Goal: Transaction & Acquisition: Purchase product/service

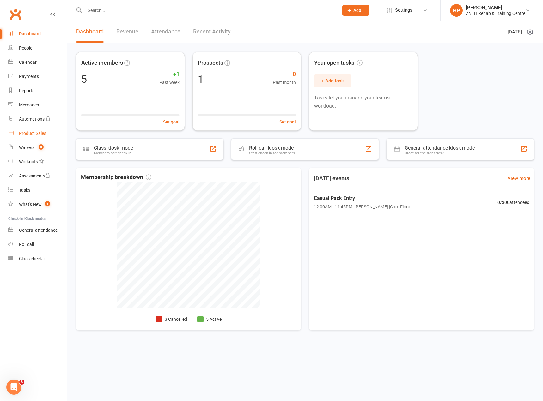
click at [33, 136] on div "Product Sales" at bounding box center [32, 133] width 27 height 5
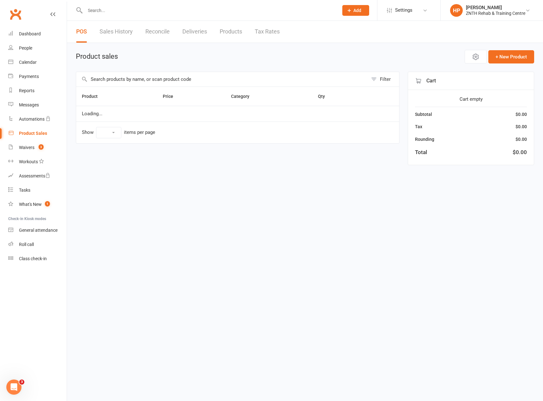
select select "50"
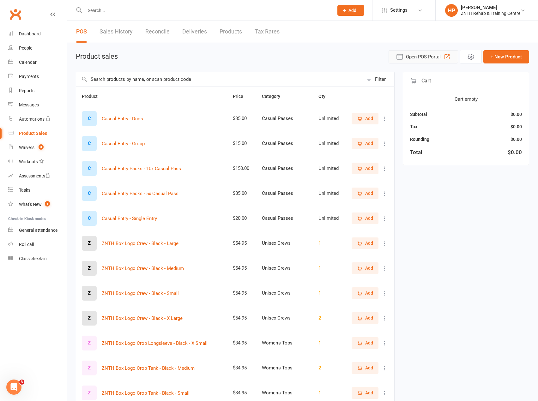
click at [435, 58] on span "Open POS Portal" at bounding box center [423, 57] width 35 height 8
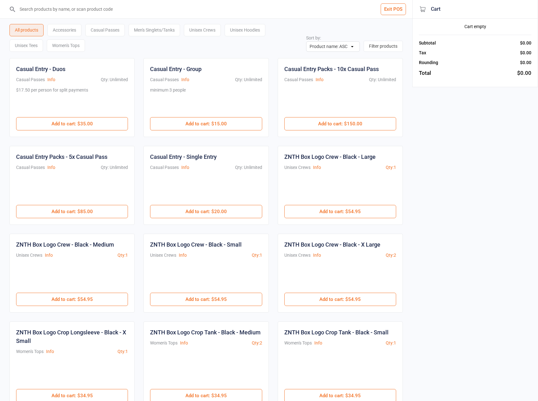
click at [63, 5] on input "search" at bounding box center [209, 9] width 387 height 18
type input "ZNTH-CoffeeCup-Black-380ml"
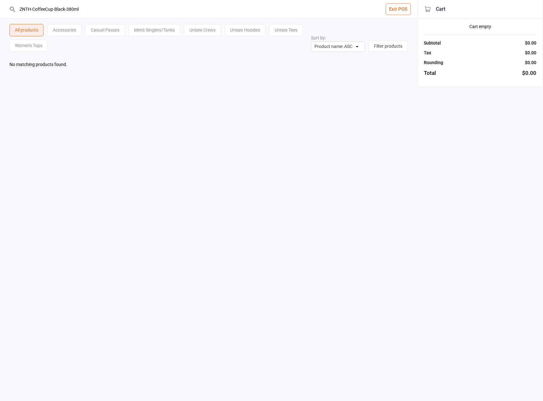
drag, startPoint x: 90, startPoint y: 15, endPoint x: 0, endPoint y: 5, distance: 91.2
click at [0, 5] on html "ZNTH-CoffeeCup-Black-380ml Exit POS All products Accessories Casual Passes Men'…" at bounding box center [271, 200] width 543 height 401
click at [393, 8] on button "Exit POS" at bounding box center [397, 9] width 25 height 12
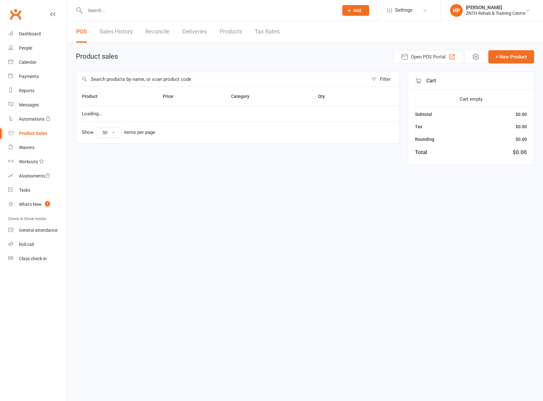
select select "50"
click at [122, 81] on input "text" at bounding box center [221, 79] width 291 height 15
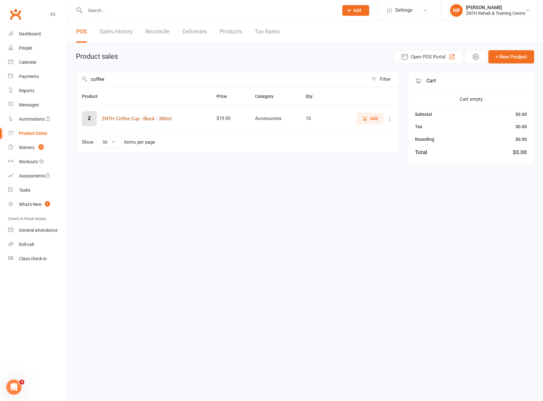
type input "coffee"
click at [129, 120] on button "ZNTH Coffee Cup - Black - 380ml" at bounding box center [137, 119] width 70 height 8
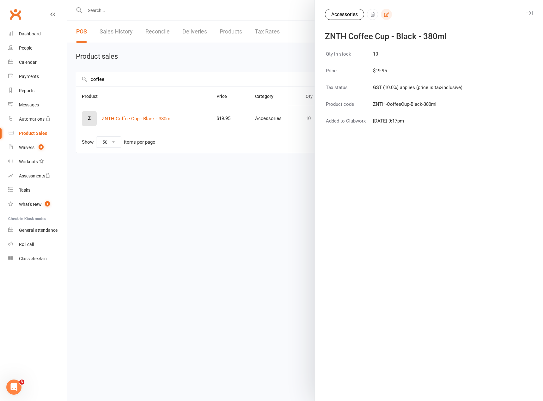
click at [385, 16] on icon "button" at bounding box center [386, 15] width 6 height 6
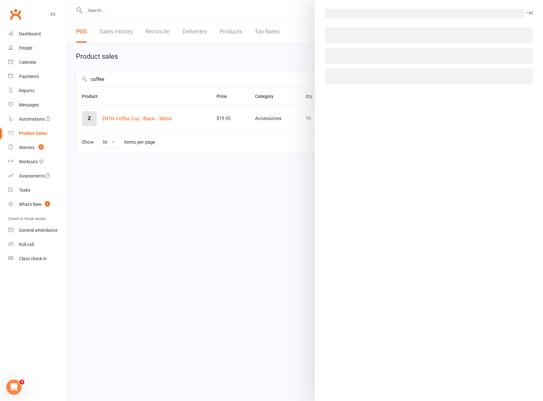
select select "4051"
select select "1793"
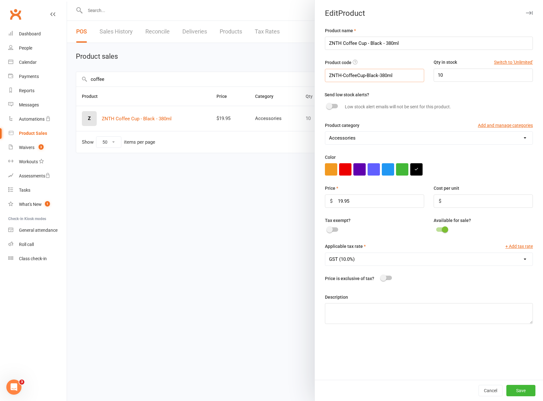
click at [387, 78] on input "ZNTH-CoffeeCup-Black-380ml" at bounding box center [374, 75] width 99 height 13
paste input "text"
type input "ZNTH-CoffeeCup-Black-380ml"
click at [512, 388] on button "Save" at bounding box center [520, 390] width 29 height 11
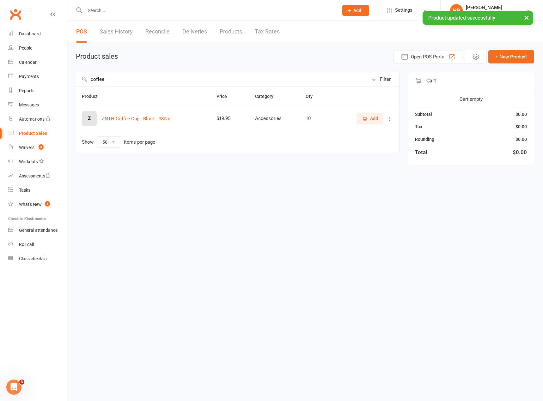
drag, startPoint x: 174, startPoint y: 55, endPoint x: 199, endPoint y: 67, distance: 27.7
click at [174, 55] on div "Product sales Open POS Portal + New Product" at bounding box center [305, 57] width 458 height 14
click at [435, 60] on span "Open POS Portal" at bounding box center [428, 57] width 35 height 8
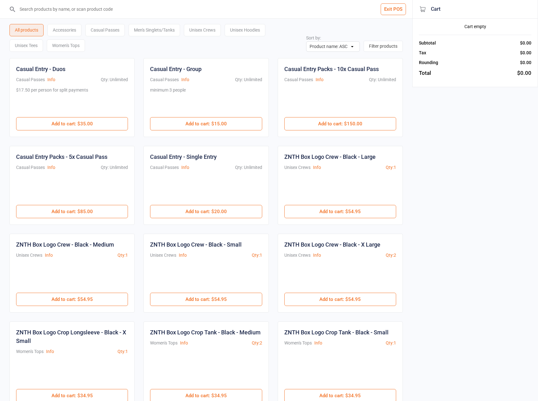
click at [168, 6] on input "search" at bounding box center [209, 9] width 387 height 18
type input "ZNTH-CoffeeCup-Black-380ml"
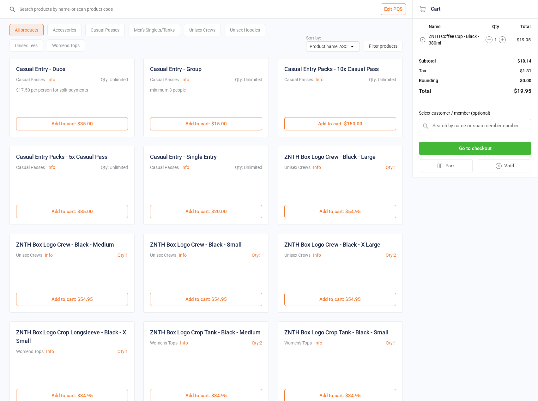
click at [157, 7] on input "search" at bounding box center [209, 9] width 387 height 18
type input "ZNTH-CoffeeCup-Black-380ml"
click at [490, 40] on icon at bounding box center [488, 39] width 7 height 7
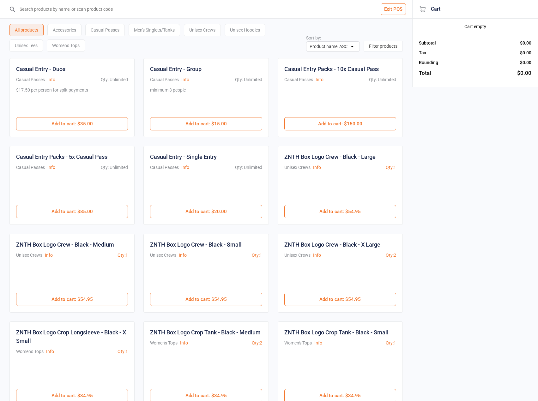
click at [130, 6] on input "search" at bounding box center [209, 9] width 387 height 18
type input "ZNTH-BoxLogoOversizedTee-Black-Medium"
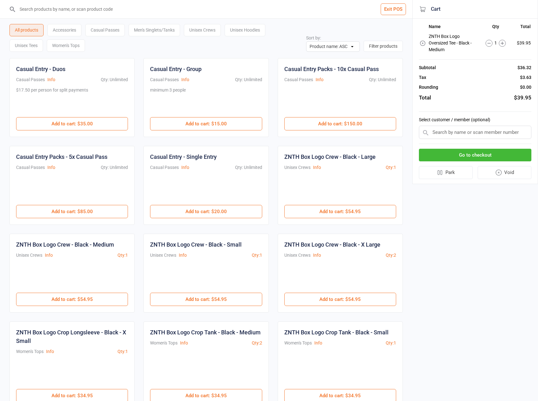
click at [99, 11] on input "search" at bounding box center [209, 9] width 387 height 18
type input "ZNTH-BoxLogoHoodie-Shadow-3XLarge"
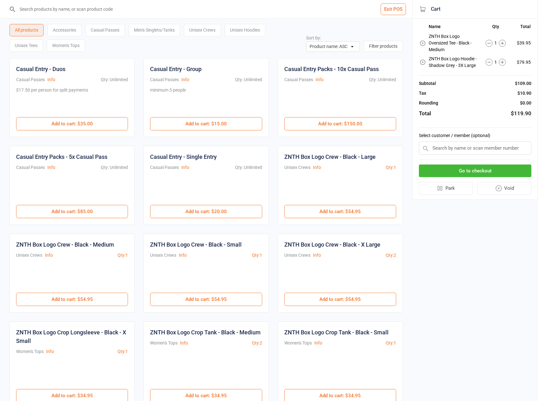
click at [489, 45] on icon at bounding box center [488, 43] width 7 height 7
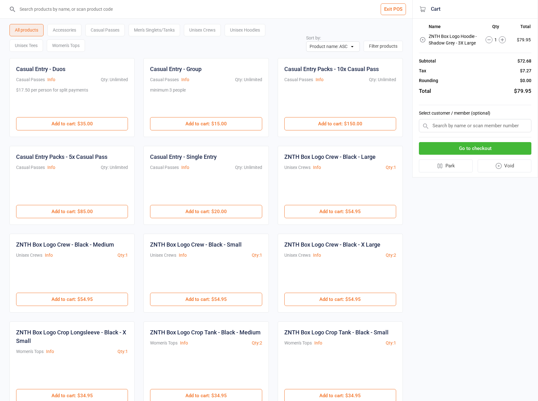
click at [473, 146] on button "Go to checkout" at bounding box center [475, 148] width 112 height 13
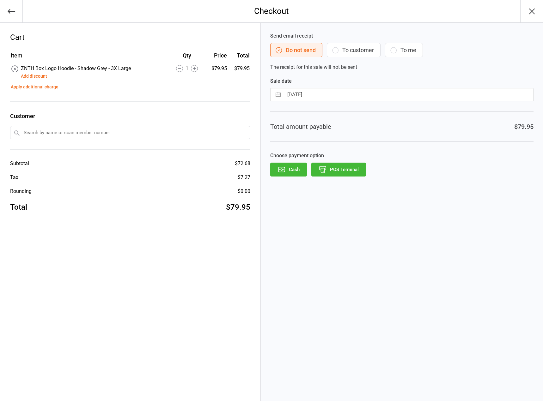
click at [40, 77] on button "Add discount" at bounding box center [34, 76] width 26 height 7
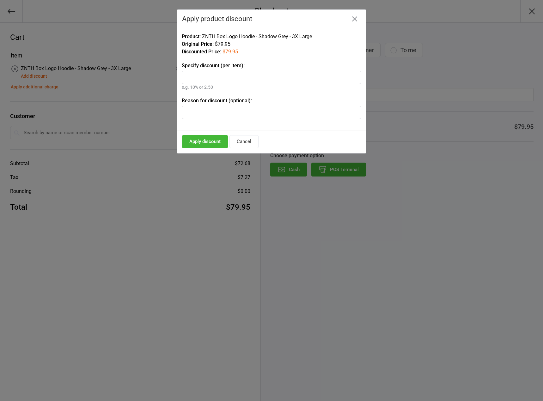
click at [200, 74] on input "text" at bounding box center [271, 77] width 179 height 13
type input "10"
click at [195, 140] on button "Apply discount" at bounding box center [205, 141] width 46 height 13
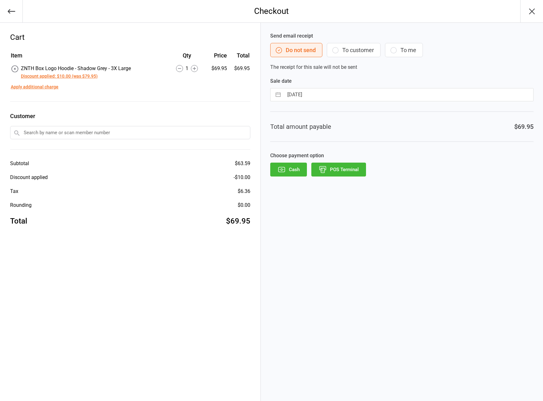
click at [336, 168] on button "POS Terminal" at bounding box center [338, 170] width 55 height 14
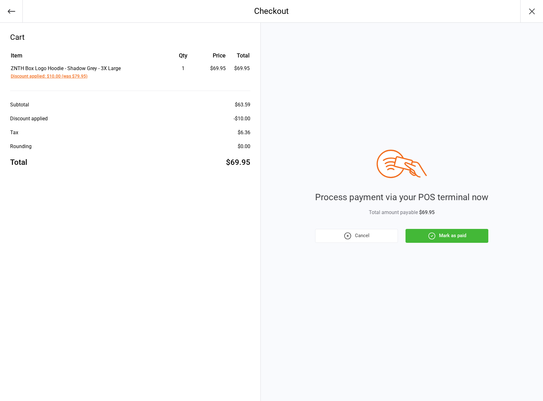
click at [423, 235] on button "Mark as paid" at bounding box center [446, 236] width 83 height 14
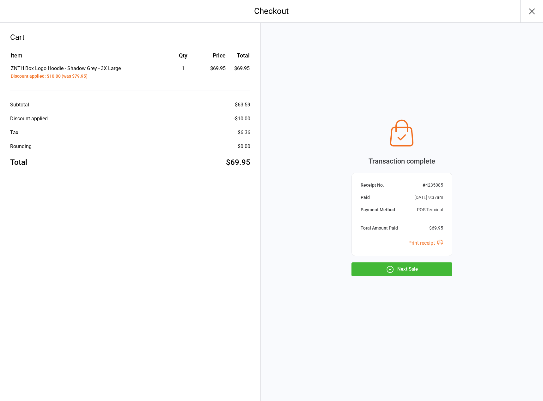
click at [384, 267] on button "Next Sale" at bounding box center [401, 269] width 101 height 14
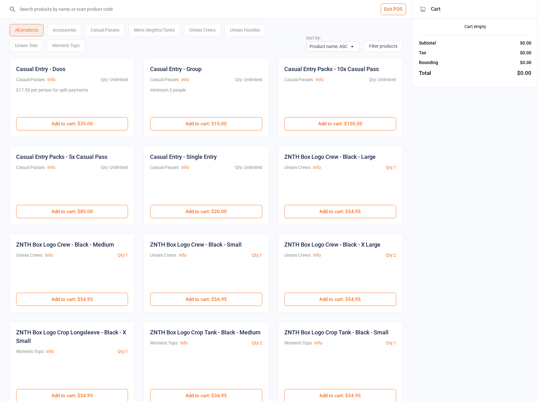
drag, startPoint x: 114, startPoint y: 10, endPoint x: 117, endPoint y: 2, distance: 9.1
click at [115, 10] on input "search" at bounding box center [209, 9] width 387 height 18
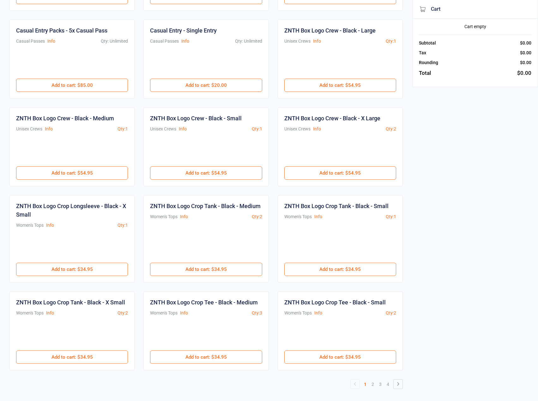
scroll to position [130, 0]
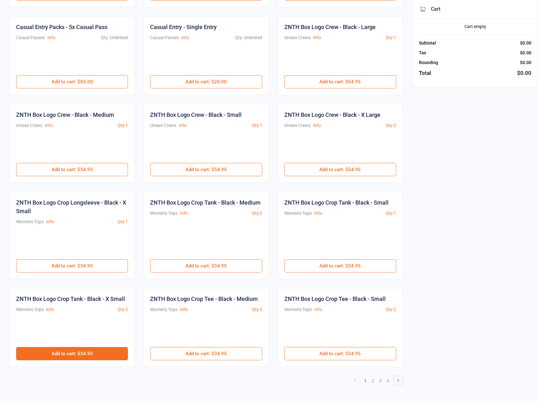
click at [111, 354] on button "Add to cart : $34.95" at bounding box center [72, 353] width 112 height 13
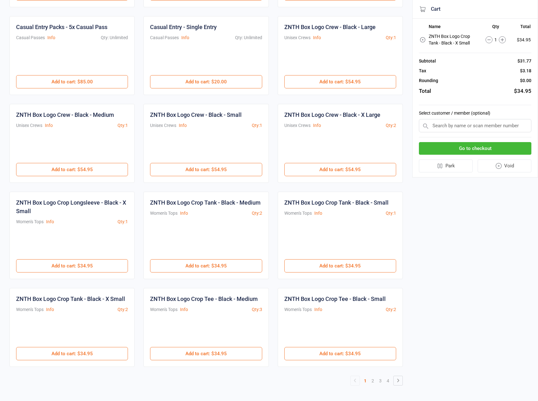
click at [493, 150] on button "Go to checkout" at bounding box center [475, 148] width 112 height 13
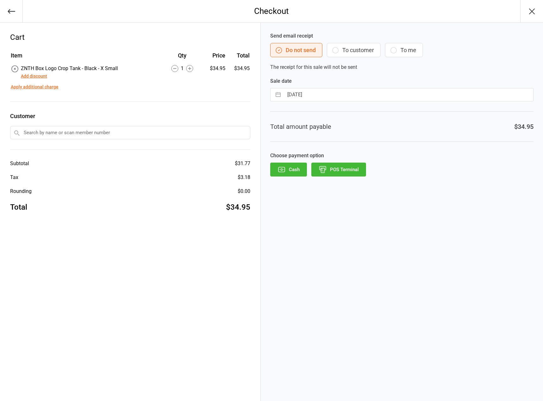
click at [29, 76] on button "Add discount" at bounding box center [34, 76] width 26 height 7
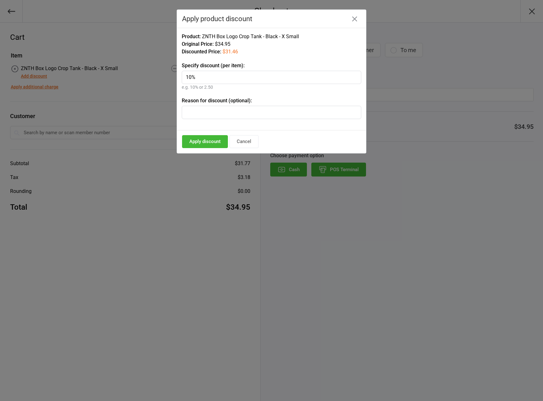
click at [303, 93] on div "Product: ZNTH Box Logo Crop Tank - Black - X Small Original Price: $34.95 Disco…" at bounding box center [271, 79] width 189 height 103
click at [229, 80] on input "10%" at bounding box center [271, 77] width 179 height 13
type input "1"
type input "10%"
click at [189, 139] on button "Apply discount" at bounding box center [205, 141] width 46 height 13
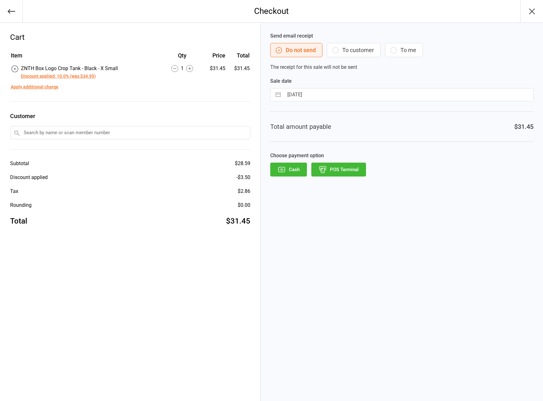
click at [350, 172] on button "POS Terminal" at bounding box center [338, 170] width 55 height 14
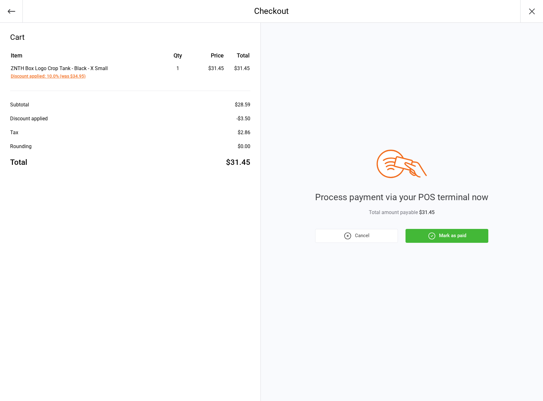
click at [471, 240] on button "Mark as paid" at bounding box center [446, 236] width 83 height 14
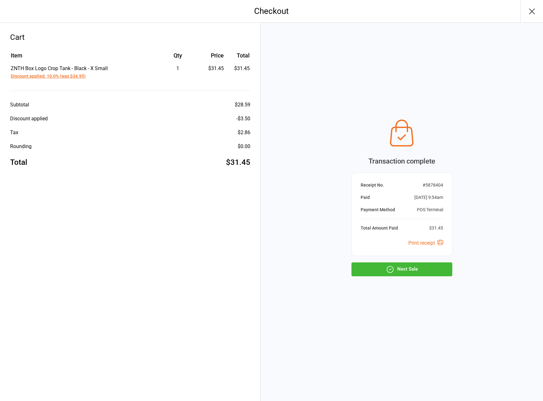
click at [104, 328] on div "Cart Item Qty Price Total ZNTH Box Logo Crop Tank - Black - X Small Discount ap…" at bounding box center [130, 212] width 261 height 378
click at [535, 16] on button "button" at bounding box center [531, 11] width 23 height 22
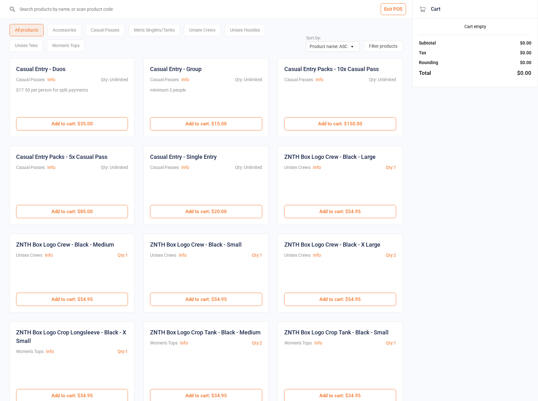
click at [88, 9] on input "search" at bounding box center [209, 9] width 387 height 18
type input "ZNTH-KoiFishJersey-2XLarge"
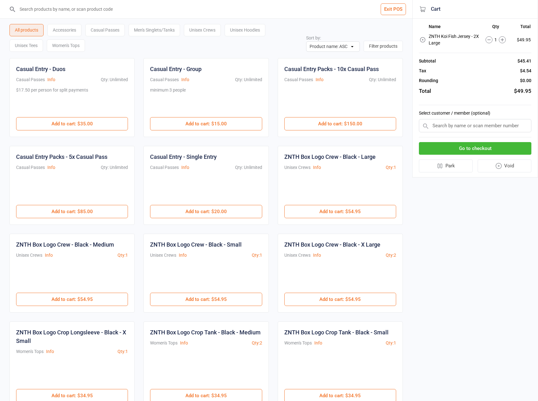
click at [478, 151] on button "Go to checkout" at bounding box center [475, 148] width 112 height 13
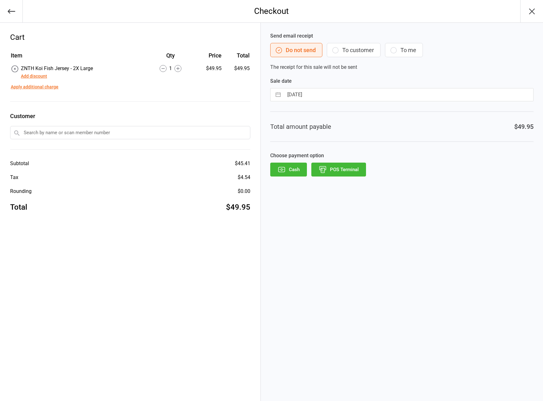
click at [36, 76] on button "Add discount" at bounding box center [34, 76] width 26 height 7
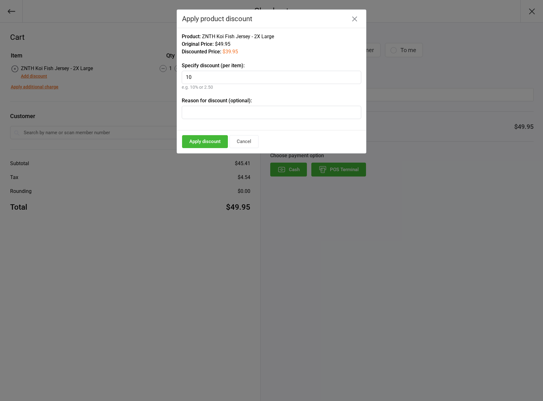
type input "1"
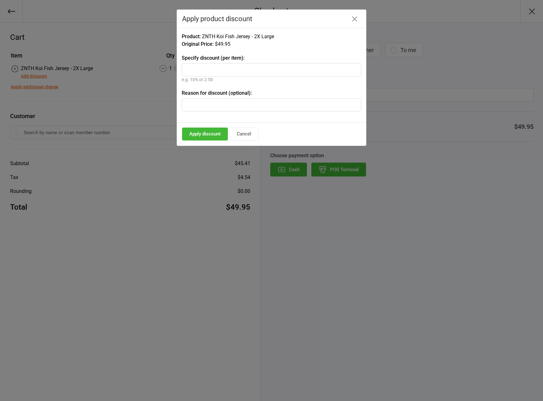
click at [350, 23] on button "button" at bounding box center [354, 19] width 10 height 10
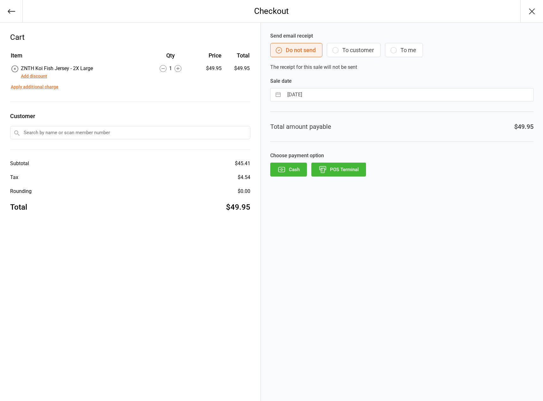
click at [15, 19] on button "button" at bounding box center [11, 11] width 23 height 22
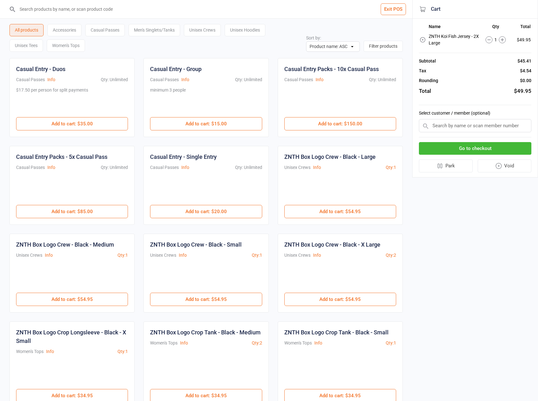
click at [421, 40] on icon at bounding box center [422, 40] width 6 height 6
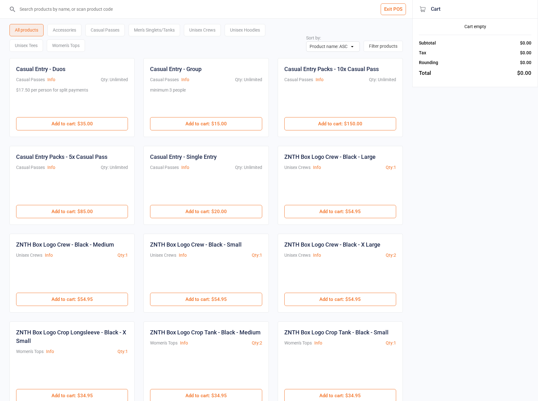
click at [77, 11] on input "search" at bounding box center [209, 9] width 387 height 18
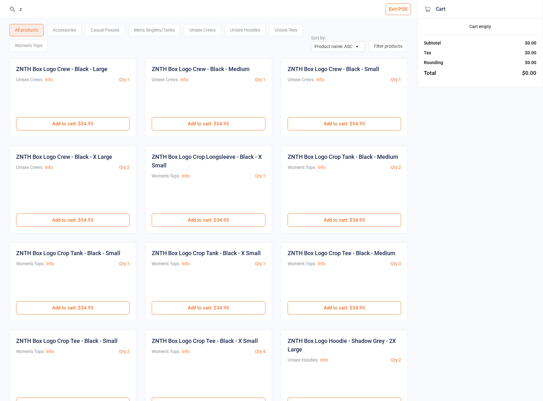
type input "z"
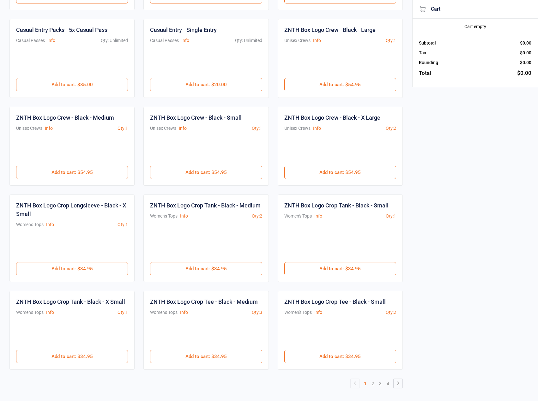
scroll to position [130, 0]
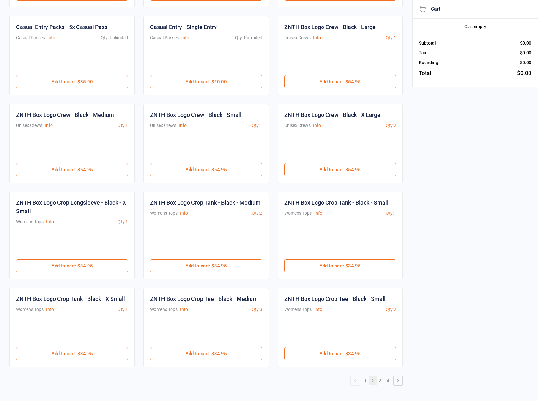
click at [373, 381] on link "2" at bounding box center [373, 380] width 8 height 9
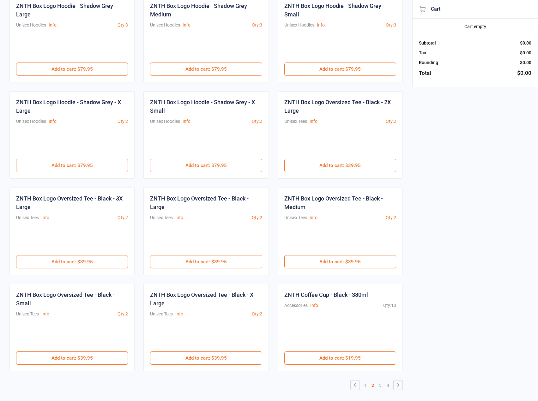
scroll to position [164, 0]
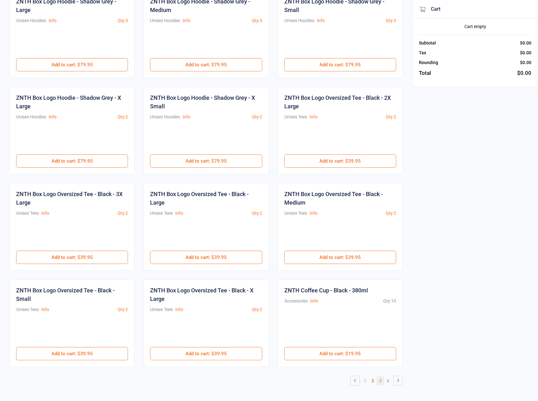
click at [381, 382] on link "3" at bounding box center [380, 380] width 8 height 9
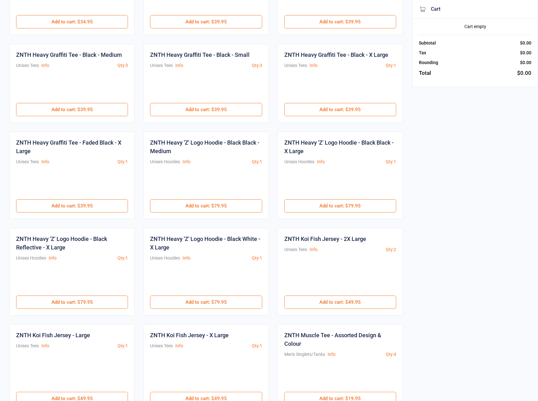
scroll to position [84, 0]
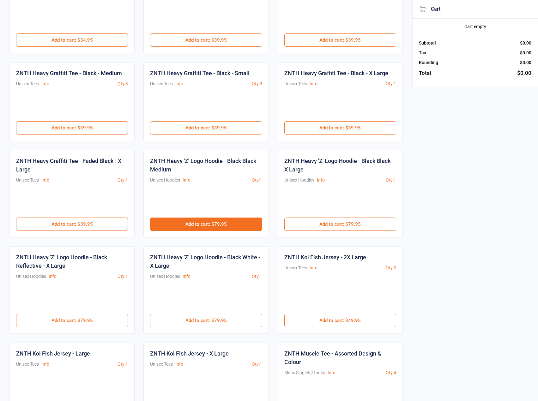
click at [211, 227] on button "Add to cart : $79.95" at bounding box center [206, 224] width 112 height 13
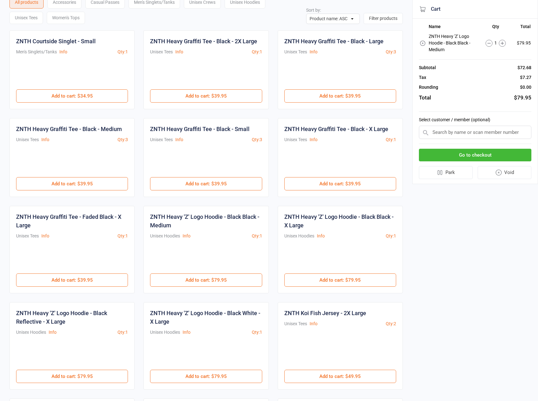
scroll to position [21, 0]
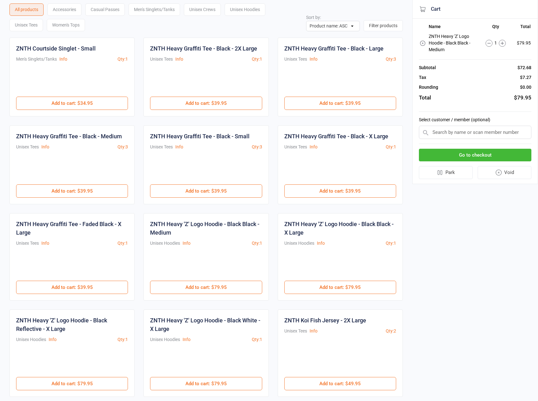
click at [466, 158] on button "Go to checkout" at bounding box center [475, 155] width 112 height 13
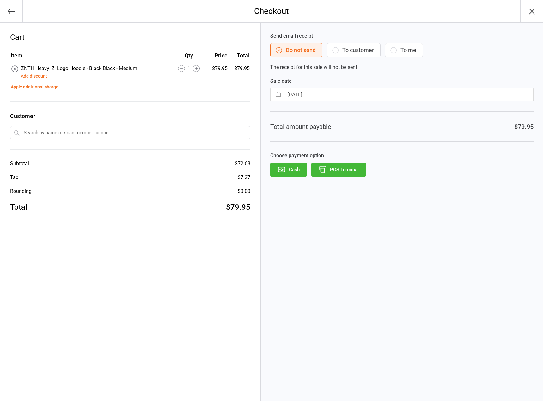
click at [42, 76] on button "Add discount" at bounding box center [34, 76] width 26 height 7
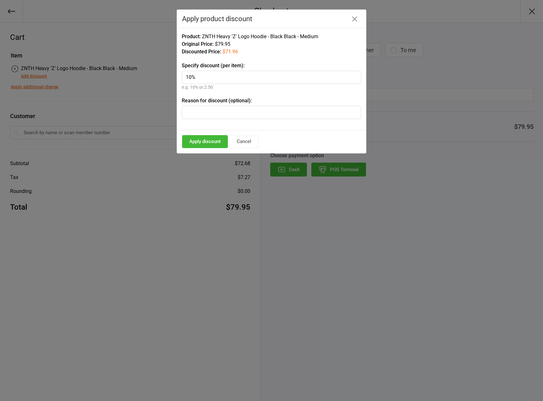
type input "10%"
click at [218, 142] on button "Apply discount" at bounding box center [205, 141] width 46 height 13
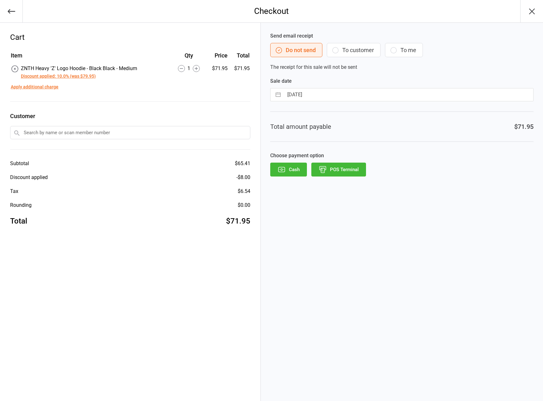
drag, startPoint x: 218, startPoint y: 142, endPoint x: 388, endPoint y: 248, distance: 200.6
click at [397, 298] on div "Send email receipt Do not send To customer To me The receipt for this sale will…" at bounding box center [402, 212] width 282 height 378
click at [344, 169] on button "POS Terminal" at bounding box center [338, 170] width 55 height 14
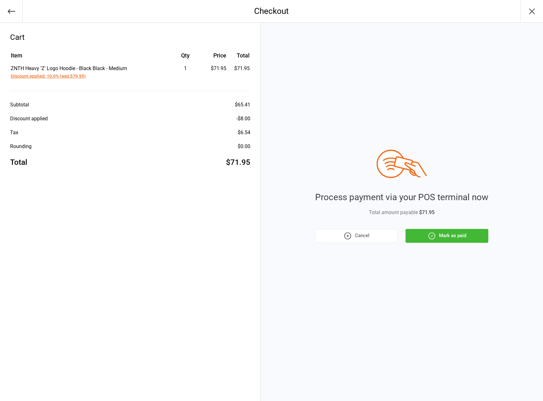
click at [426, 235] on button "Mark as paid" at bounding box center [446, 236] width 83 height 14
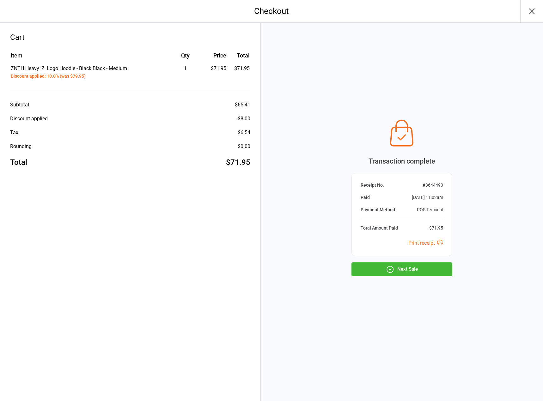
click at [422, 272] on button "Next Sale" at bounding box center [401, 269] width 101 height 14
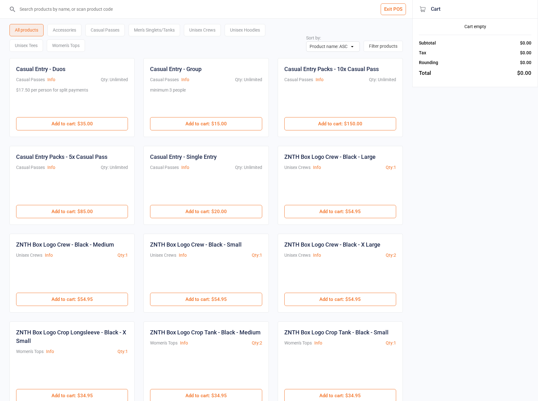
click at [41, 12] on input "search" at bounding box center [209, 9] width 387 height 18
click at [159, 14] on input "search" at bounding box center [209, 9] width 387 height 18
type input "ZNTH-BoxLogoHoodie-Shadow-Medium"
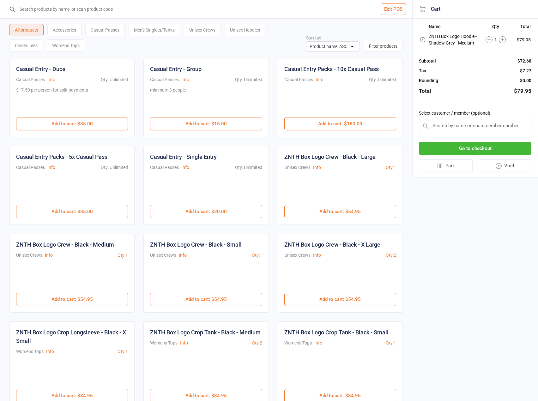
click at [459, 152] on button "Go to checkout" at bounding box center [475, 148] width 112 height 13
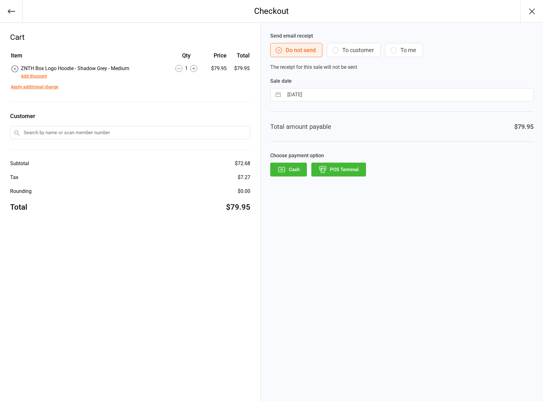
click at [43, 78] on button "Add discount" at bounding box center [34, 76] width 26 height 7
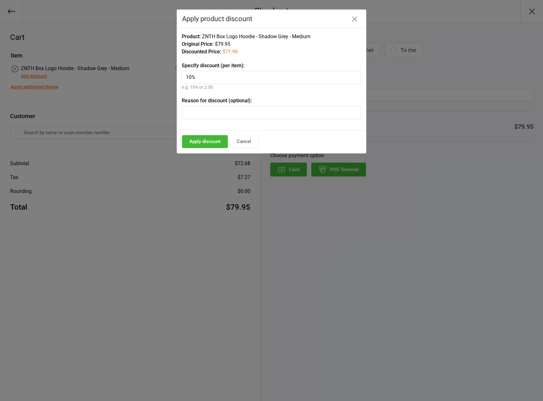
type input "10%"
click at [210, 141] on button "Apply discount" at bounding box center [205, 141] width 46 height 13
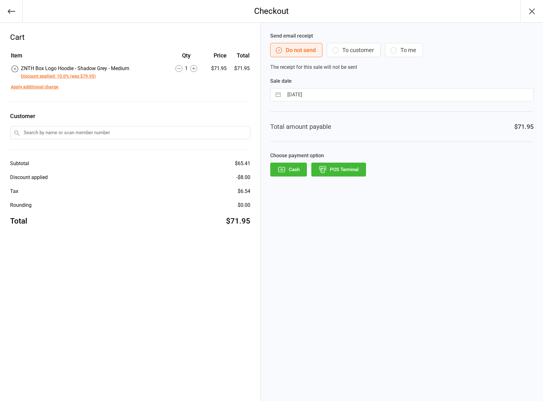
click at [17, 19] on button "button" at bounding box center [11, 11] width 23 height 22
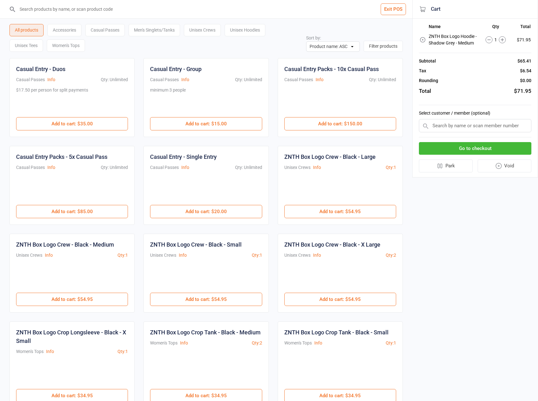
click at [294, 9] on input "search" at bounding box center [209, 9] width 387 height 18
type input "ZNTH-BoxLogoCrew-Black-Medium"
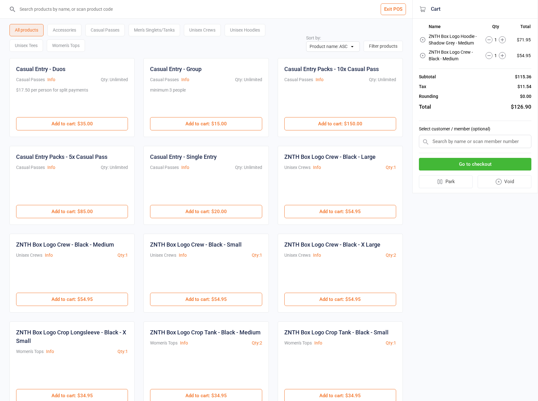
click at [482, 166] on button "Go to checkout" at bounding box center [475, 164] width 112 height 13
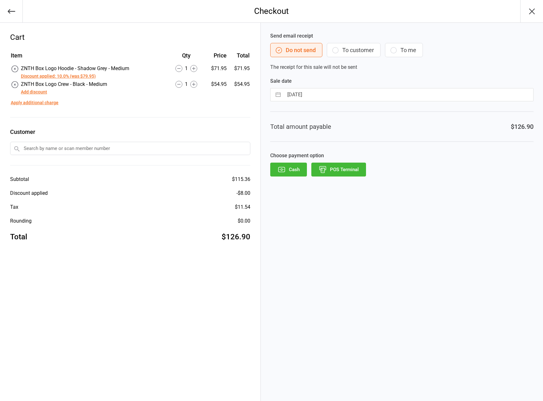
click at [42, 94] on button "Add discount" at bounding box center [34, 92] width 26 height 7
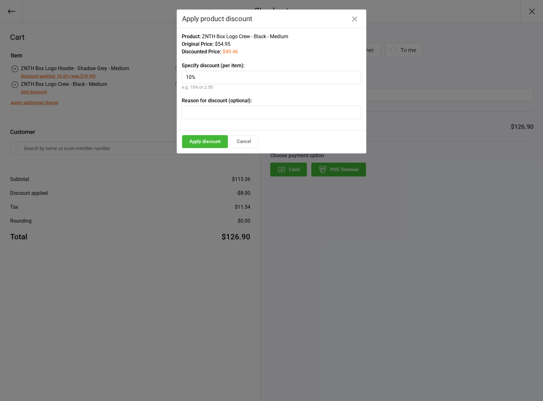
type input "10%"
click at [191, 134] on div "Apply discount Cancel" at bounding box center [271, 141] width 189 height 23
click at [192, 138] on button "Apply discount" at bounding box center [205, 141] width 46 height 13
click at [192, 138] on div "Apply discount Cancel" at bounding box center [271, 141] width 189 height 23
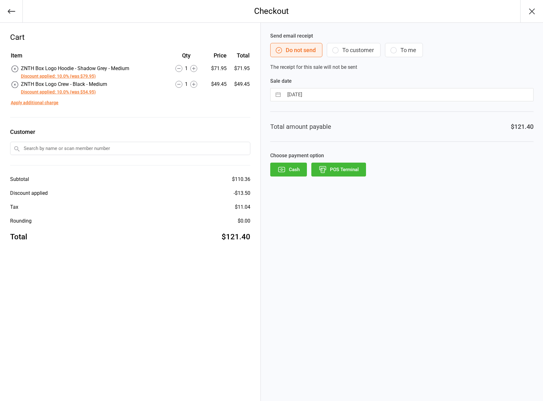
click at [335, 174] on button "POS Terminal" at bounding box center [338, 170] width 55 height 14
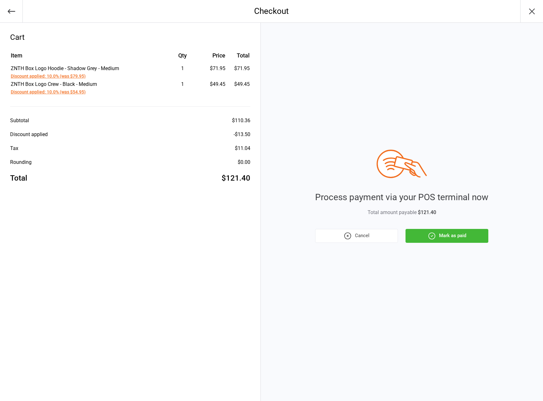
click at [448, 233] on button "Mark as paid" at bounding box center [446, 236] width 83 height 14
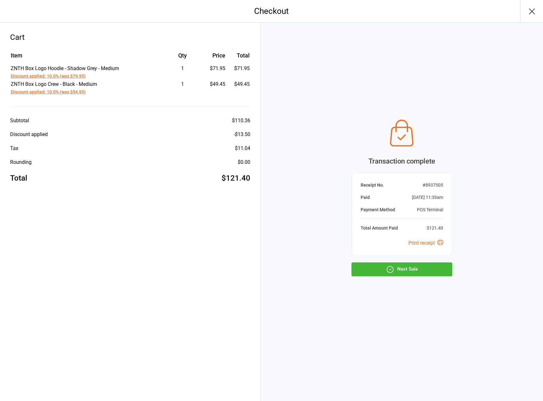
click at [387, 270] on icon "button" at bounding box center [390, 269] width 8 height 8
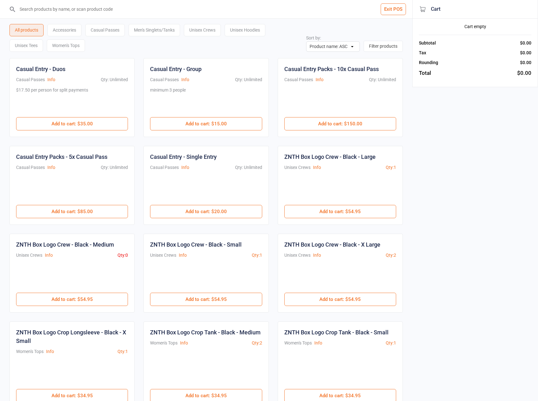
click at [160, 15] on input "search" at bounding box center [209, 9] width 387 height 18
click at [105, 13] on input "search" at bounding box center [209, 9] width 387 height 18
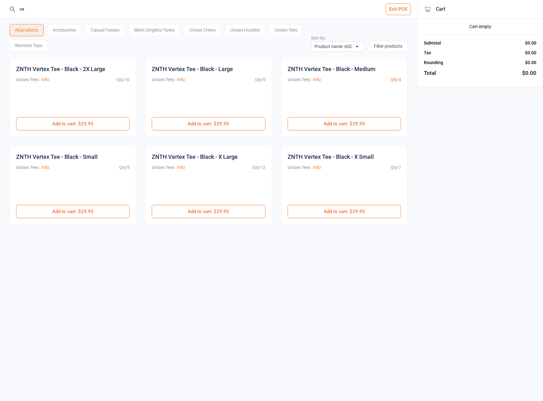
type input "v"
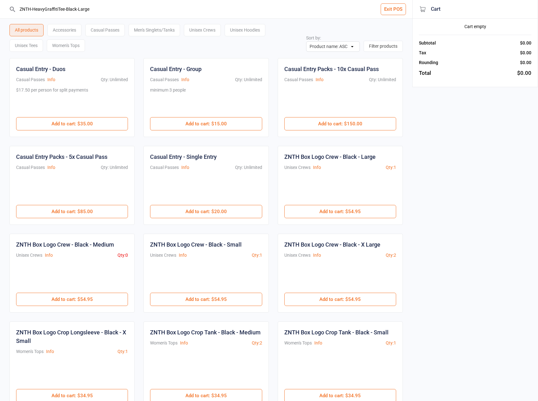
type input "ZNTH-HeavyGraffitiTee-Black-Large"
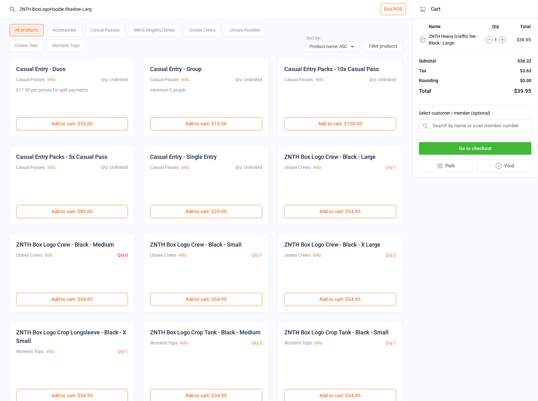
type input "ZNTH-BoxLogoHoodie-Shadow-Large"
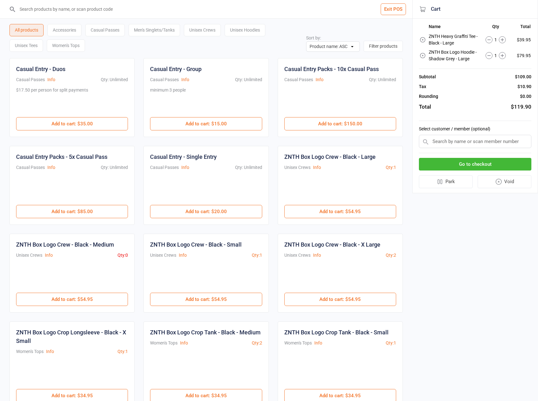
click at [463, 161] on button "Go to checkout" at bounding box center [475, 164] width 112 height 13
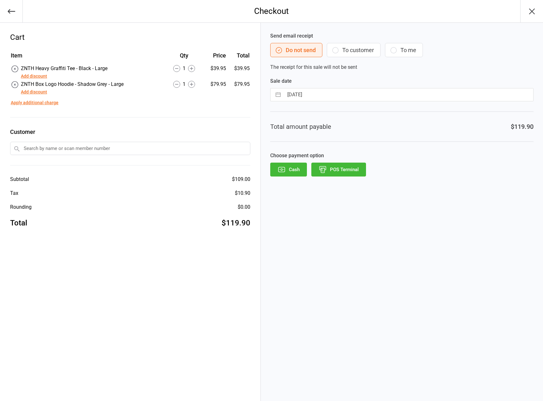
click at [45, 93] on button "Add discount" at bounding box center [34, 92] width 26 height 7
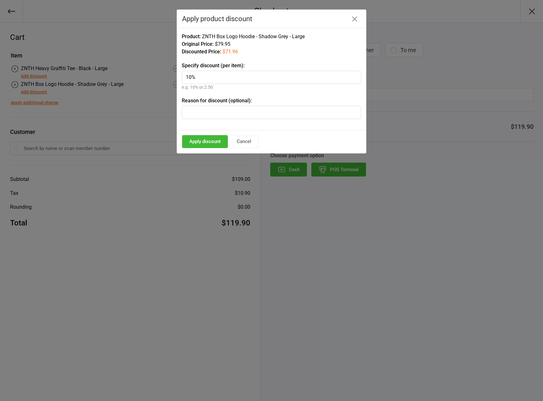
type input "10%"
click at [224, 143] on button "Apply discount" at bounding box center [205, 141] width 46 height 13
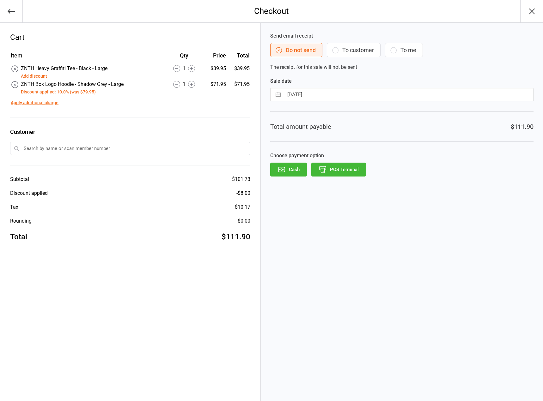
click at [45, 75] on button "Add discount" at bounding box center [34, 76] width 26 height 7
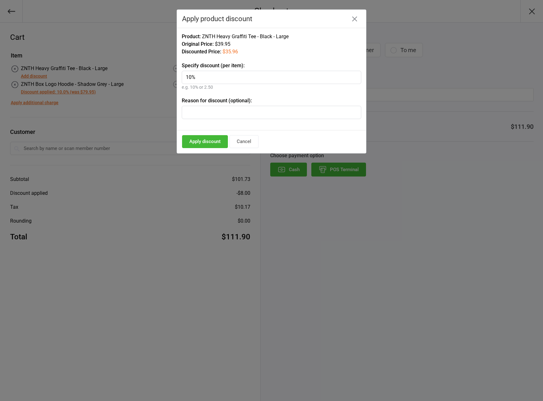
type input "10%"
click at [210, 143] on button "Apply discount" at bounding box center [205, 141] width 46 height 13
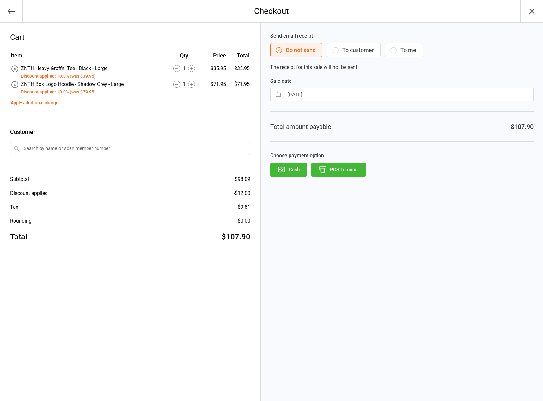
click at [323, 174] on button "POS Terminal" at bounding box center [338, 170] width 55 height 14
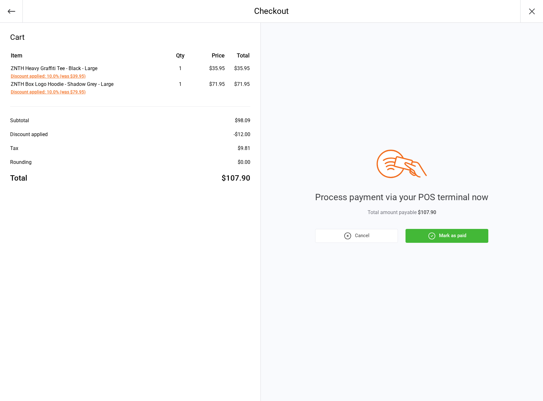
click at [429, 236] on icon "button" at bounding box center [432, 236] width 6 height 6
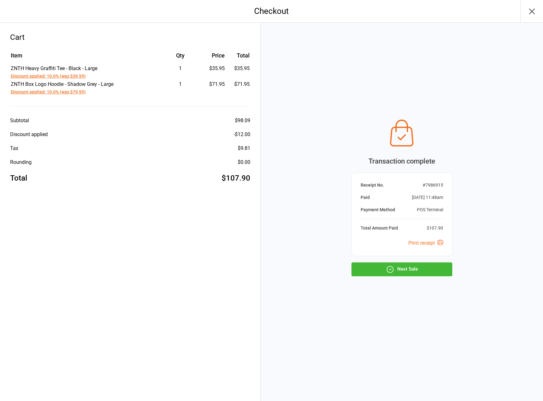
click at [397, 273] on button "Next Sale" at bounding box center [401, 269] width 101 height 14
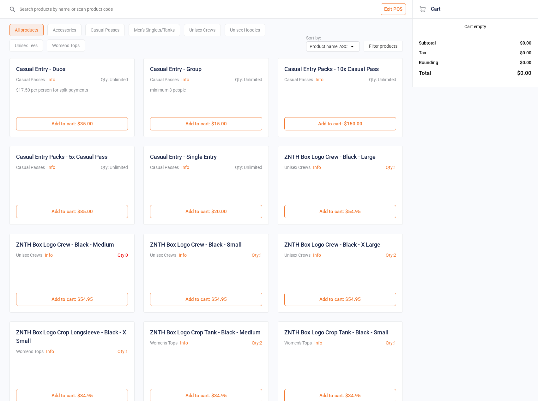
click at [197, 7] on input "search" at bounding box center [209, 9] width 387 height 18
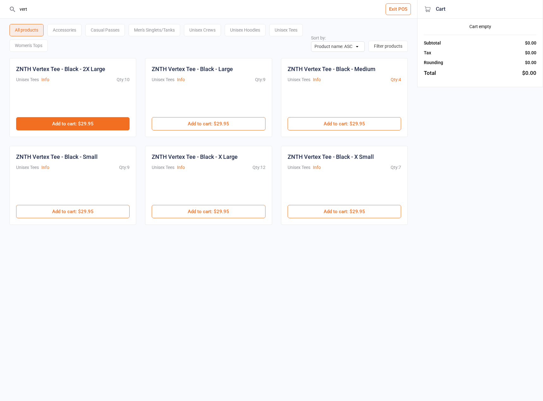
type input "vert"
click at [70, 127] on button "Add to cart : $29.95" at bounding box center [72, 123] width 113 height 13
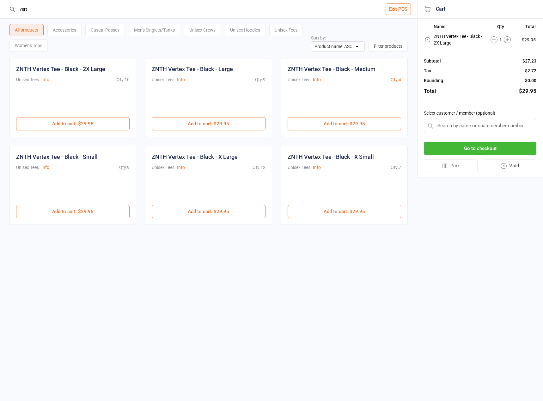
click at [467, 152] on button "Go to checkout" at bounding box center [479, 148] width 112 height 13
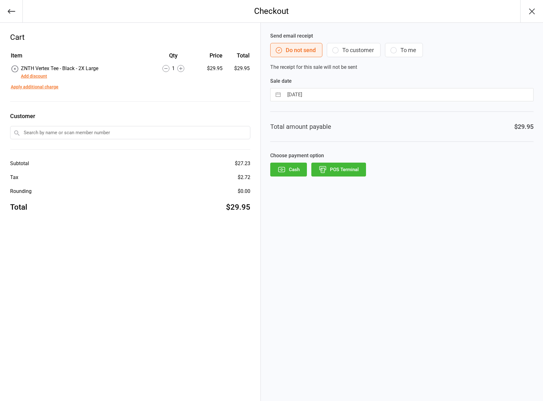
click at [34, 76] on button "Add discount" at bounding box center [34, 76] width 26 height 7
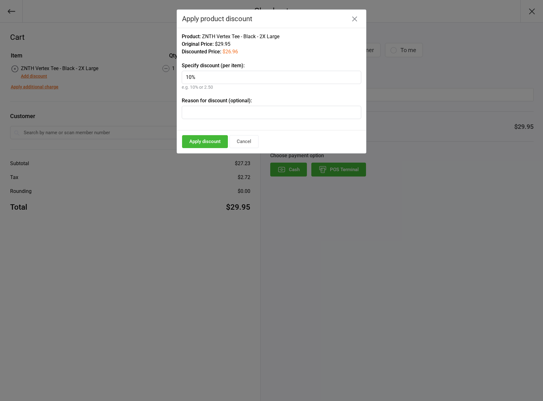
type input "10%"
click at [210, 148] on button "Apply discount" at bounding box center [205, 141] width 46 height 13
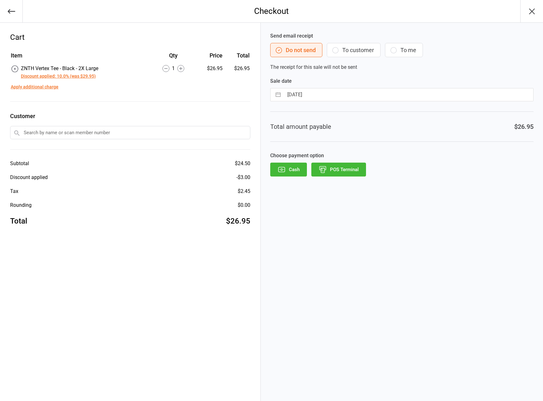
click at [344, 172] on button "POS Terminal" at bounding box center [338, 170] width 55 height 14
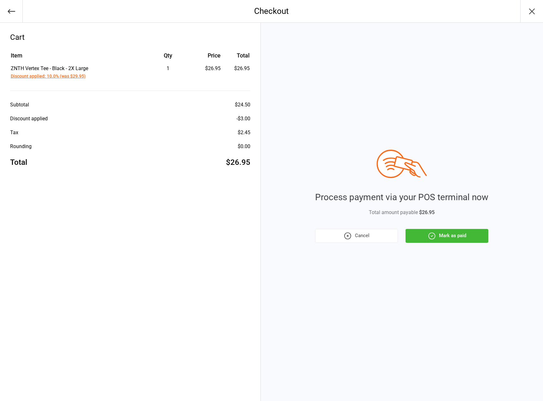
click at [459, 233] on button "Mark as paid" at bounding box center [446, 236] width 83 height 14
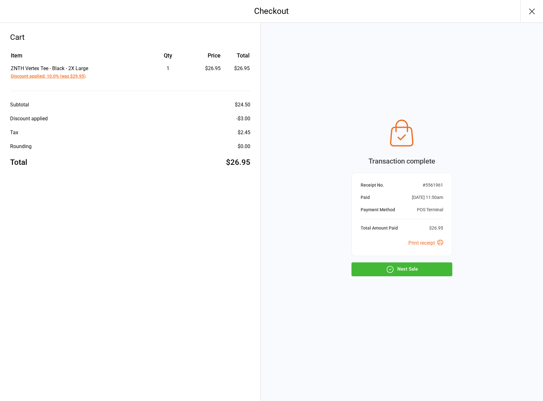
click at [437, 263] on button "Next Sale" at bounding box center [401, 269] width 101 height 14
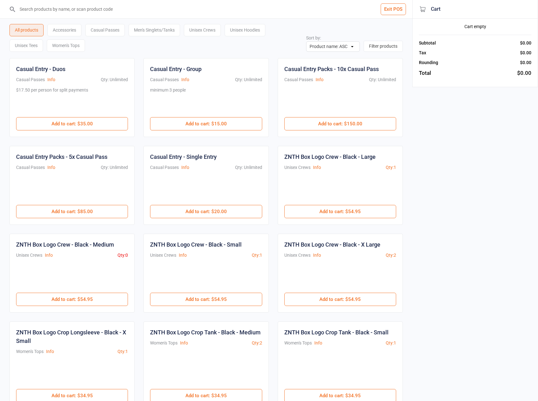
click at [129, 7] on input "search" at bounding box center [209, 9] width 387 height 18
type input "ZNTH-BoxLogoHoodie-Shadow-2XLargeZNTH-BoxLogoHoodie-Shadow-2XLarge"
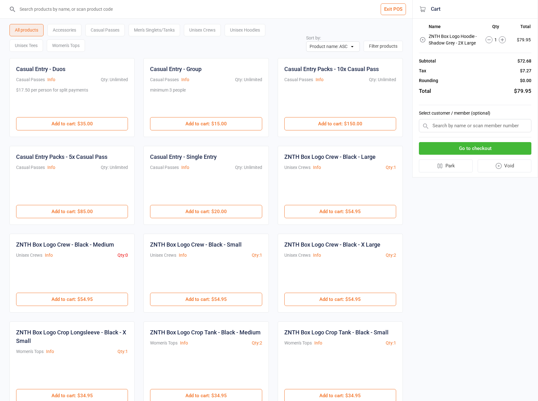
click at [473, 151] on button "Go to checkout" at bounding box center [475, 148] width 112 height 13
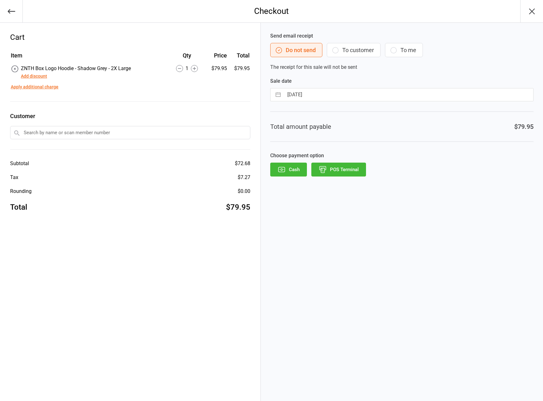
click at [42, 76] on button "Add discount" at bounding box center [34, 76] width 26 height 7
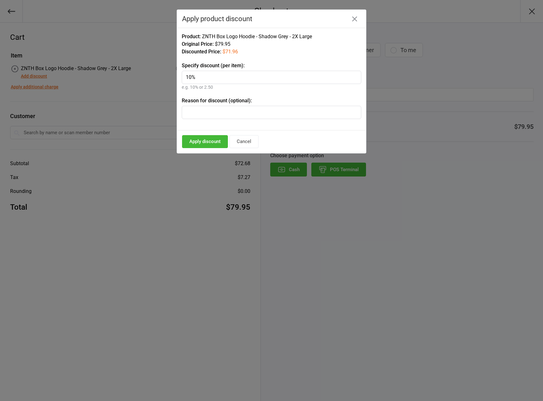
type input "10%"
click at [204, 147] on button "Apply discount" at bounding box center [205, 141] width 46 height 13
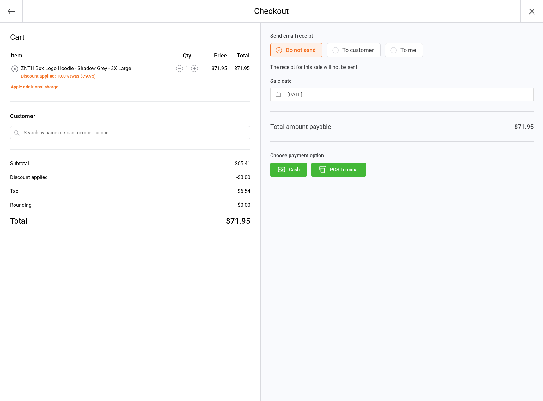
click at [336, 171] on button "POS Terminal" at bounding box center [338, 170] width 55 height 14
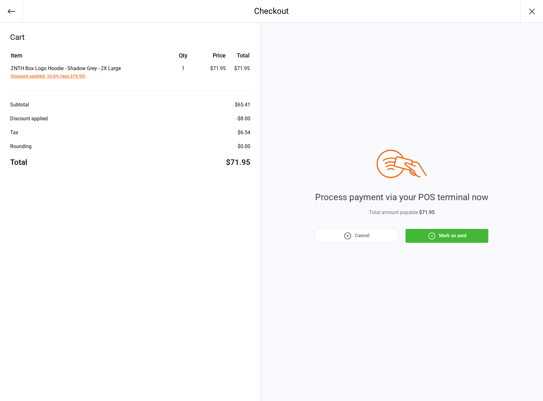
click at [426, 238] on button "Mark as paid" at bounding box center [446, 236] width 83 height 14
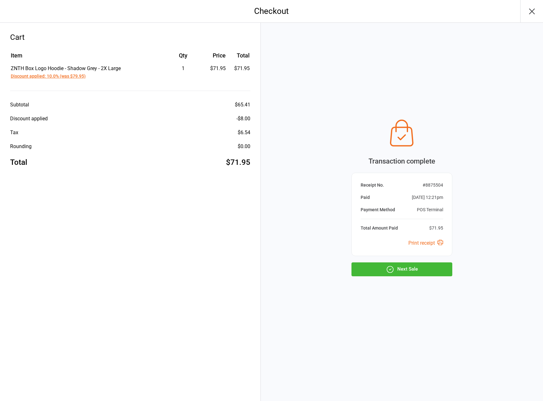
click at [401, 270] on button "Next Sale" at bounding box center [401, 269] width 101 height 14
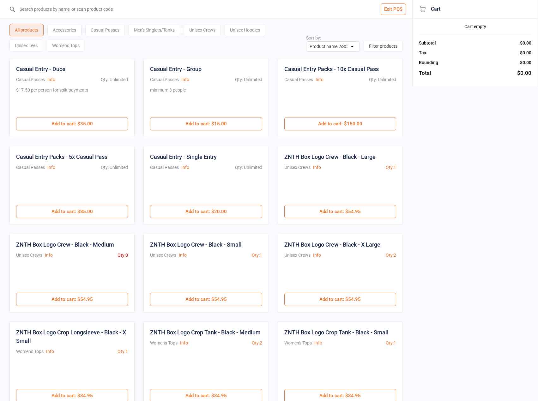
click at [137, 15] on input "search" at bounding box center [209, 9] width 387 height 18
type input "ZNTH-HeavyGraffitiTee-Black-Large"
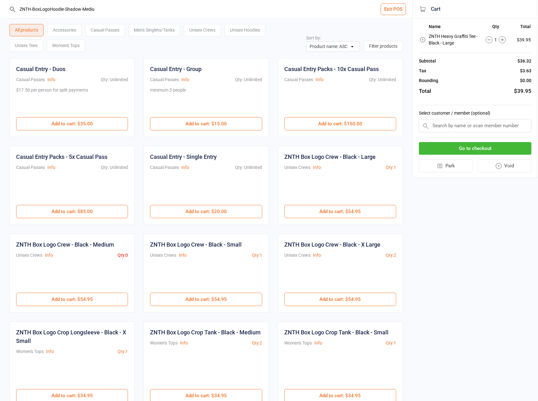
type input "ZNTH-BoxLogoHoodie-Shadow-Medium"
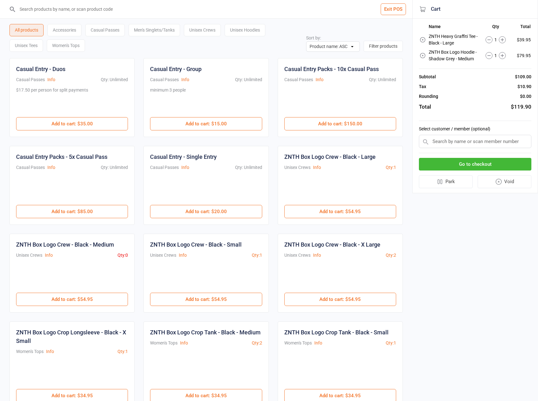
click at [487, 56] on icon at bounding box center [488, 55] width 7 height 7
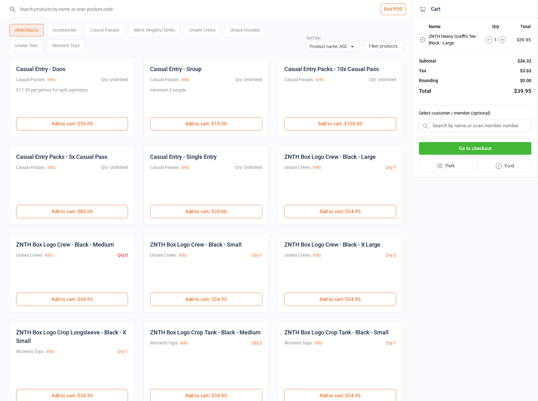
click at [98, 14] on input "search" at bounding box center [209, 9] width 387 height 18
type input "ZNTH-BoxLogoHoodie-Shadow-Large"
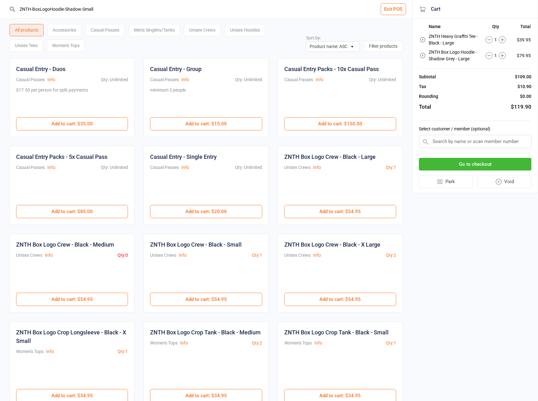
type input "ZNTH-BoxLogoHoodie-Shadow-Small"
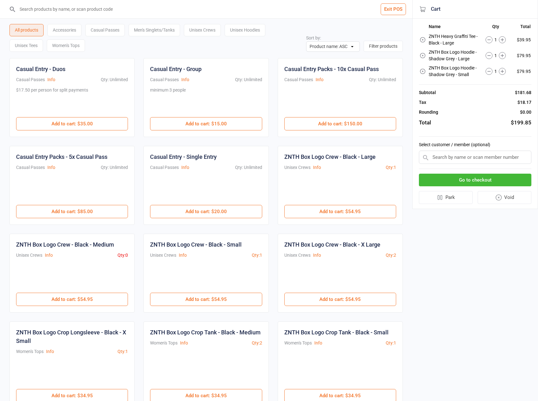
click at [504, 182] on button "Go to checkout" at bounding box center [475, 180] width 112 height 13
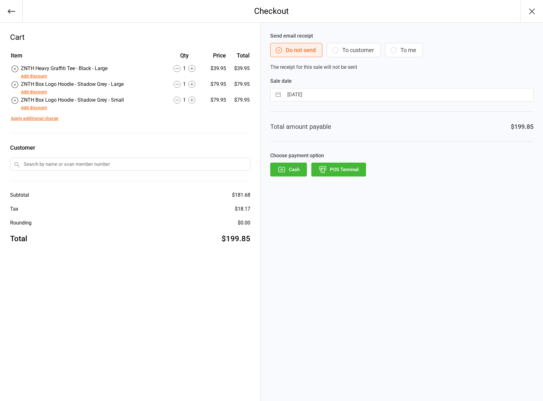
click at [39, 91] on button "Add discount" at bounding box center [34, 92] width 26 height 7
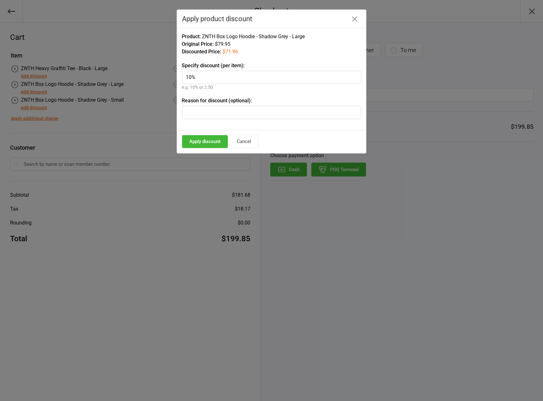
type input "10%"
click at [203, 146] on button "Apply discount" at bounding box center [205, 141] width 46 height 13
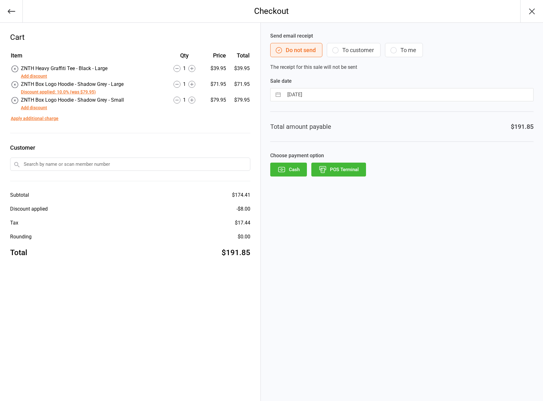
click at [34, 75] on button "Add discount" at bounding box center [34, 76] width 26 height 7
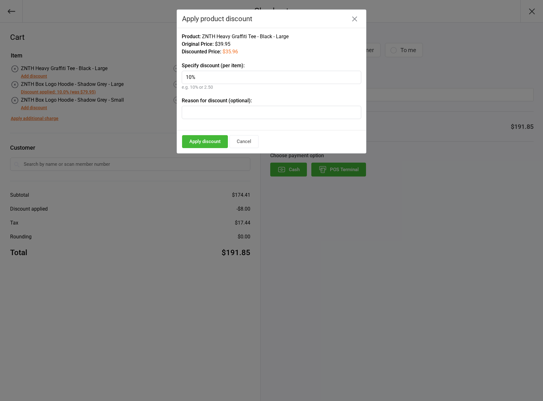
type input "10%"
click at [206, 142] on button "Apply discount" at bounding box center [205, 141] width 46 height 13
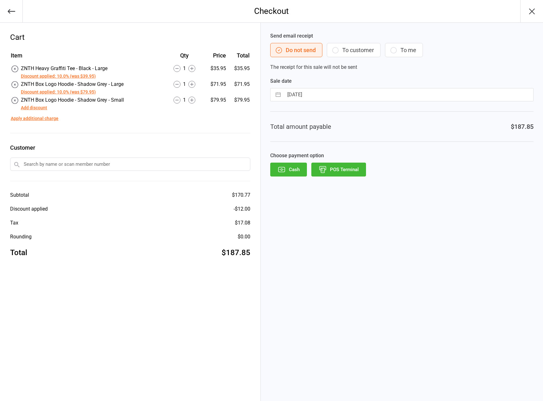
click at [32, 108] on button "Add discount" at bounding box center [34, 108] width 26 height 7
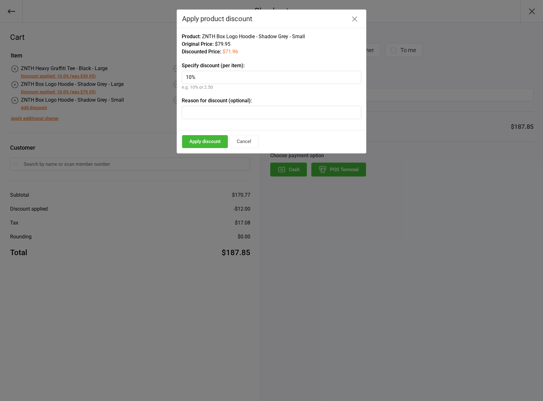
type input "10%"
click at [196, 143] on button "Apply discount" at bounding box center [205, 141] width 46 height 13
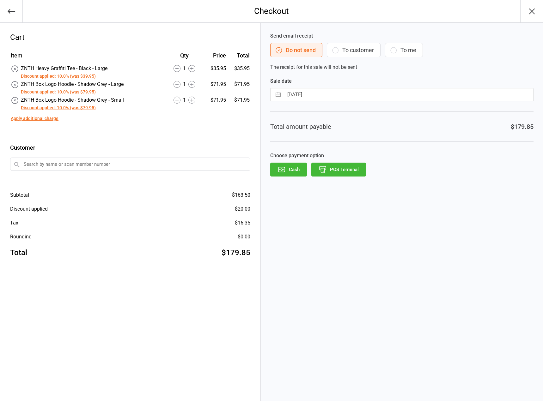
click at [351, 172] on button "POS Terminal" at bounding box center [338, 170] width 55 height 14
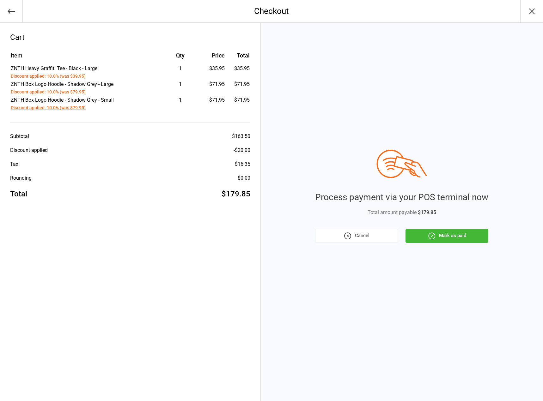
click at [427, 238] on button "Mark as paid" at bounding box center [446, 236] width 83 height 14
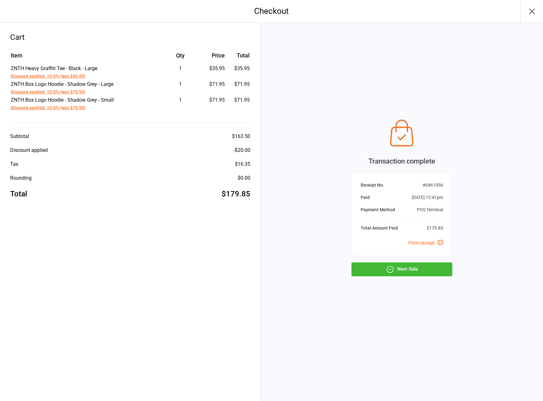
click at [432, 271] on button "Next Sale" at bounding box center [401, 269] width 101 height 14
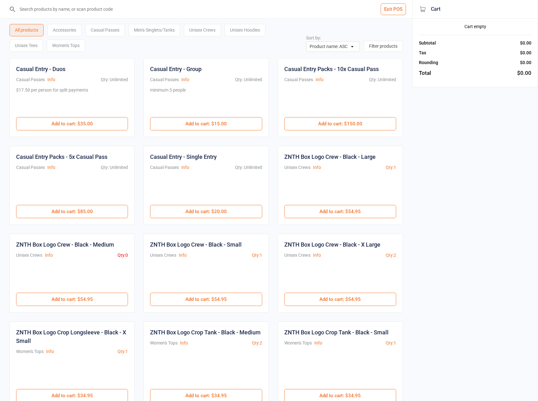
click at [135, 13] on input "search" at bounding box center [209, 9] width 387 height 18
type input "ZNTH-BoxLogoHoodie-Shadow-Small"
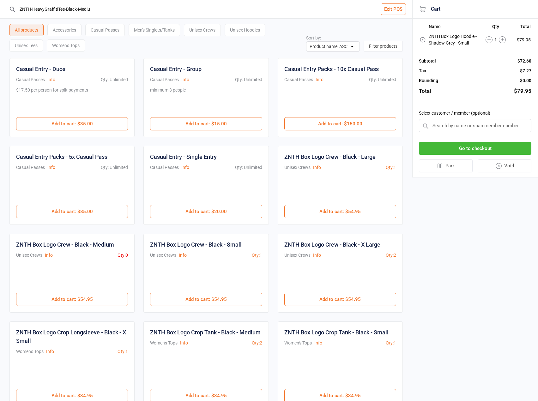
type input "ZNTH-HeavyGraffitiTee-Black-Medium"
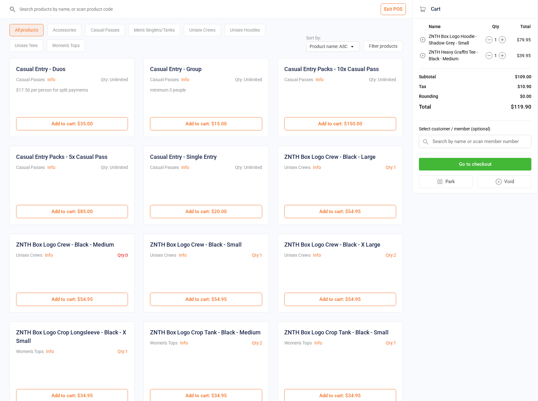
click at [438, 161] on button "Go to checkout" at bounding box center [475, 164] width 112 height 13
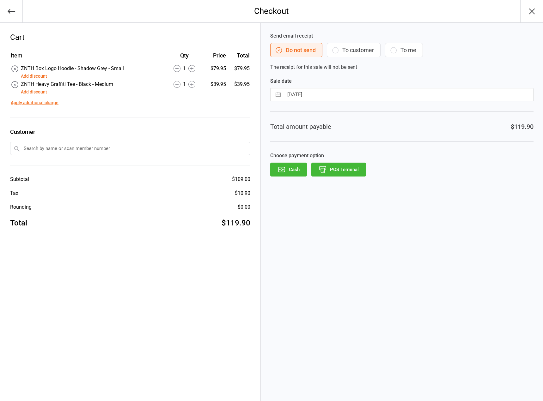
click at [40, 76] on button "Add discount" at bounding box center [34, 76] width 26 height 7
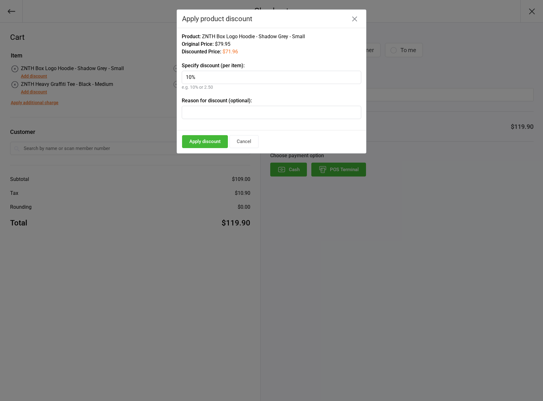
type input "10%"
click at [218, 138] on button "Apply discount" at bounding box center [205, 141] width 46 height 13
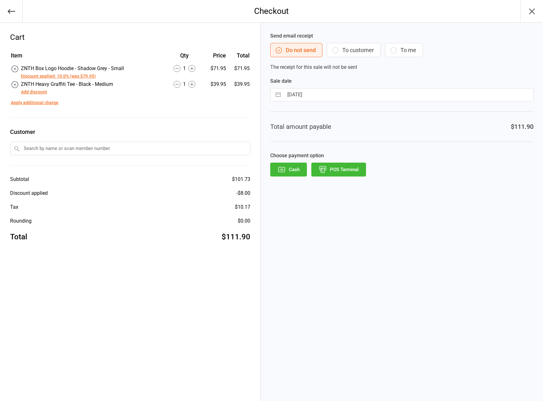
click at [42, 93] on button "Add discount" at bounding box center [34, 92] width 26 height 7
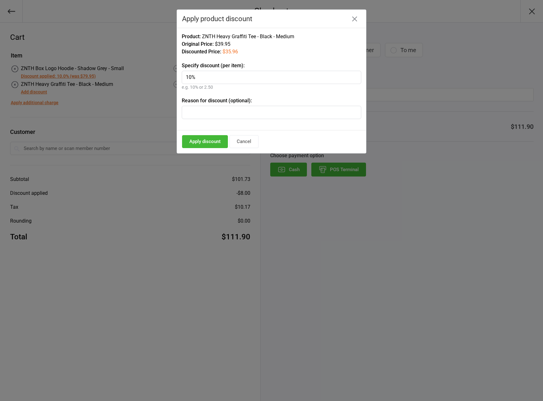
type input "10%"
click at [196, 135] on button "Apply discount" at bounding box center [205, 141] width 46 height 13
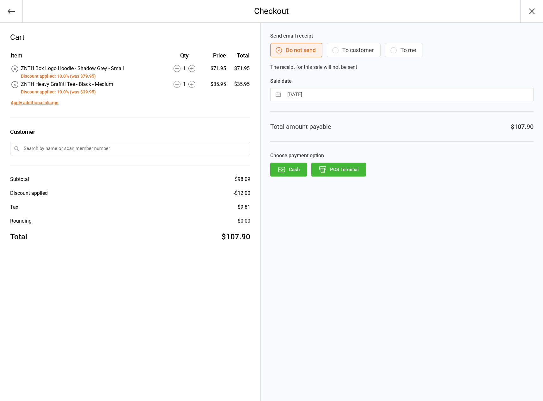
click at [193, 119] on div "Item Qty Price Total ZNTH Box Logo Hoodie - Shadow Grey - Small Discount applie…" at bounding box center [130, 147] width 240 height 192
click at [194, 215] on div "Subtotal $98.09 Discount applied - $12.00 Tax $9.81 Rounding $0.00 Total $107.90" at bounding box center [130, 209] width 240 height 67
drag, startPoint x: 225, startPoint y: 236, endPoint x: 242, endPoint y: 242, distance: 18.0
click at [241, 242] on div "$107.90" at bounding box center [235, 236] width 29 height 11
click at [244, 245] on div "Cart Item Qty Price Total ZNTH Box Logo Hoodie - Shadow Grey - Small Discount a…" at bounding box center [130, 212] width 261 height 378
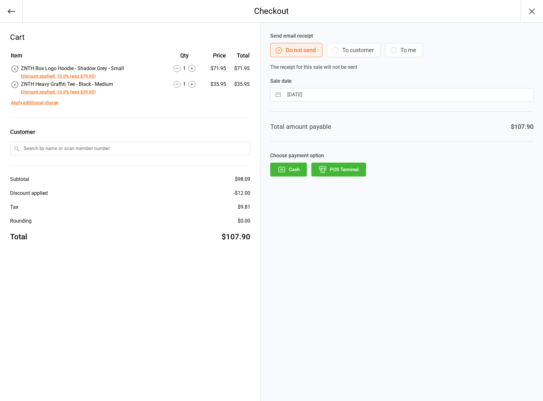
click at [344, 170] on button "POS Terminal" at bounding box center [338, 170] width 55 height 14
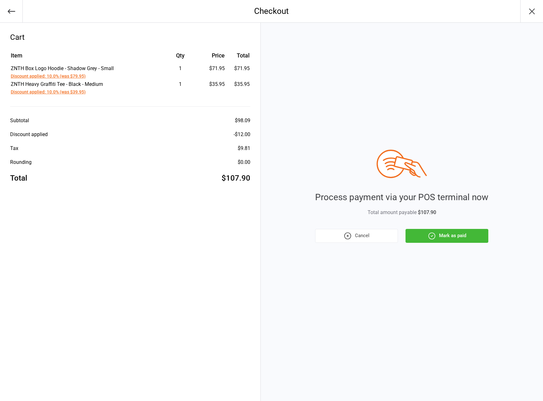
click at [435, 231] on button "Mark as paid" at bounding box center [446, 236] width 83 height 14
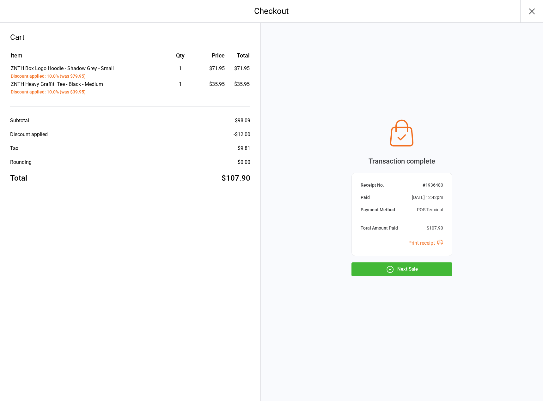
click at [418, 275] on button "Next Sale" at bounding box center [401, 269] width 101 height 14
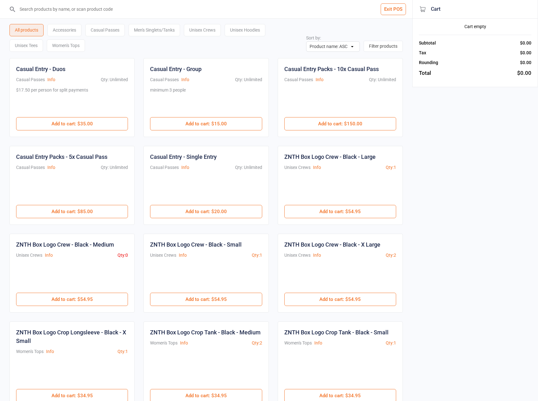
click at [93, 6] on input "search" at bounding box center [209, 9] width 387 height 18
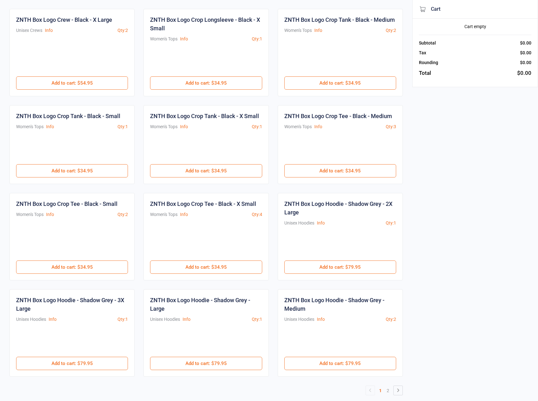
scroll to position [147, 0]
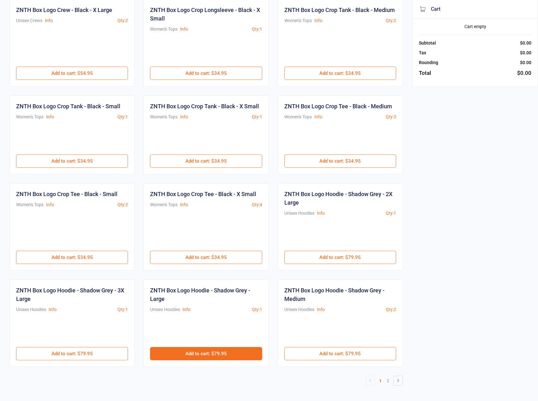
type input "box logo"
click at [192, 354] on button "Add to cart : $79.95" at bounding box center [206, 353] width 112 height 13
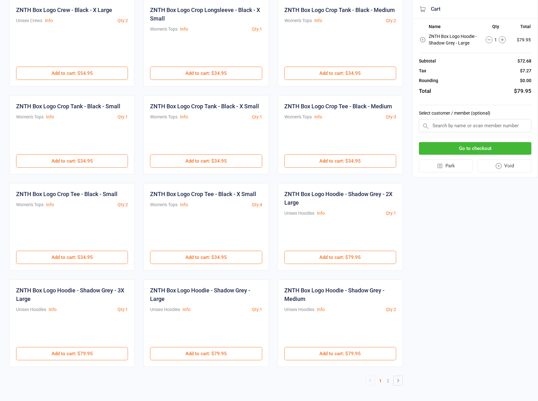
click at [471, 144] on button "Go to checkout" at bounding box center [475, 148] width 112 height 13
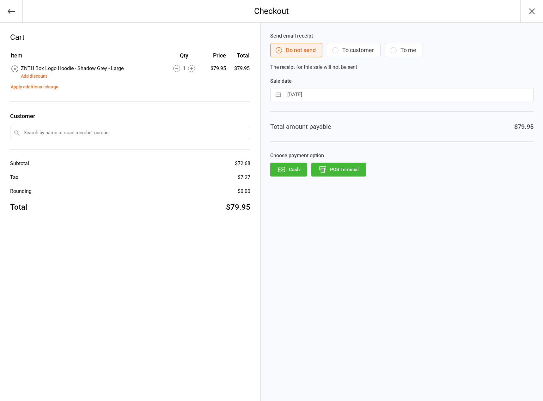
click at [28, 78] on button "Add discount" at bounding box center [34, 76] width 26 height 7
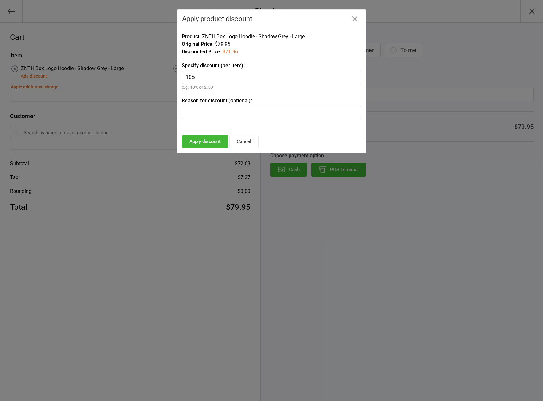
type input "10%"
click at [203, 141] on button "Apply discount" at bounding box center [205, 141] width 46 height 13
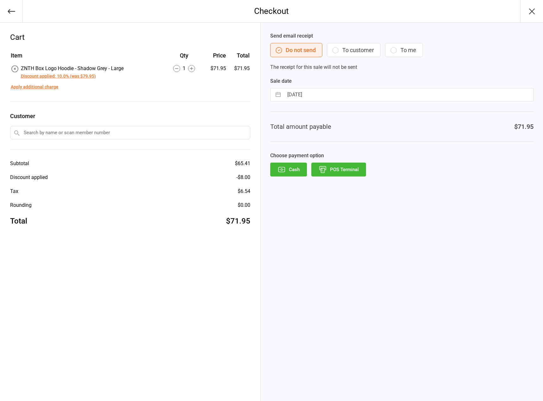
click at [353, 173] on button "POS Terminal" at bounding box center [338, 170] width 55 height 14
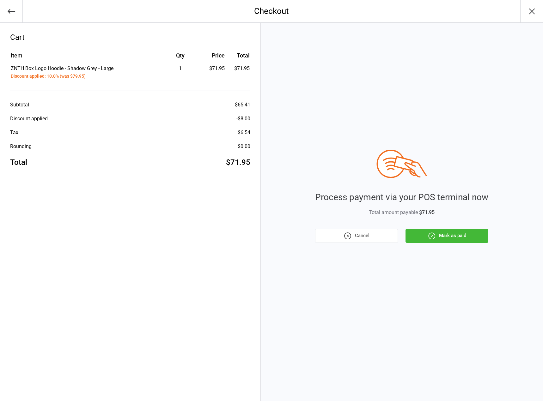
click at [470, 235] on button "Mark as paid" at bounding box center [446, 236] width 83 height 14
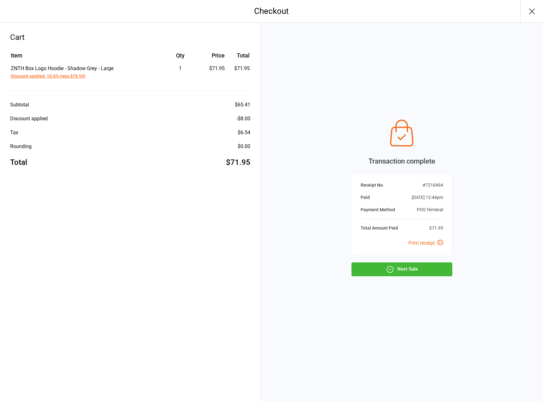
click at [428, 271] on button "Next Sale" at bounding box center [401, 269] width 101 height 14
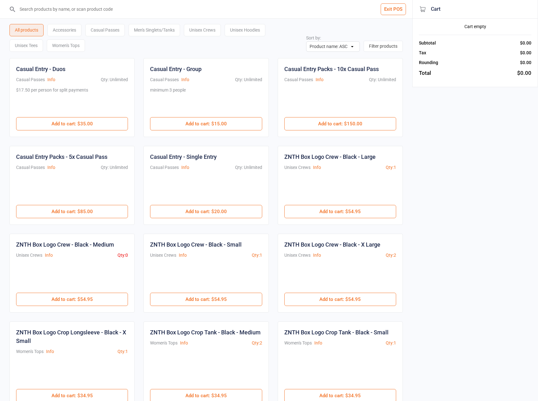
click at [54, 10] on input "search" at bounding box center [209, 9] width 387 height 18
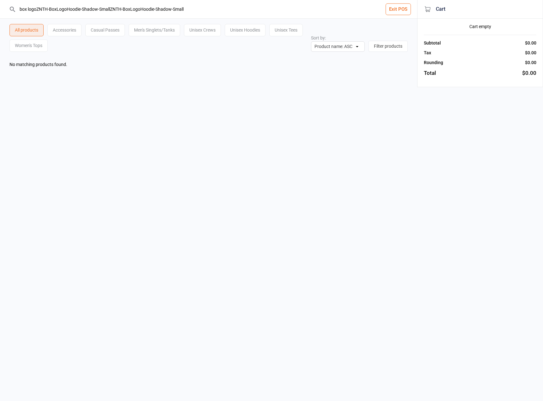
type input "box logoZNTH-BoxLogoHoodie-Shadow-SmallZNTH-BoxLogoHoodie-Shadow-Small"
click at [141, 115] on div "box logoZNTH-BoxLogoHoodie-Shadow-SmallZNTH-BoxLogoHoodie-Shadow-Small Exit POS…" at bounding box center [271, 200] width 543 height 401
drag, startPoint x: 193, startPoint y: 9, endPoint x: 15, endPoint y: 26, distance: 178.0
click at [15, 26] on div "box logoZNTH-BoxLogoHoodie-Shadow-SmallZNTH-BoxLogoHoodie-Shadow-Small Exit POS…" at bounding box center [208, 38] width 417 height 77
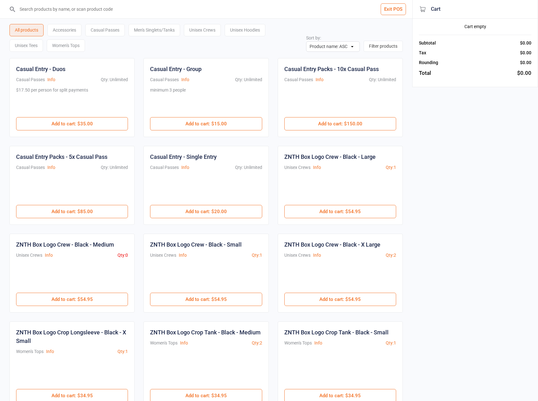
click at [449, 175] on div "Exit POS All products Accessories Casual Passes Men's Singlets/Tanks Unisex Cre…" at bounding box center [269, 265] width 538 height 531
click at [261, 8] on input "search" at bounding box center [209, 9] width 387 height 18
type input "ZNTH-BoxLogoHoodie-Shadow-Small"
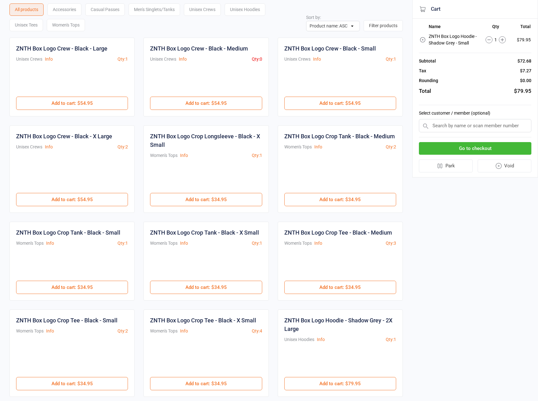
scroll to position [147, 0]
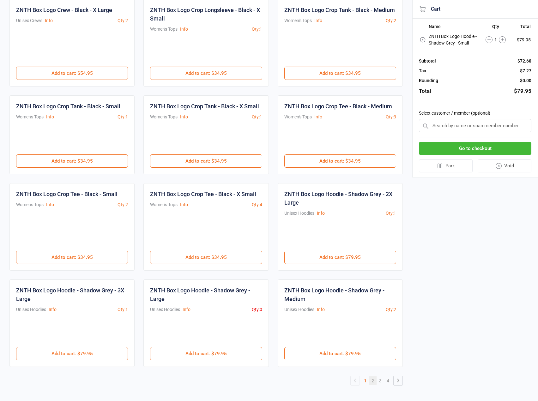
type input "znth"
click at [372, 379] on link "2" at bounding box center [373, 380] width 8 height 9
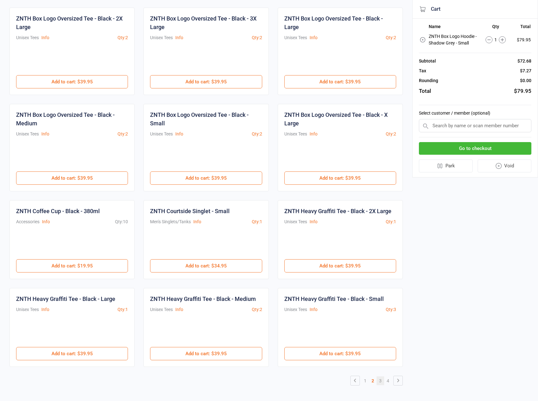
click at [381, 385] on link "3" at bounding box center [380, 380] width 8 height 9
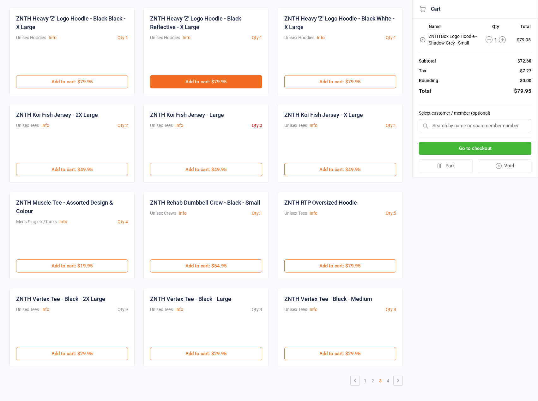
click at [182, 83] on button "Add to cart : $79.95" at bounding box center [206, 81] width 112 height 13
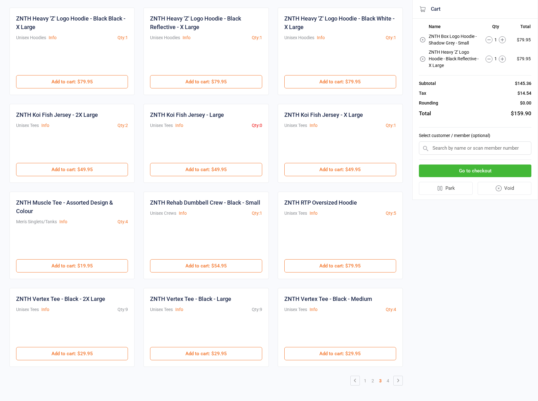
click at [505, 171] on button "Go to checkout" at bounding box center [475, 171] width 112 height 13
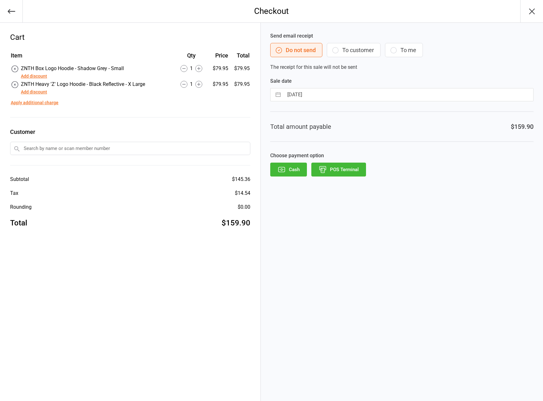
click at [41, 77] on button "Add discount" at bounding box center [34, 76] width 26 height 7
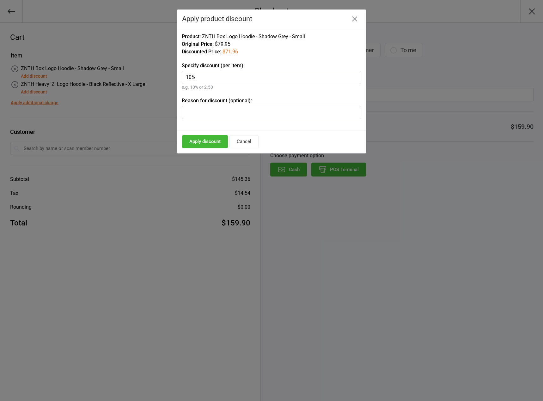
type input "10%"
click at [207, 143] on button "Apply discount" at bounding box center [205, 141] width 46 height 13
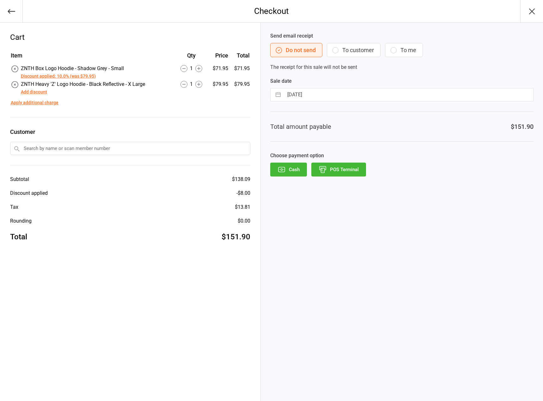
click at [45, 93] on button "Add discount" at bounding box center [34, 92] width 26 height 7
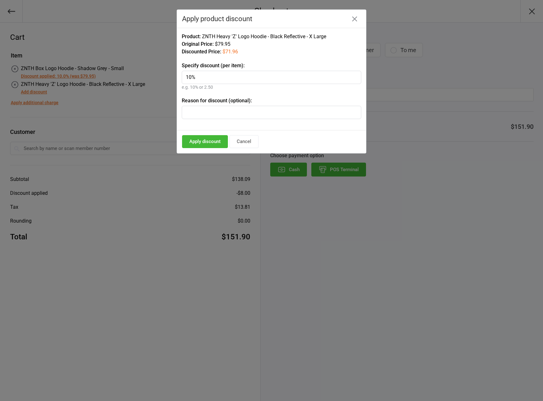
type input "10%"
click at [189, 141] on button "Apply discount" at bounding box center [205, 141] width 46 height 13
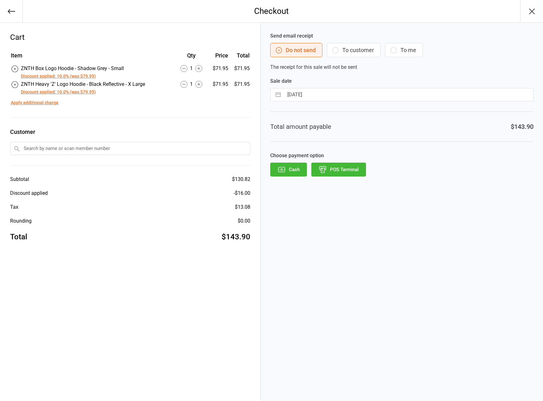
click at [351, 165] on button "POS Terminal" at bounding box center [338, 170] width 55 height 14
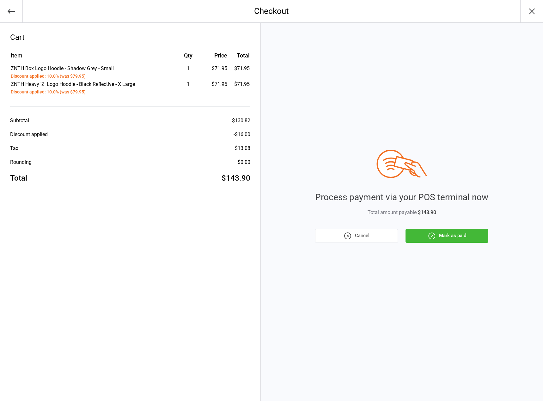
click at [464, 233] on button "Mark as paid" at bounding box center [446, 236] width 83 height 14
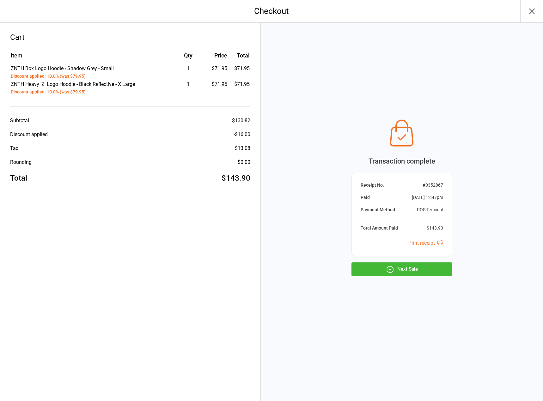
click at [417, 268] on button "Next Sale" at bounding box center [401, 269] width 101 height 14
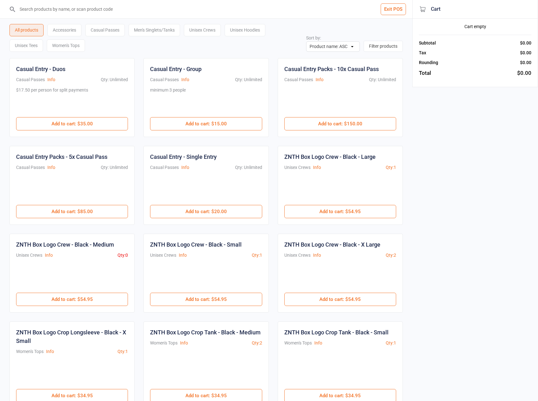
click at [158, 3] on input "search" at bounding box center [209, 9] width 387 height 18
type input "ZNTH-BoxLogoOversizedTee-Black-Medium"
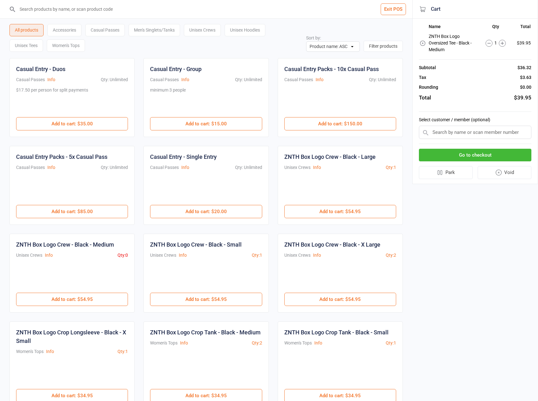
click at [482, 156] on button "Go to checkout" at bounding box center [475, 155] width 112 height 13
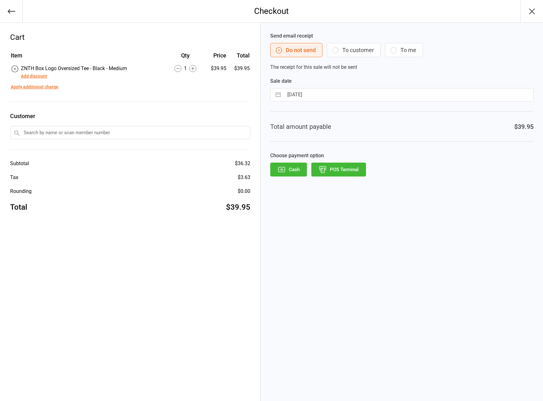
click at [38, 76] on button "Add discount" at bounding box center [34, 76] width 26 height 7
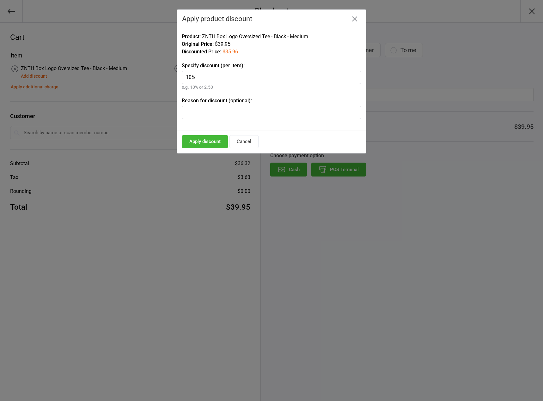
type input "10%"
click at [215, 146] on button "Apply discount" at bounding box center [205, 141] width 46 height 13
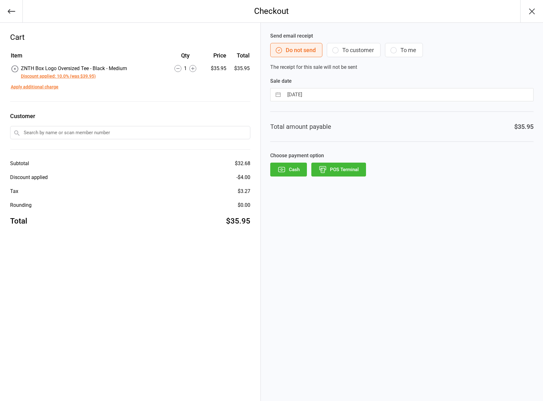
click at [317, 168] on button "POS Terminal" at bounding box center [338, 170] width 55 height 14
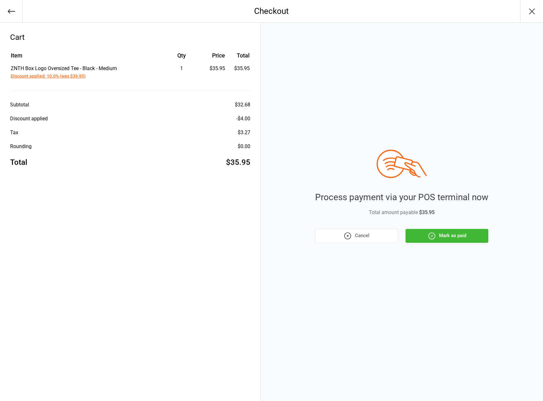
click at [440, 239] on button "Mark as paid" at bounding box center [446, 236] width 83 height 14
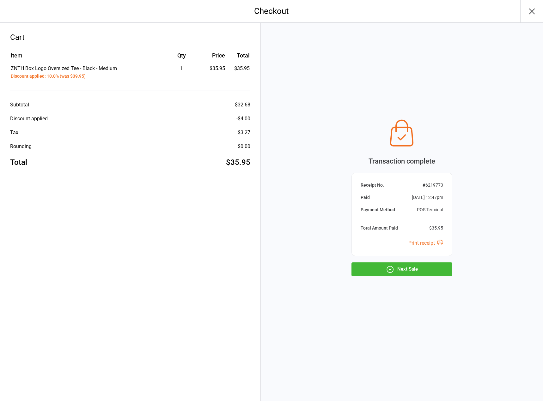
click at [417, 272] on button "Next Sale" at bounding box center [401, 269] width 101 height 14
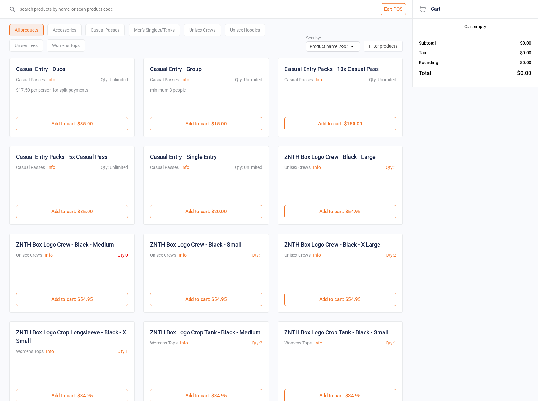
click at [152, 11] on input "search" at bounding box center [209, 9] width 387 height 18
type input "ZNTH-HeavyZLogoHoodie-BlackBlack-XLarge"
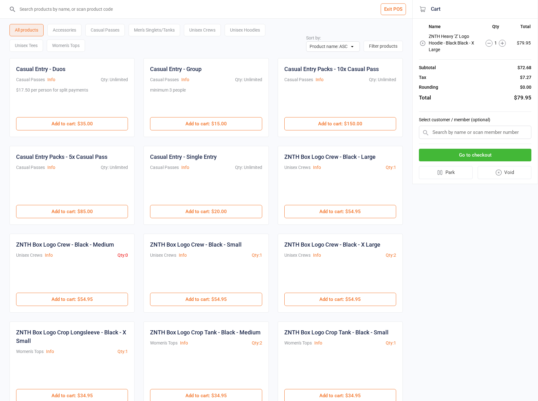
click at [480, 158] on button "Go to checkout" at bounding box center [475, 155] width 112 height 13
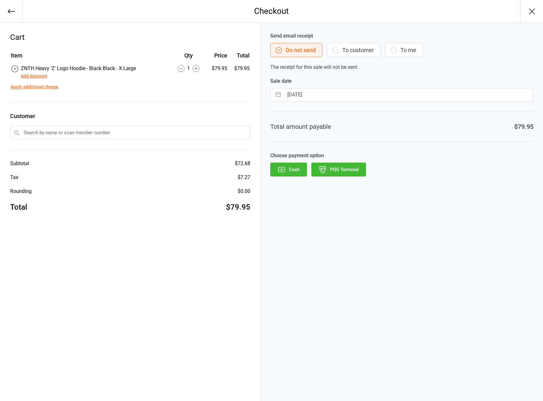
click at [33, 78] on button "Add discount" at bounding box center [34, 76] width 26 height 7
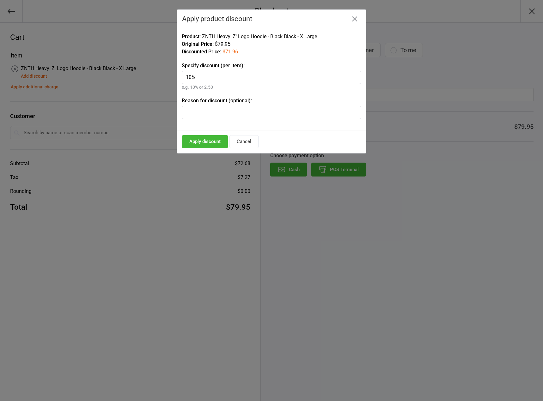
type input "10%"
click at [199, 143] on button "Apply discount" at bounding box center [205, 141] width 46 height 13
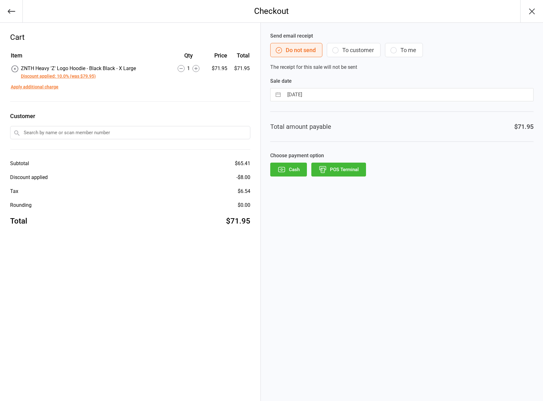
click at [352, 172] on button "POS Terminal" at bounding box center [338, 170] width 55 height 14
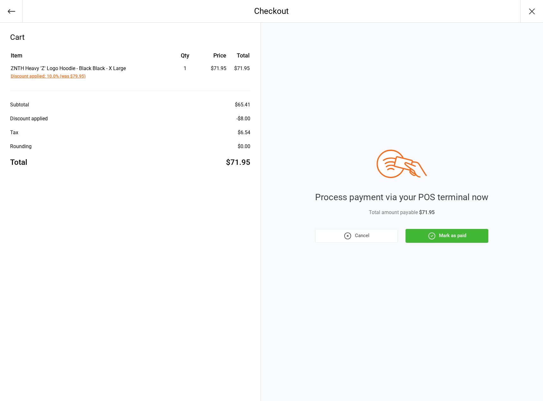
click at [420, 239] on button "Mark as paid" at bounding box center [446, 236] width 83 height 14
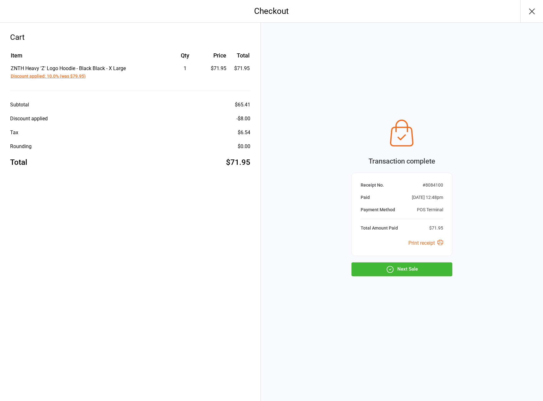
click at [422, 267] on button "Next Sale" at bounding box center [401, 269] width 101 height 14
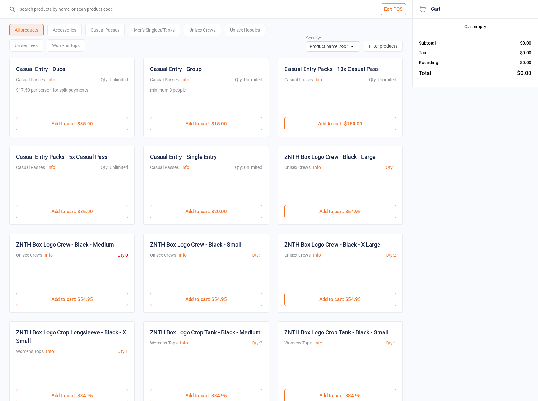
click at [43, 10] on input "search" at bounding box center [209, 9] width 387 height 18
click at [58, 11] on input "search" at bounding box center [209, 9] width 387 height 18
type input "ZNTH-BoxLogoCropTank-Black-XSmall"
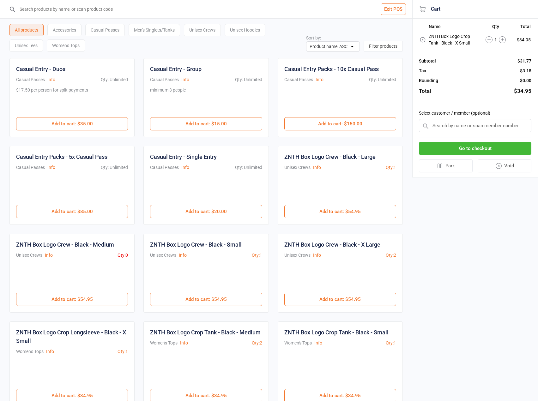
click at [459, 144] on button "Go to checkout" at bounding box center [475, 148] width 112 height 13
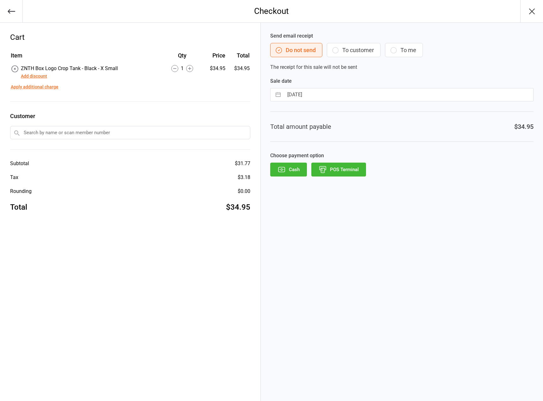
click at [34, 81] on td "Apply additional charge" at bounding box center [130, 86] width 239 height 10
click at [33, 80] on div "Add discount" at bounding box center [69, 76] width 97 height 8
click at [32, 79] on button "Add discount" at bounding box center [34, 76] width 26 height 7
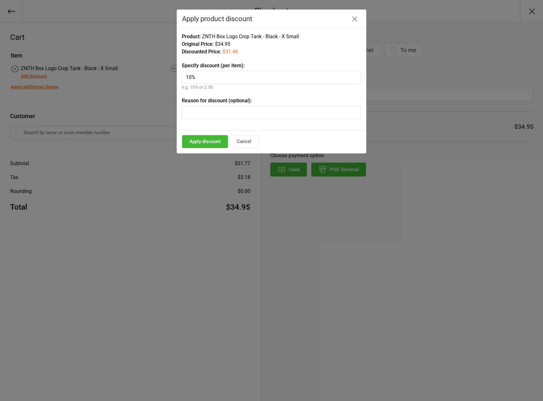
type input "10%"
click at [211, 140] on button "Apply discount" at bounding box center [205, 141] width 46 height 13
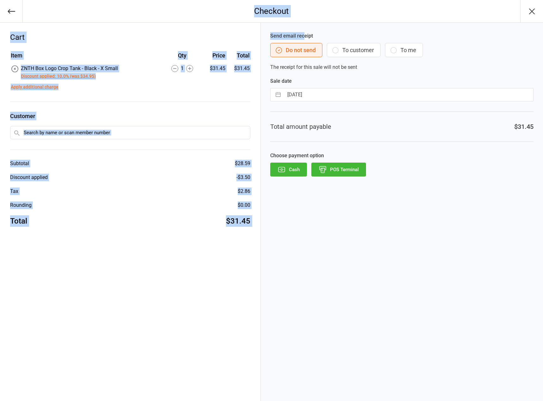
drag, startPoint x: 244, startPoint y: 21, endPoint x: 91, endPoint y: 2, distance: 154.3
click at [226, 21] on div "Checkout Cart Item Qty Price Total ZNTH Box Logo Crop Tank - Black - X Small Di…" at bounding box center [271, 200] width 543 height 401
click at [150, 93] on div "Item Qty Price Total ZNTH Box Logo Crop Tank - Black - X Small Discount applied…" at bounding box center [130, 76] width 240 height 51
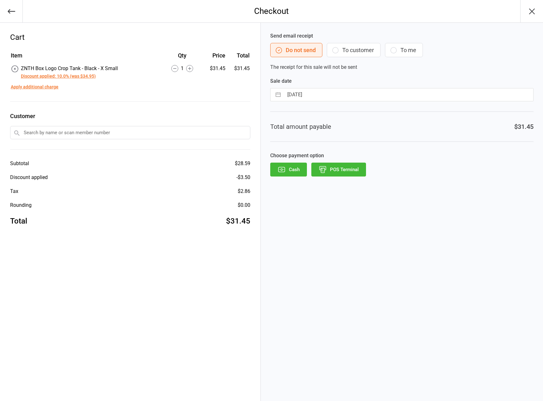
click at [340, 167] on button "POS Terminal" at bounding box center [338, 170] width 55 height 14
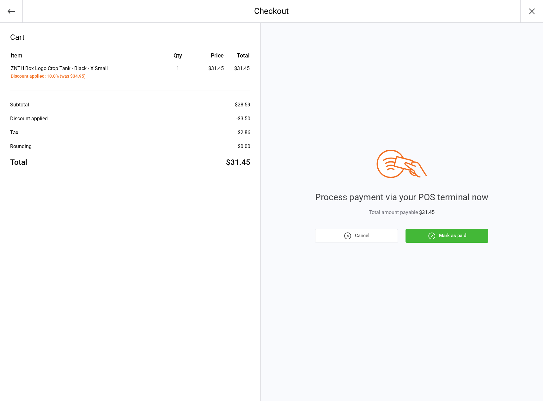
click at [470, 235] on button "Mark as paid" at bounding box center [446, 236] width 83 height 14
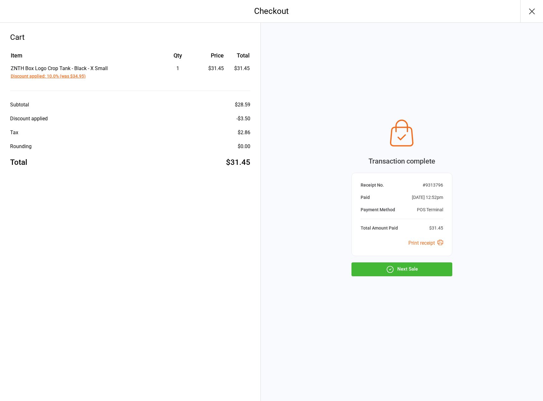
click at [428, 266] on button "Next Sale" at bounding box center [401, 269] width 101 height 14
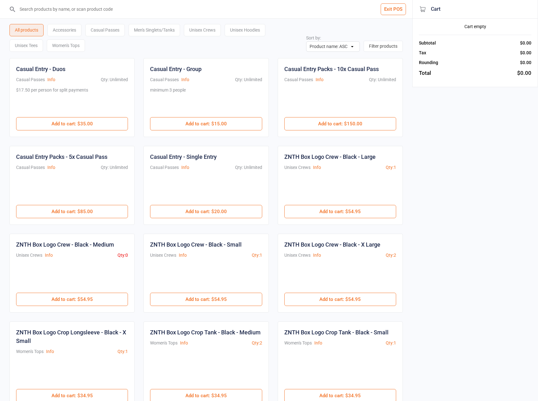
click at [97, 11] on input "search" at bounding box center [209, 9] width 387 height 18
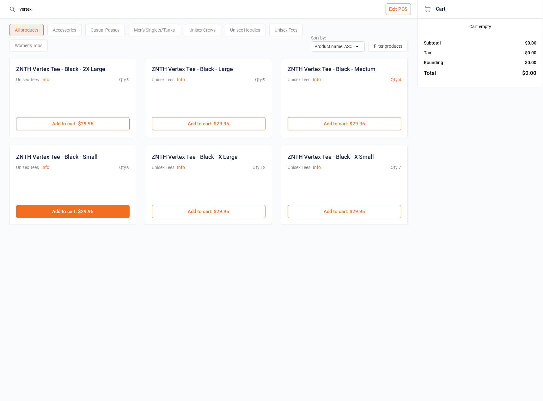
type input "vertex"
click at [81, 210] on button "Add to cart : $29.95" at bounding box center [72, 211] width 113 height 13
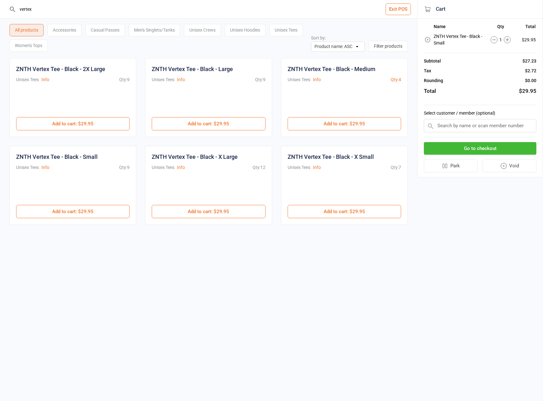
click at [505, 151] on button "Go to checkout" at bounding box center [479, 148] width 112 height 13
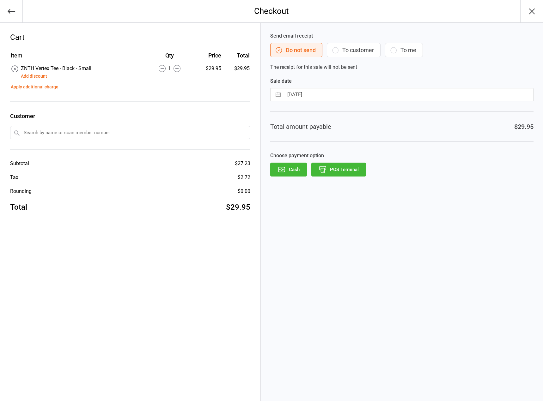
click at [41, 76] on button "Add discount" at bounding box center [34, 76] width 26 height 7
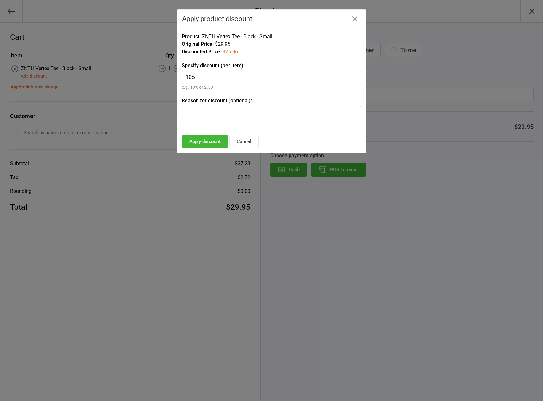
type input "10%"
click at [219, 143] on button "Apply discount" at bounding box center [205, 141] width 46 height 13
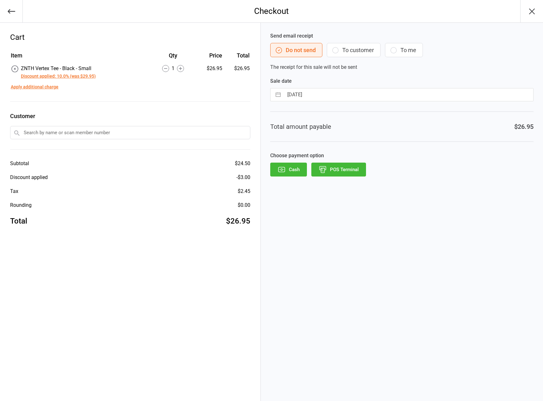
click at [352, 172] on button "POS Terminal" at bounding box center [338, 170] width 55 height 14
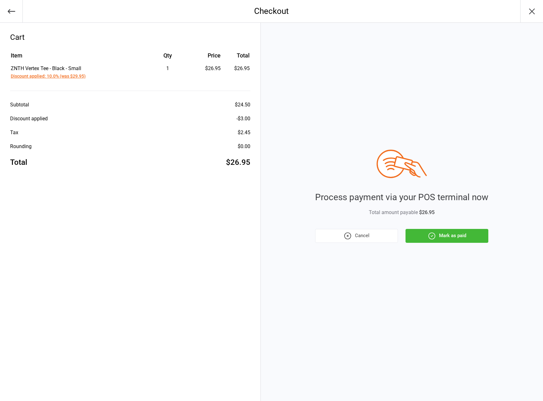
click at [429, 232] on icon "button" at bounding box center [431, 236] width 8 height 8
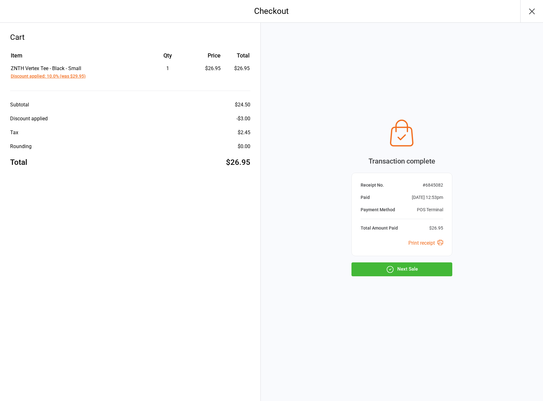
click at [424, 269] on button "Next Sale" at bounding box center [401, 269] width 101 height 14
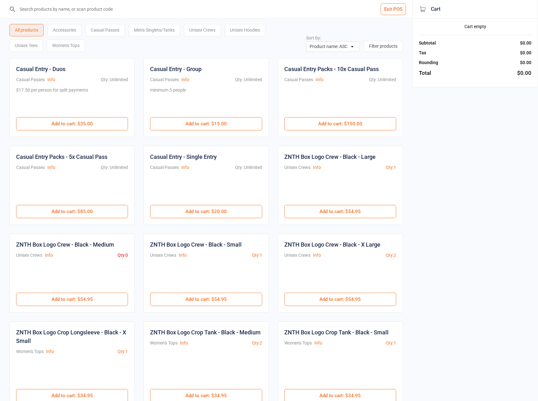
click at [150, 4] on input "search" at bounding box center [209, 9] width 387 height 18
type input "ZNTH-BoxLogoCropTank-Black-Medium"
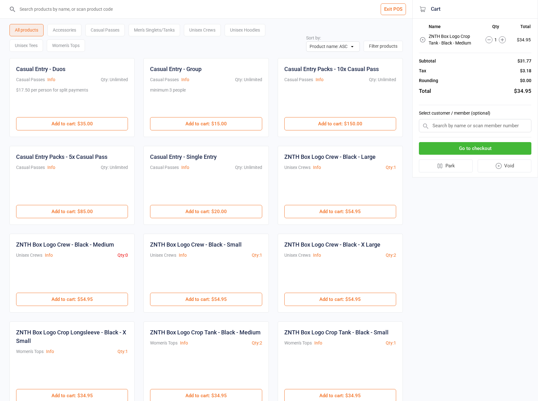
click at [491, 153] on button "Go to checkout" at bounding box center [475, 148] width 112 height 13
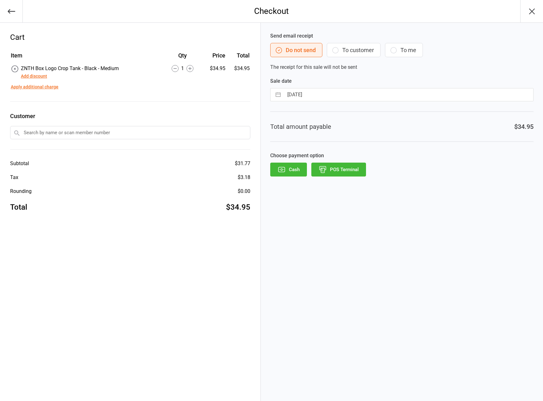
click at [360, 167] on button "POS Terminal" at bounding box center [338, 170] width 55 height 14
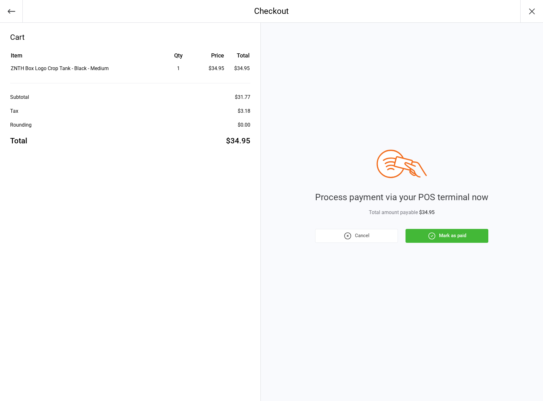
click at [459, 236] on button "Mark as paid" at bounding box center [446, 236] width 83 height 14
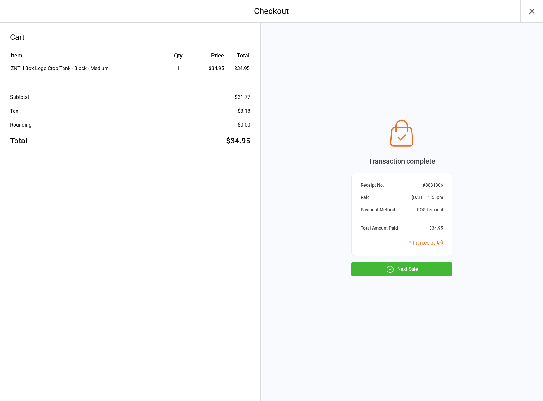
click at [400, 270] on button "Next Sale" at bounding box center [401, 269] width 101 height 14
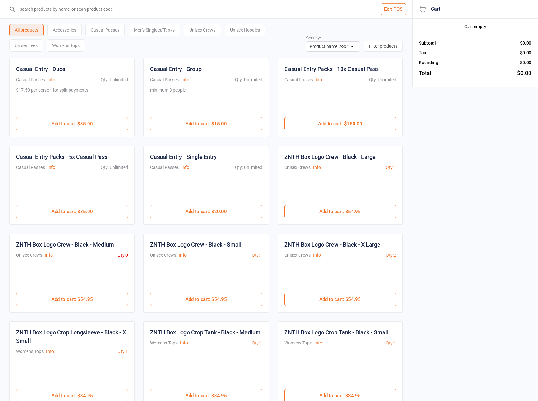
click at [111, 9] on input "search" at bounding box center [209, 9] width 387 height 18
type input "ZNTH-BoxLogoCropTank-Black-XSmall"
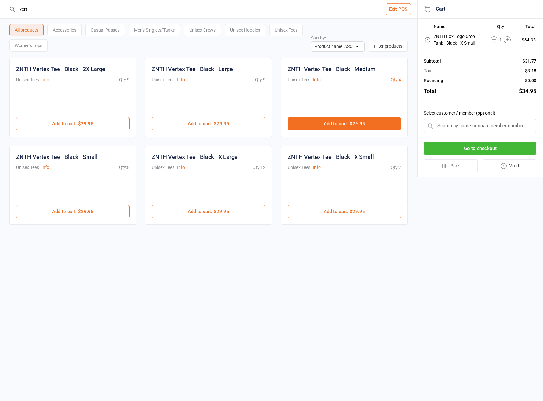
type input "vert"
click at [356, 122] on button "Add to cart : $29.95" at bounding box center [343, 123] width 113 height 13
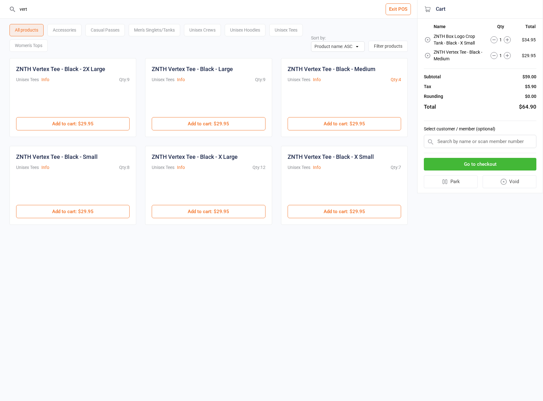
click at [454, 163] on button "Go to checkout" at bounding box center [479, 164] width 112 height 13
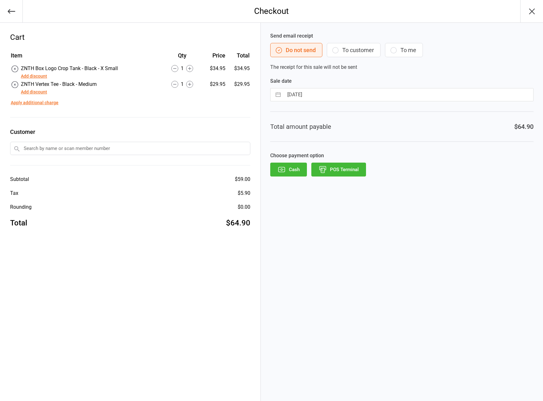
click at [33, 74] on button "Add discount" at bounding box center [34, 76] width 26 height 7
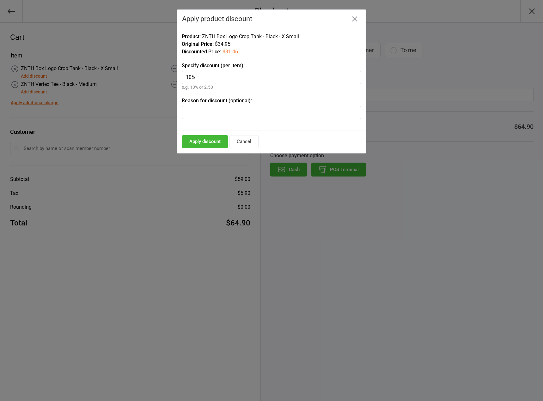
type input "10%"
click at [225, 137] on button "Apply discount" at bounding box center [205, 141] width 46 height 13
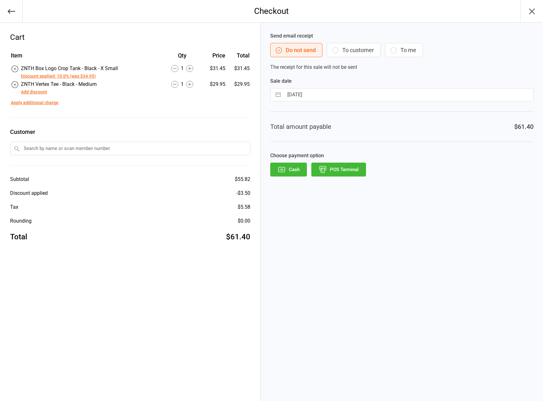
click at [34, 90] on button "Add discount" at bounding box center [34, 92] width 26 height 7
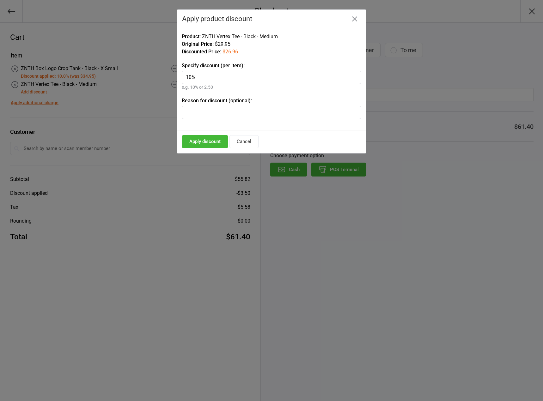
type input "10%"
click at [216, 137] on button "Apply discount" at bounding box center [205, 141] width 46 height 13
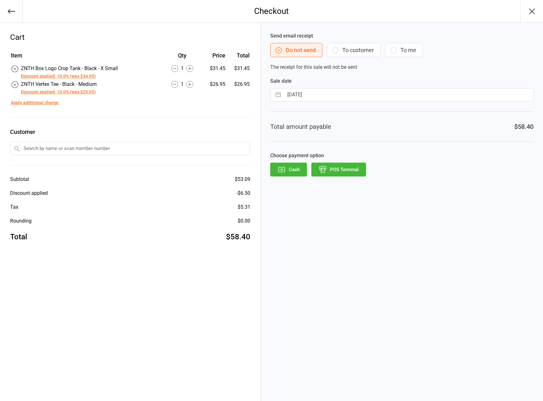
click at [345, 172] on button "POS Terminal" at bounding box center [338, 170] width 55 height 14
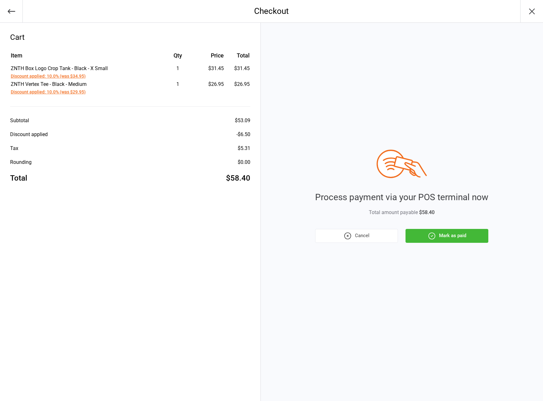
click at [442, 229] on button "Mark as paid" at bounding box center [446, 236] width 83 height 14
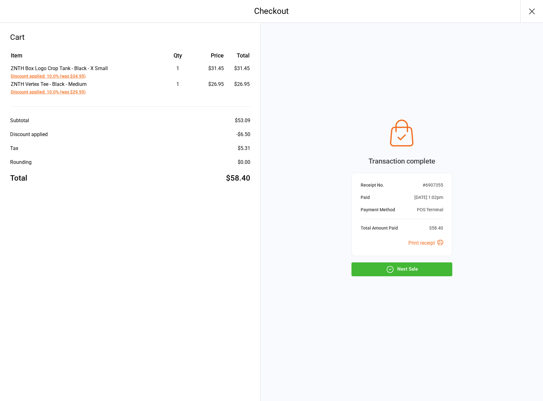
click at [405, 269] on button "Next Sale" at bounding box center [401, 269] width 101 height 14
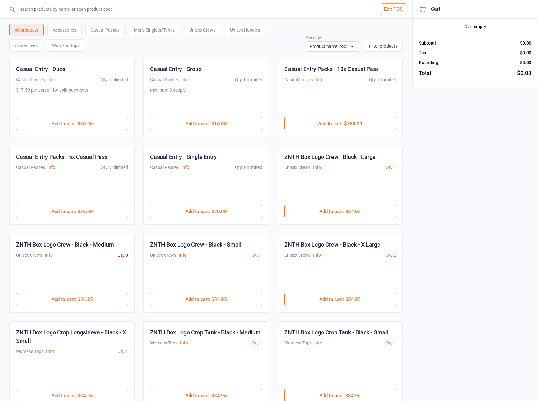
click at [167, 9] on input "search" at bounding box center [209, 9] width 387 height 18
type input "ZNTH-BoxLogoHoodie-Shadow-3XLarge"
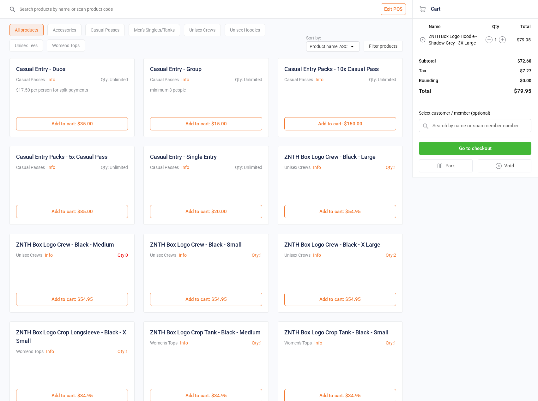
click at [464, 147] on button "Go to checkout" at bounding box center [475, 148] width 112 height 13
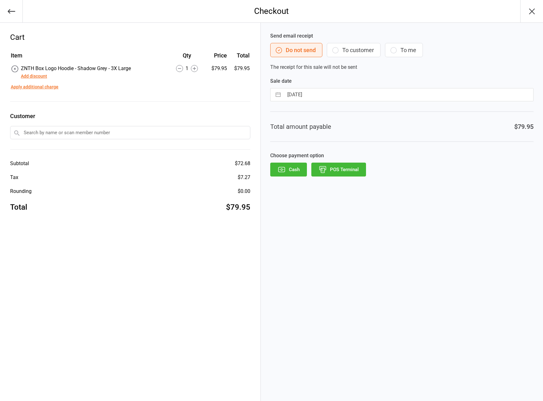
click at [29, 77] on button "Add discount" at bounding box center [34, 76] width 26 height 7
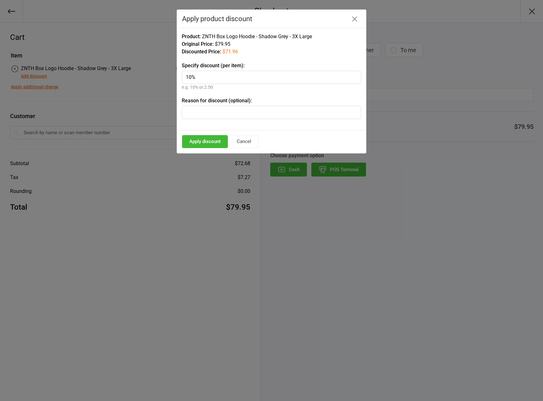
type input "10%"
click at [214, 143] on button "Apply discount" at bounding box center [205, 141] width 46 height 13
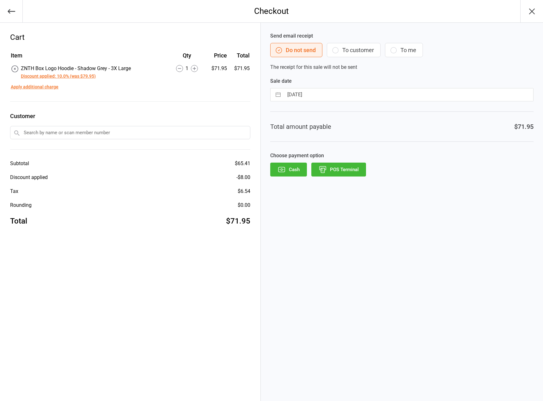
click at [342, 166] on button "POS Terminal" at bounding box center [338, 170] width 55 height 14
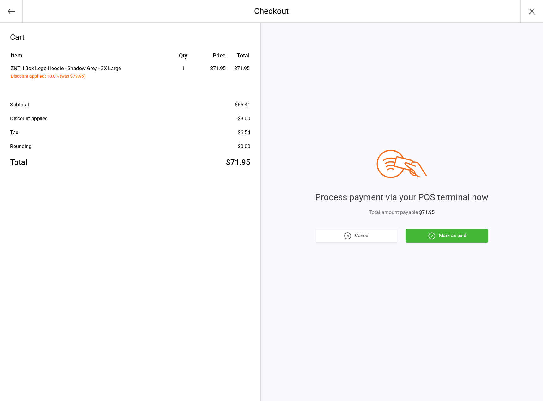
click at [427, 238] on button "Mark as paid" at bounding box center [446, 236] width 83 height 14
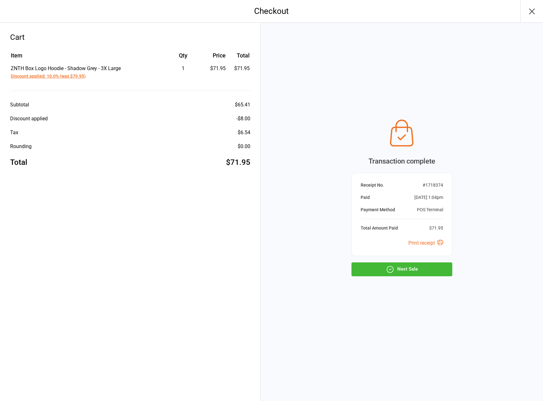
click at [382, 268] on button "Next Sale" at bounding box center [401, 269] width 101 height 14
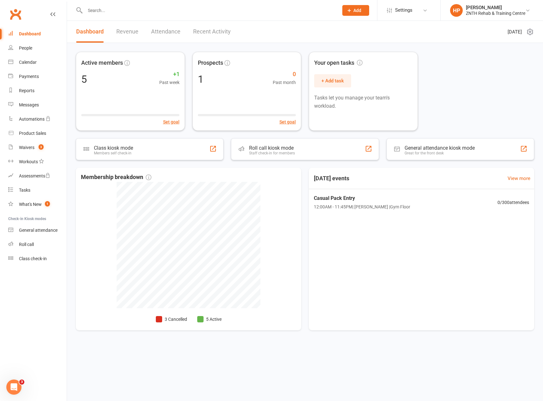
click at [484, 92] on div "Active members 5 +1 Past week Set goal Prospects 1 0 Past month Set goal Your o…" at bounding box center [305, 91] width 458 height 79
click at [491, 100] on div "Active members 5 +1 Past week Set goal Prospects 1 0 Past month Set goal Your o…" at bounding box center [305, 91] width 458 height 79
click at [138, 100] on div "Active members 5 +1 Past week Set goal" at bounding box center [130, 91] width 111 height 81
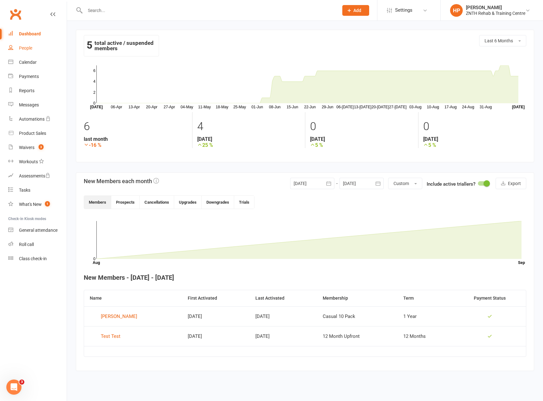
click at [34, 46] on link "People" at bounding box center [37, 48] width 58 height 14
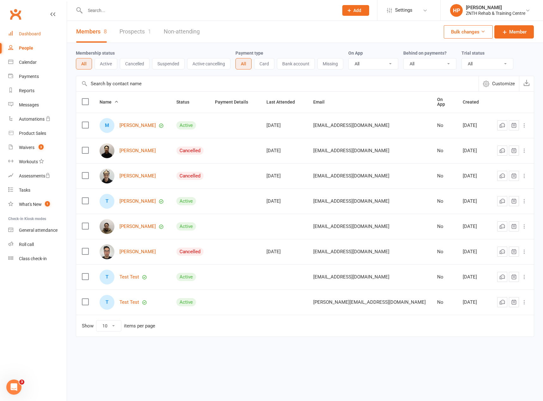
click at [42, 33] on link "Dashboard" at bounding box center [37, 34] width 58 height 14
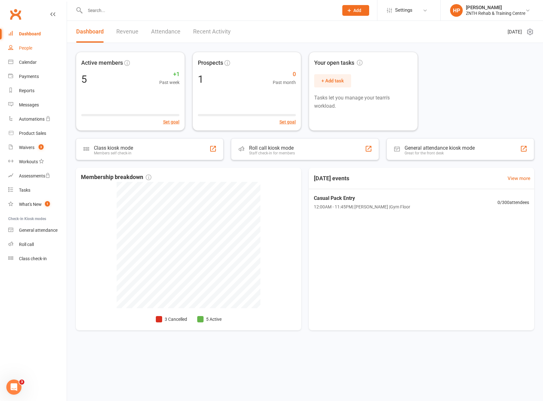
click at [39, 50] on link "People" at bounding box center [37, 48] width 58 height 14
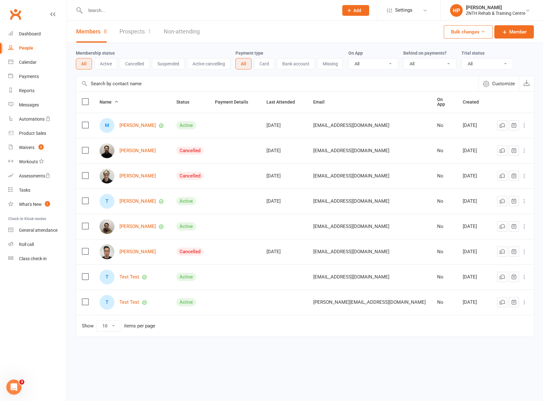
click at [204, 370] on html "Prospect Member Non-attending contact Class / event Appointment Task Membership…" at bounding box center [271, 185] width 543 height 370
click at [135, 35] on link "Prospects 1" at bounding box center [135, 32] width 32 height 22
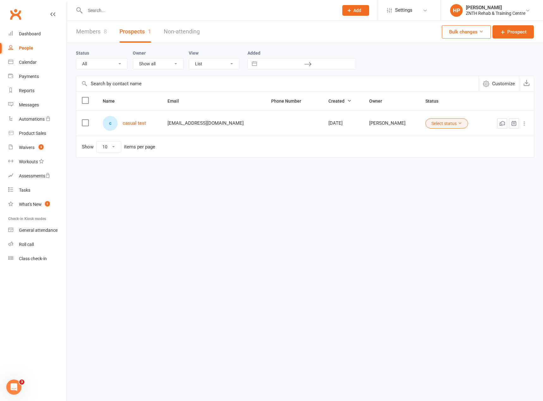
click at [100, 34] on link "Members 8" at bounding box center [91, 32] width 31 height 22
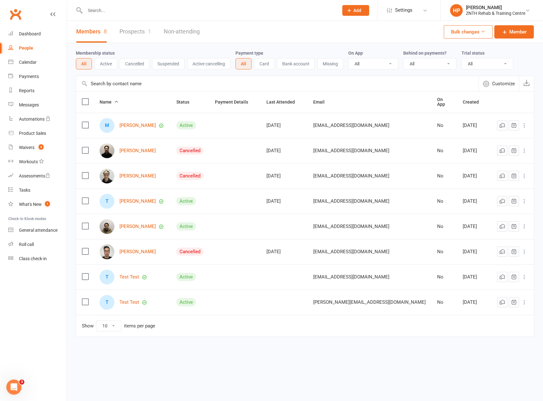
click at [123, 324] on div "Show 10 25 50 100 items per page" at bounding box center [118, 325] width 73 height 11
click at [117, 326] on select "10 25 50 100" at bounding box center [108, 326] width 25 height 11
select select "50"
click at [96, 321] on select "10 25 50 100" at bounding box center [108, 326] width 25 height 11
click at [232, 364] on html "Prospect Member Non-attending contact Class / event Appointment Task Membership…" at bounding box center [271, 185] width 543 height 370
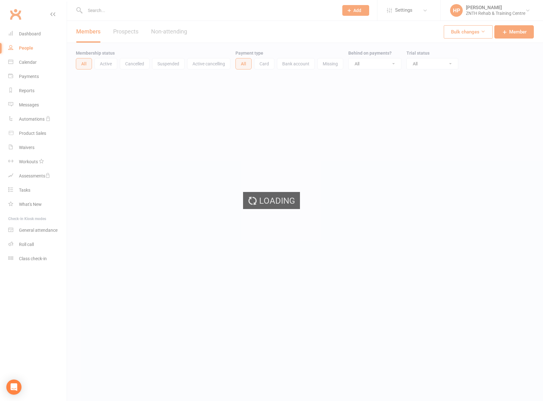
select select "50"
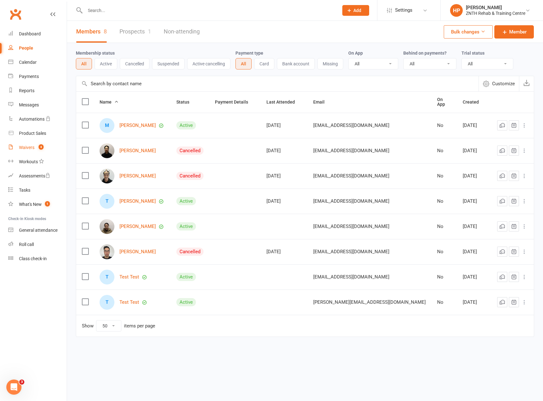
click at [32, 148] on div "Waivers" at bounding box center [26, 147] width 15 height 5
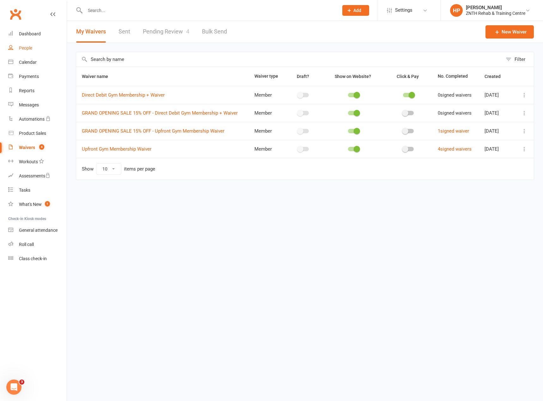
click at [40, 50] on link "People" at bounding box center [37, 48] width 58 height 14
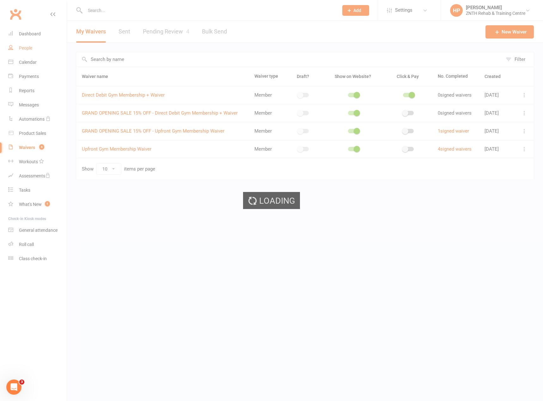
select select "50"
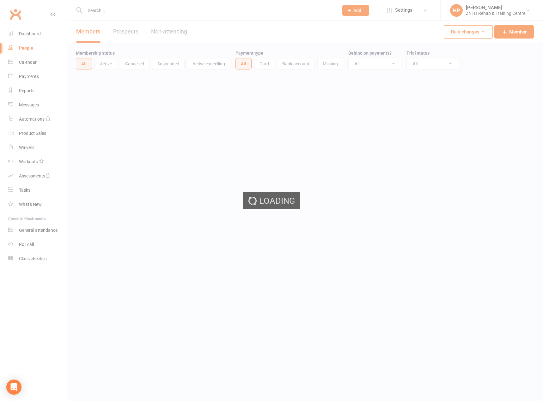
select select "50"
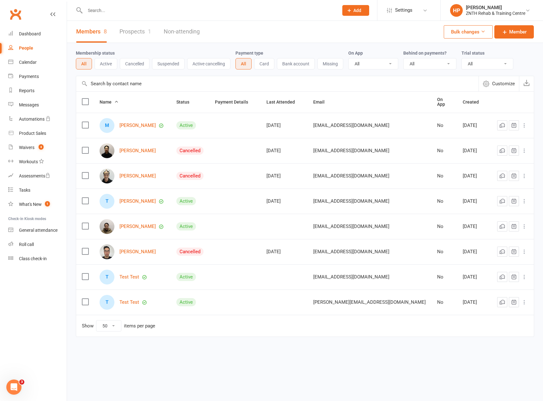
click at [104, 67] on button "Active" at bounding box center [105, 63] width 23 height 11
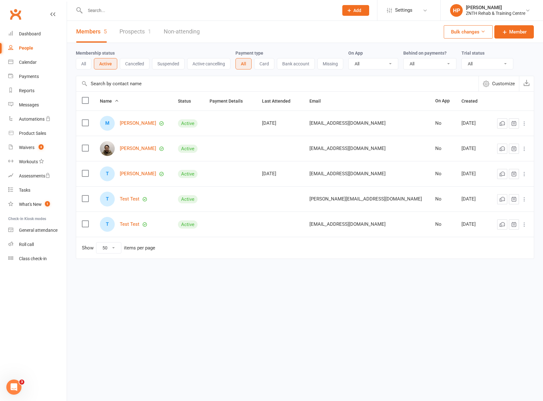
click at [91, 64] on button "All" at bounding box center [83, 63] width 15 height 11
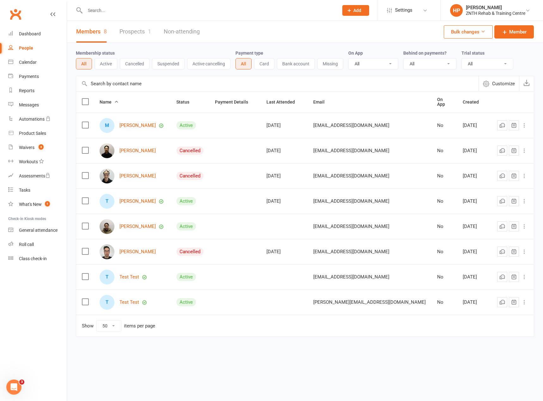
click at [135, 34] on link "Prospects 1" at bounding box center [135, 32] width 32 height 22
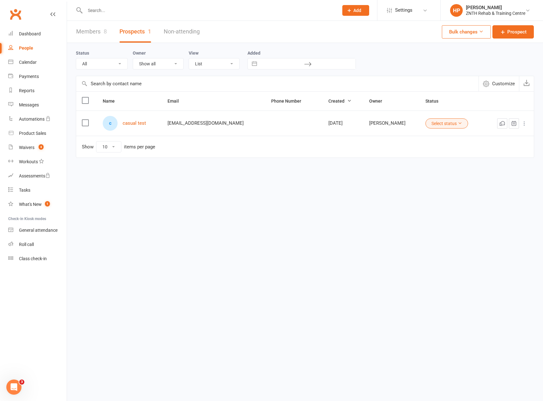
click at [91, 34] on link "Members 8" at bounding box center [91, 32] width 31 height 22
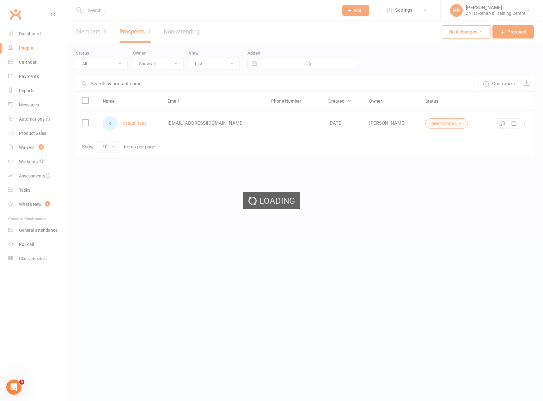
select select "50"
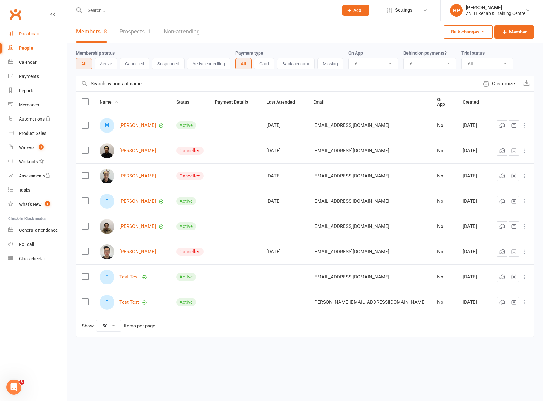
click at [29, 33] on div "Dashboard" at bounding box center [30, 33] width 22 height 5
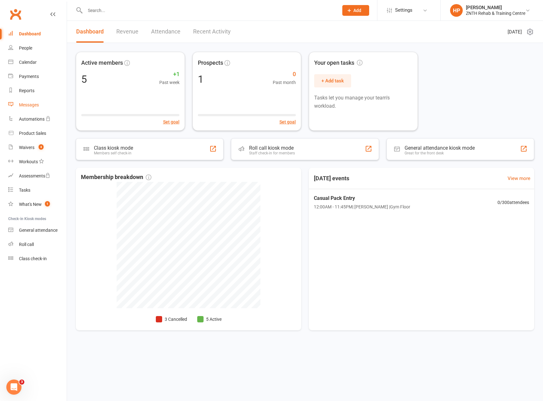
click at [30, 106] on div "Messages" at bounding box center [29, 104] width 20 height 5
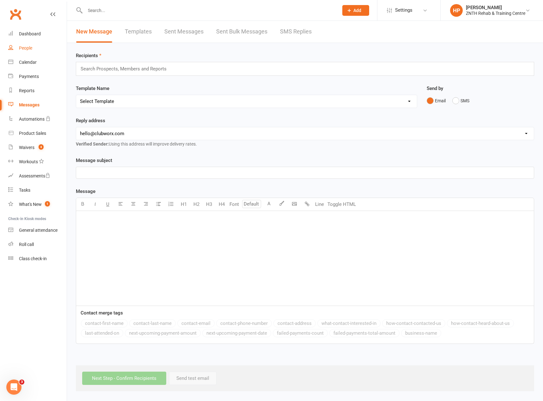
click at [29, 47] on div "People" at bounding box center [25, 47] width 13 height 5
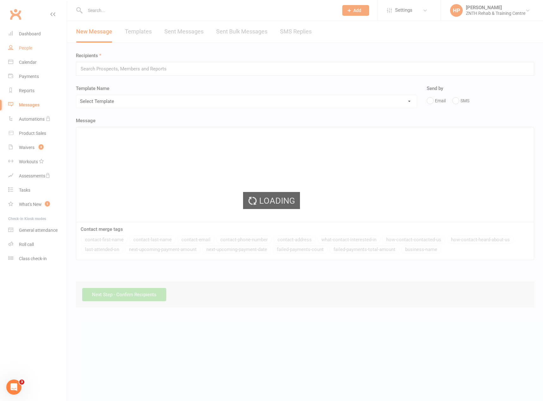
select select "50"
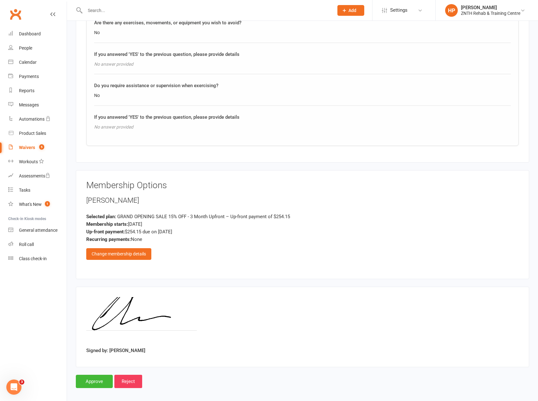
scroll to position [771, 0]
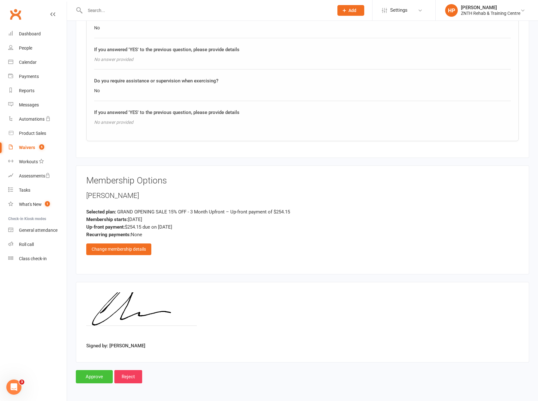
click at [93, 378] on input "Approve" at bounding box center [94, 376] width 37 height 13
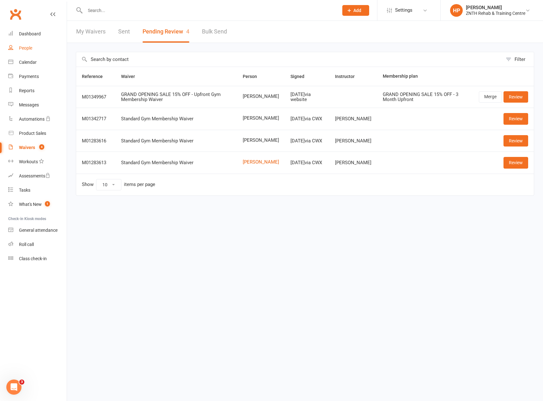
click at [36, 46] on link "People" at bounding box center [37, 48] width 58 height 14
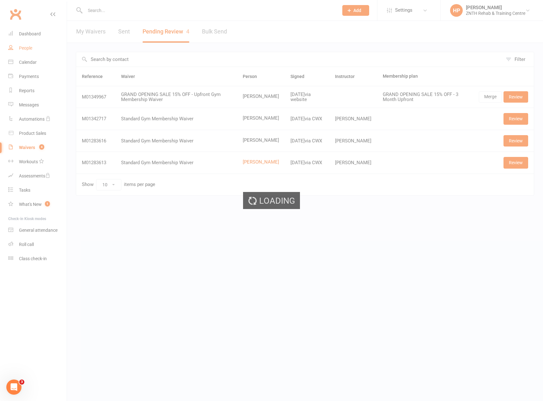
select select "50"
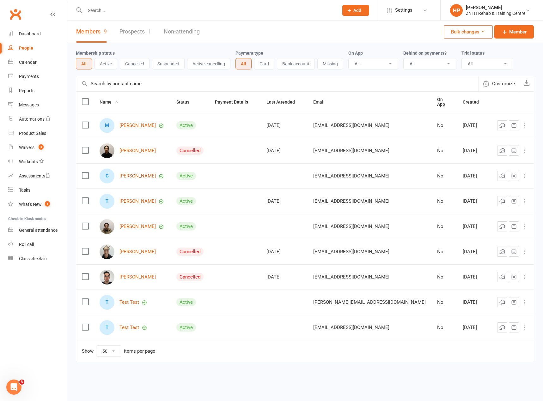
click at [141, 173] on link "Christina Hantzinikolas" at bounding box center [137, 175] width 36 height 5
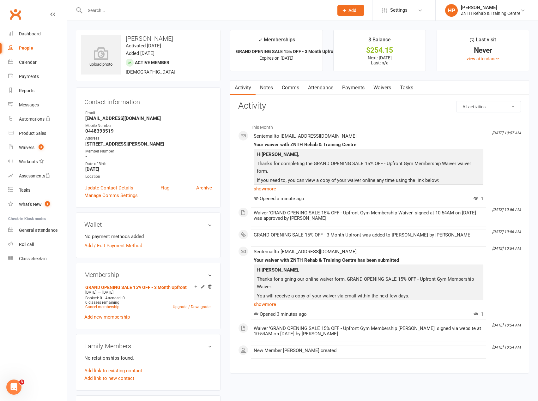
click at [350, 86] on link "Payments" at bounding box center [353, 88] width 31 height 15
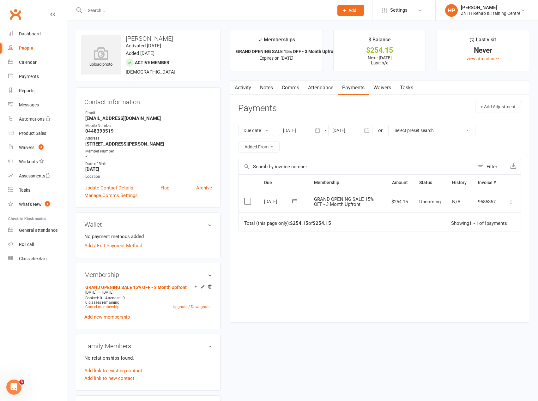
click at [509, 202] on icon at bounding box center [511, 202] width 6 height 6
click at [499, 227] on link "Mark as Paid (POS)" at bounding box center [483, 226] width 63 height 13
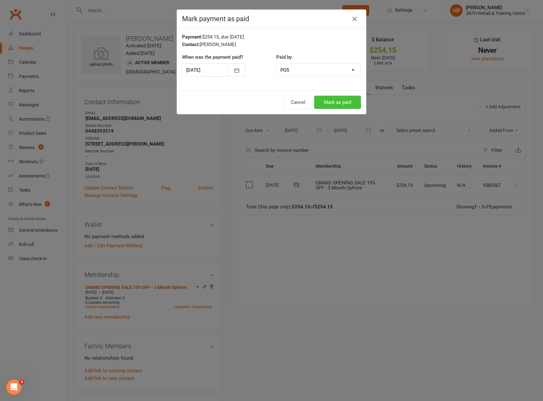
click at [337, 103] on button "Mark as paid" at bounding box center [337, 102] width 47 height 13
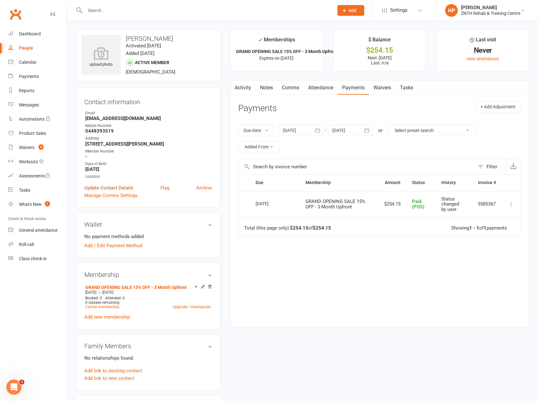
click at [121, 187] on link "Update Contact Details" at bounding box center [108, 188] width 49 height 8
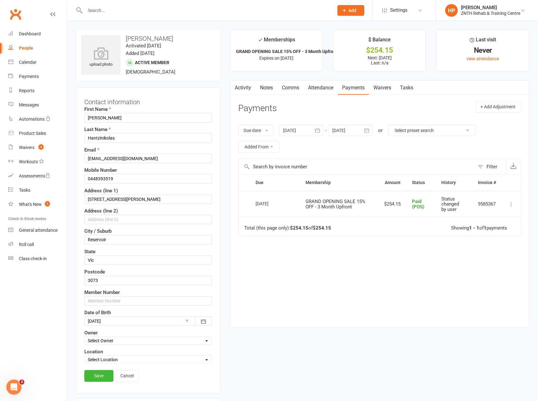
scroll to position [30, 0]
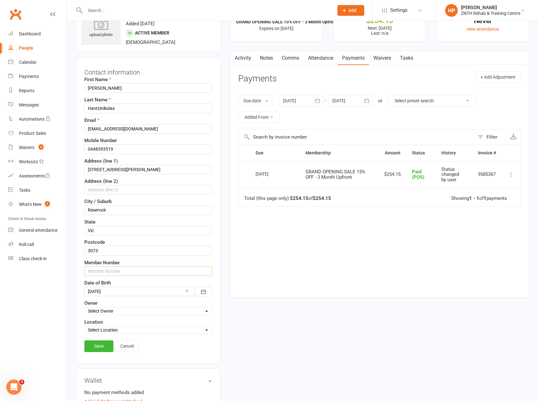
click at [107, 273] on input "text" at bounding box center [148, 271] width 128 height 9
type input "00104"
click at [103, 348] on link "Save" at bounding box center [98, 345] width 29 height 11
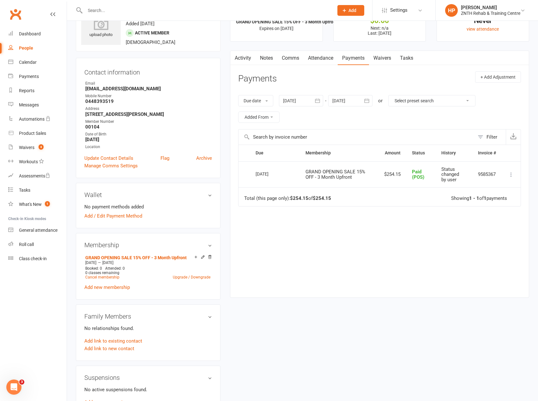
click at [509, 176] on icon at bounding box center [511, 174] width 6 height 6
drag, startPoint x: 397, startPoint y: 282, endPoint x: 394, endPoint y: 280, distance: 4.3
click at [397, 282] on div "Due Contact Membership Amount Status History Invoice # Select this 13 Sep 2025 …" at bounding box center [379, 216] width 283 height 143
click at [30, 45] on link "People" at bounding box center [37, 48] width 58 height 14
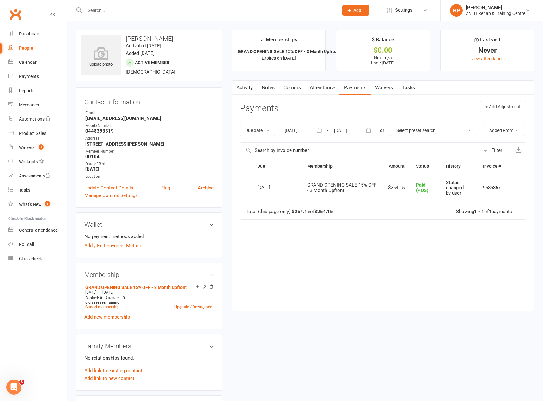
select select "50"
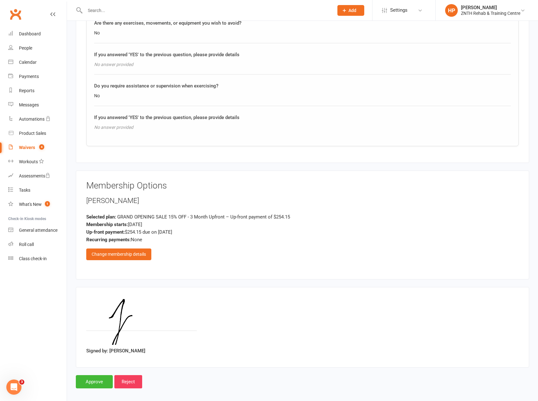
scroll to position [771, 0]
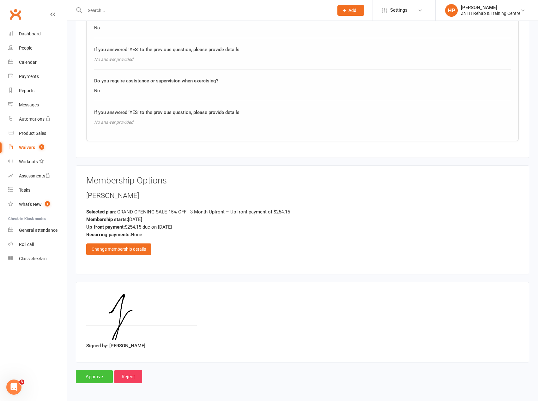
click at [80, 379] on input "Approve" at bounding box center [94, 376] width 37 height 13
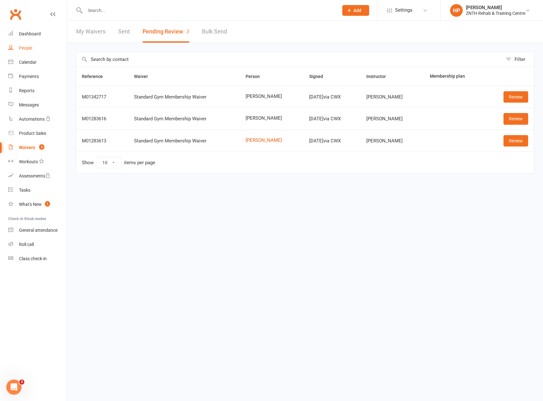
click at [28, 51] on div "People" at bounding box center [25, 47] width 13 height 5
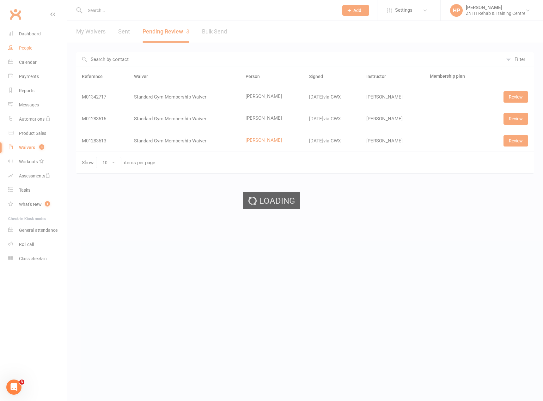
select select "50"
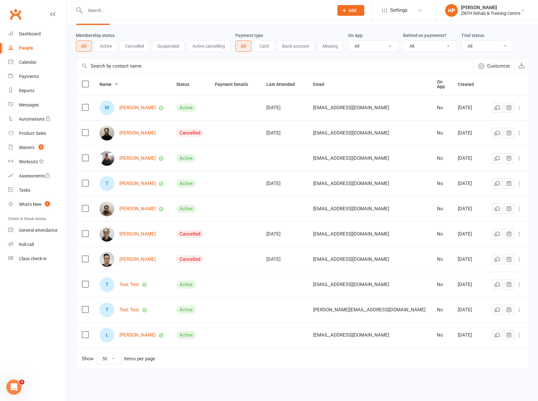
scroll to position [18, 0]
click at [140, 334] on link "[PERSON_NAME]" at bounding box center [137, 334] width 36 height 5
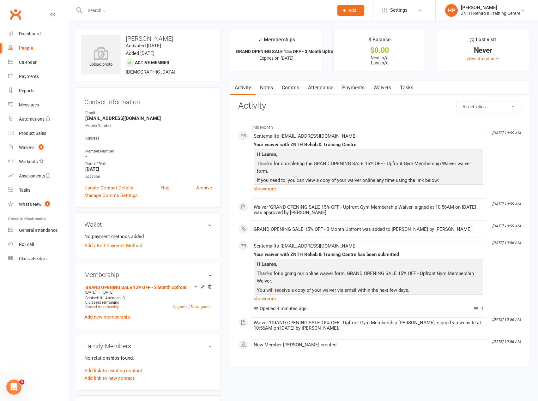
click at [355, 87] on link "Payments" at bounding box center [353, 88] width 31 height 15
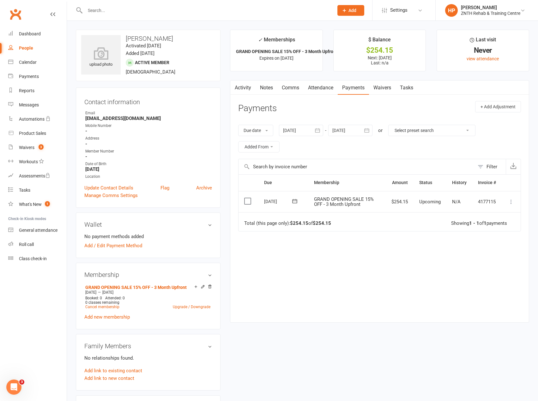
click at [511, 198] on button at bounding box center [511, 202] width 8 height 8
click at [460, 226] on link "Mark as Paid (POS)" at bounding box center [483, 226] width 63 height 13
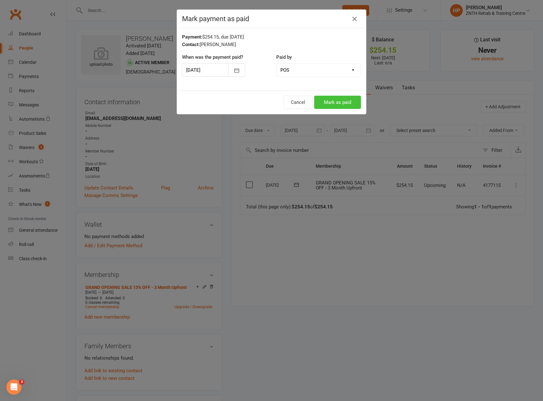
click at [320, 104] on button "Mark as paid" at bounding box center [337, 102] width 47 height 13
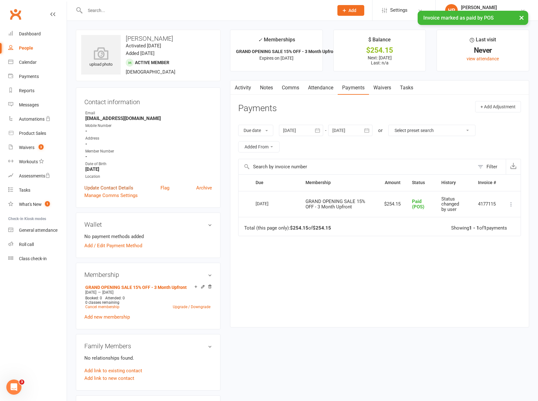
click at [103, 189] on link "Update Contact Details" at bounding box center [108, 188] width 49 height 8
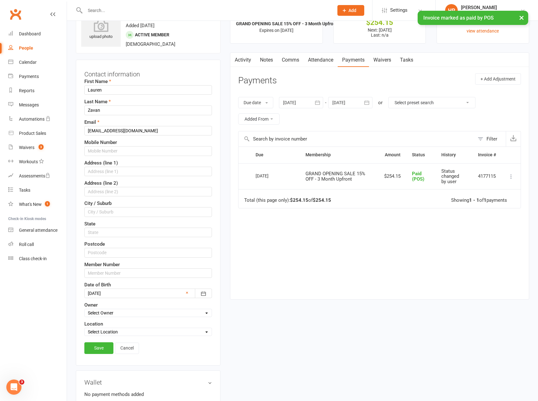
scroll to position [30, 0]
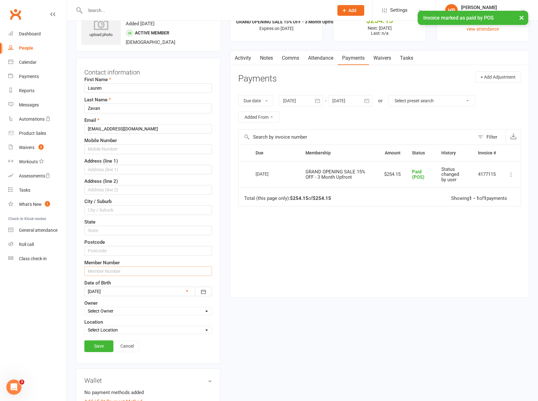
click at [120, 270] on input "text" at bounding box center [148, 271] width 128 height 9
type input "00105"
click at [104, 348] on link "Save" at bounding box center [98, 345] width 29 height 11
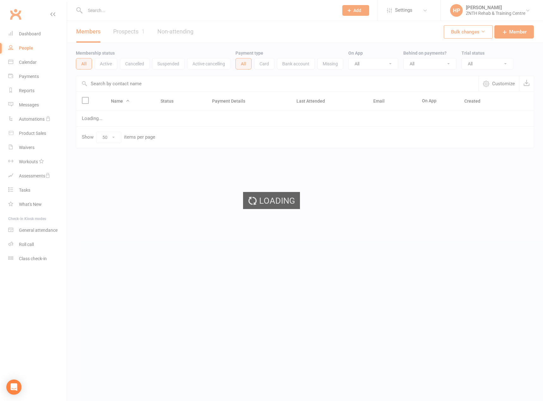
select select "50"
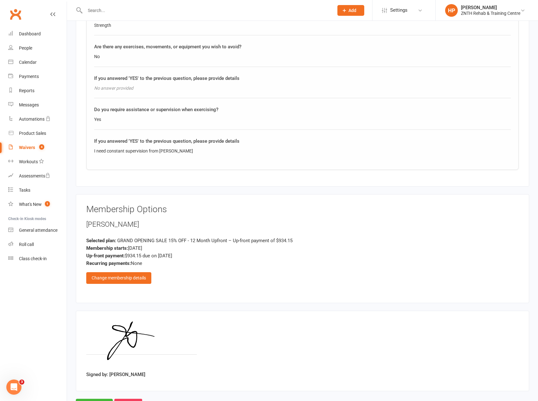
scroll to position [771, 0]
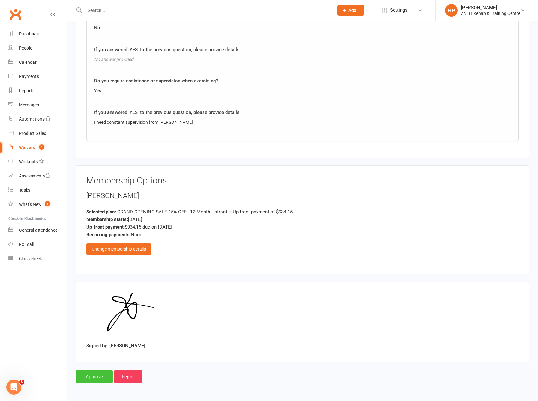
click at [87, 380] on input "Approve" at bounding box center [94, 376] width 37 height 13
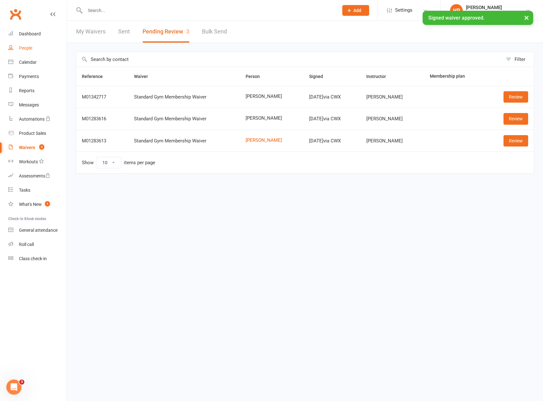
click at [25, 45] on link "People" at bounding box center [37, 48] width 58 height 14
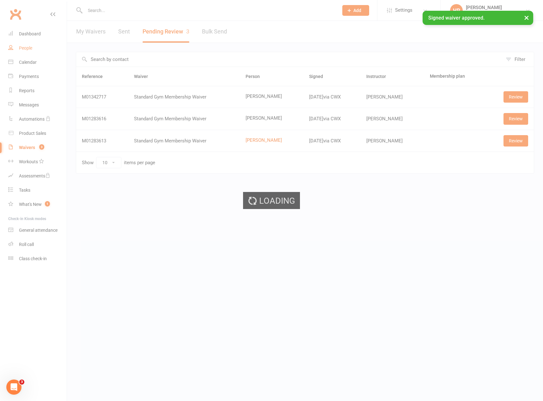
select select "50"
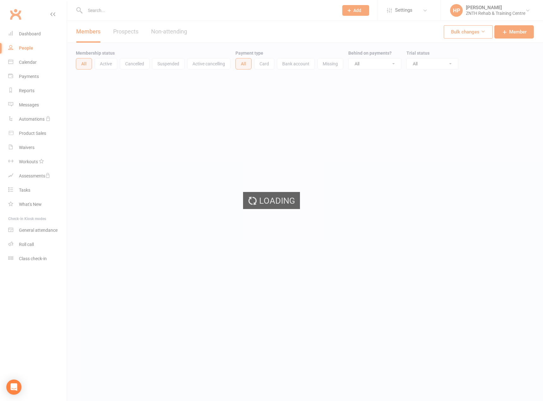
select select "50"
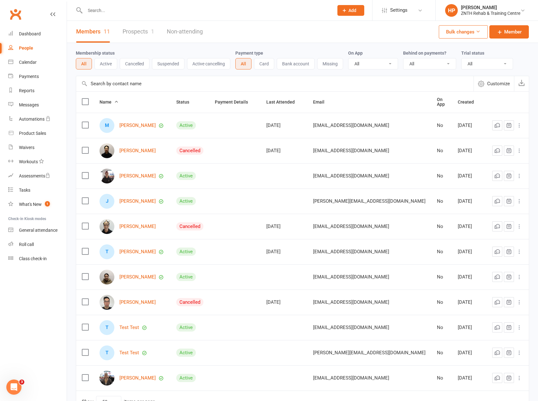
scroll to position [32, 0]
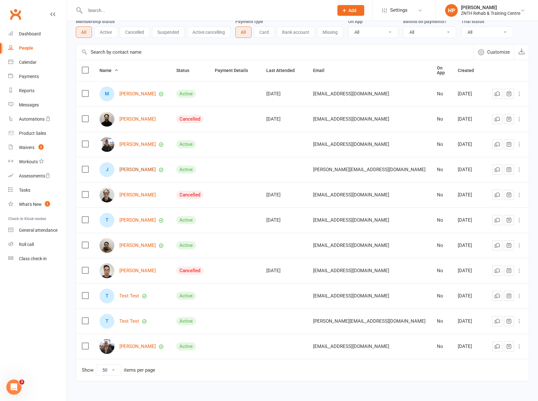
click at [124, 167] on link "[PERSON_NAME]" at bounding box center [137, 169] width 36 height 5
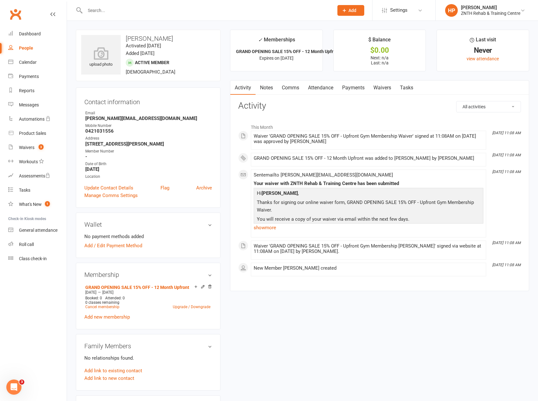
click at [359, 84] on link "Payments" at bounding box center [353, 88] width 31 height 15
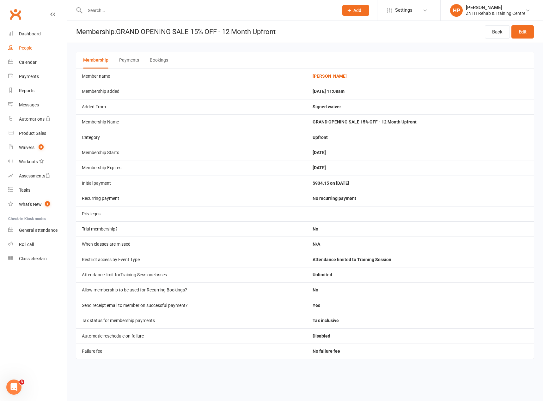
click at [27, 48] on div "People" at bounding box center [25, 47] width 13 height 5
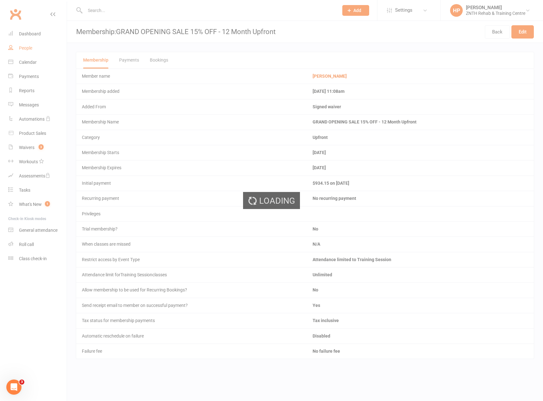
select select "50"
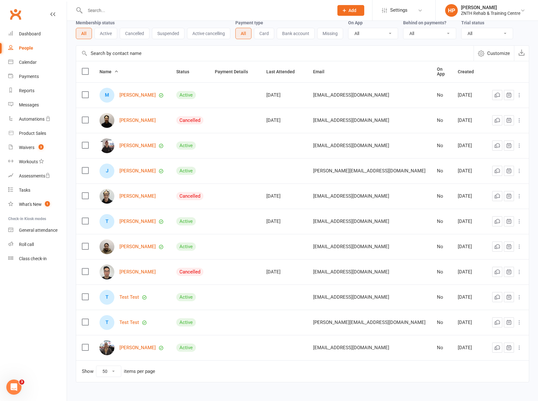
scroll to position [32, 0]
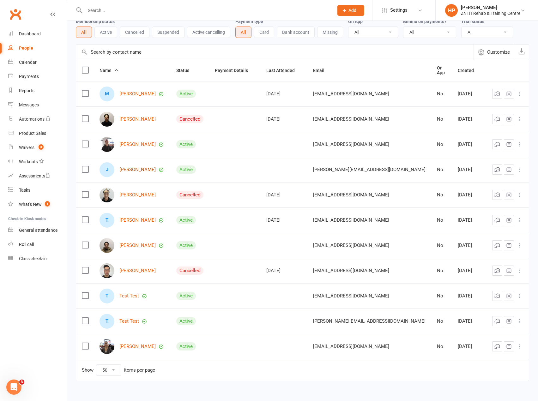
click at [133, 169] on link "[PERSON_NAME]" at bounding box center [137, 169] width 36 height 5
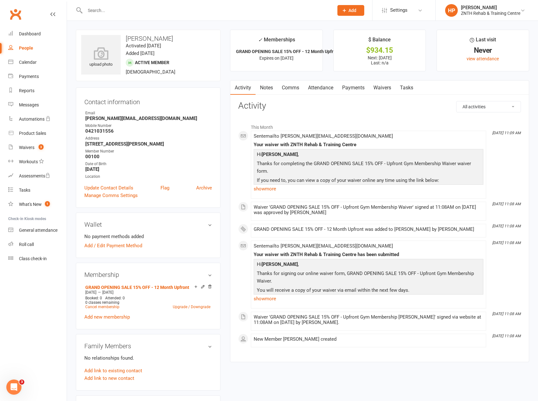
click at [357, 89] on link "Payments" at bounding box center [353, 88] width 31 height 15
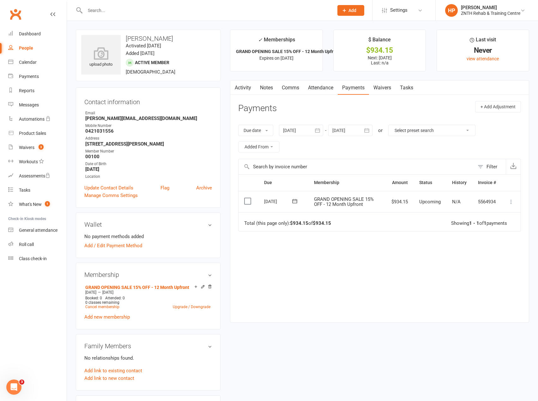
click at [510, 204] on icon at bounding box center [511, 202] width 6 height 6
click at [494, 229] on link "Mark as Paid (POS)" at bounding box center [483, 226] width 63 height 13
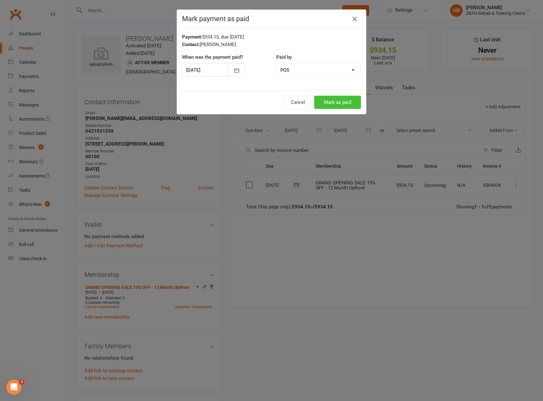
click at [347, 100] on button "Mark as paid" at bounding box center [337, 102] width 47 height 13
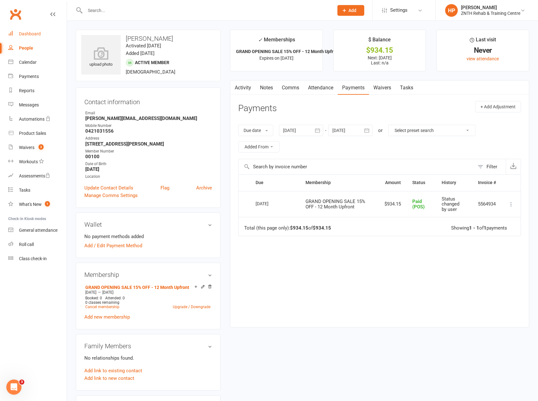
drag, startPoint x: 43, startPoint y: 31, endPoint x: 82, endPoint y: 72, distance: 57.0
click at [43, 31] on link "Dashboard" at bounding box center [37, 34] width 58 height 14
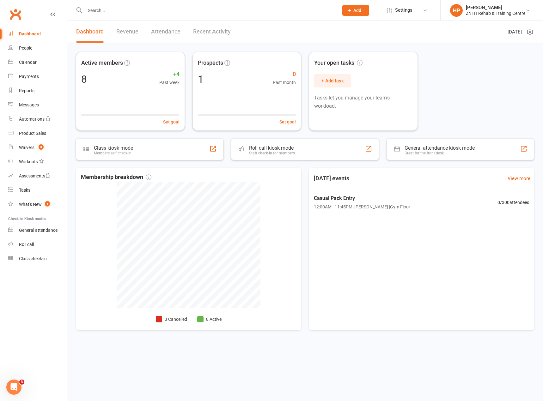
click at [440, 345] on div "Groups your current members by Active, Suspended, Cancelled, Trialling or Activ…" at bounding box center [305, 194] width 476 height 303
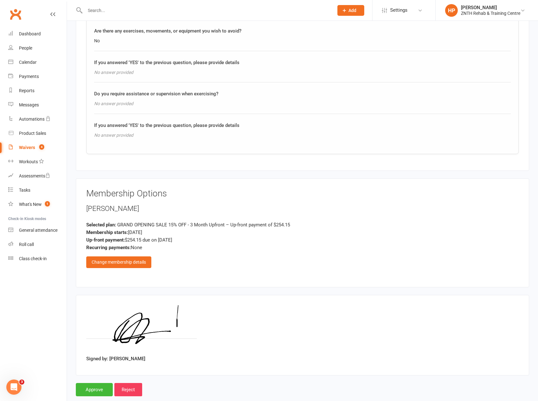
scroll to position [771, 0]
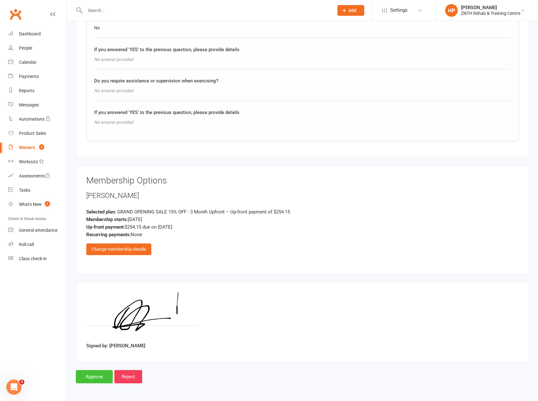
click at [81, 378] on input "Approve" at bounding box center [94, 376] width 37 height 13
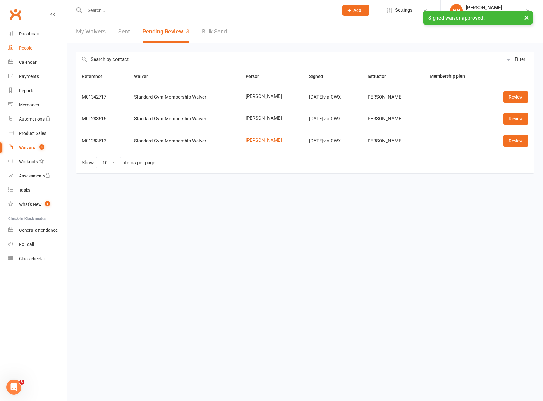
click at [34, 50] on link "People" at bounding box center [37, 48] width 58 height 14
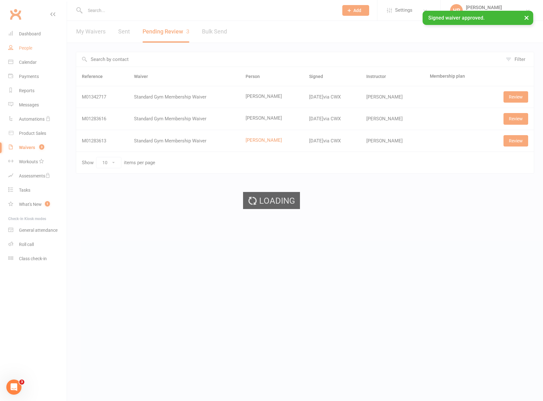
select select "50"
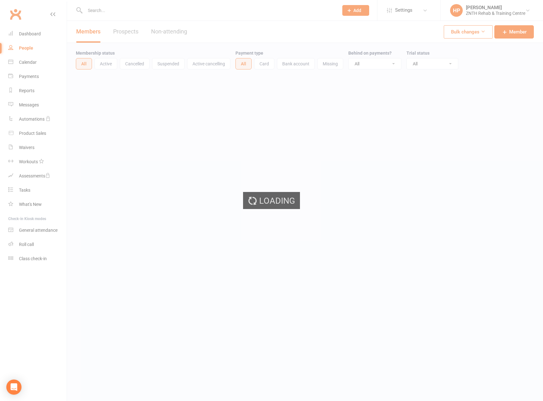
select select "50"
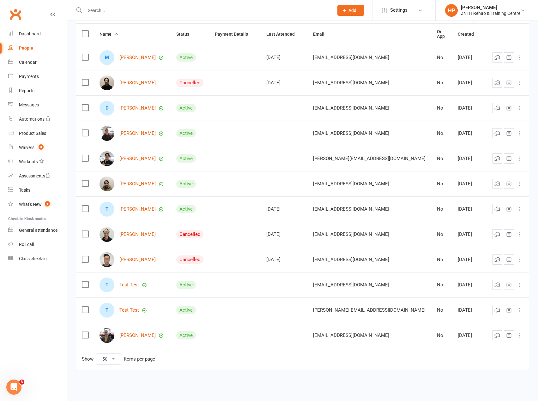
scroll to position [69, 0]
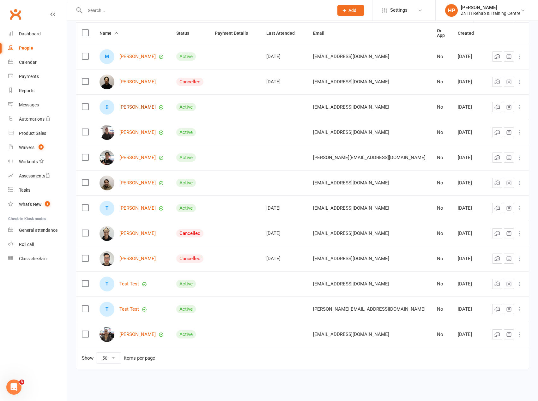
click at [134, 105] on link "[PERSON_NAME]" at bounding box center [137, 107] width 36 height 5
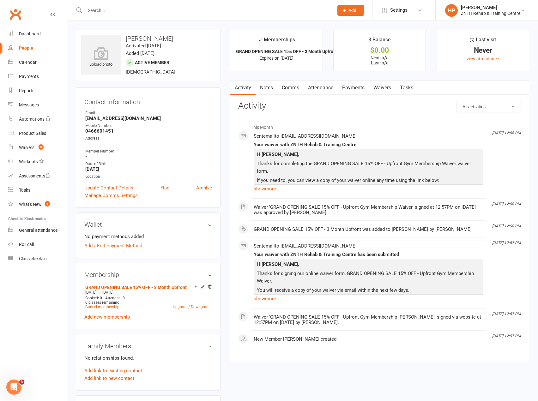
click at [362, 86] on link "Payments" at bounding box center [353, 88] width 31 height 15
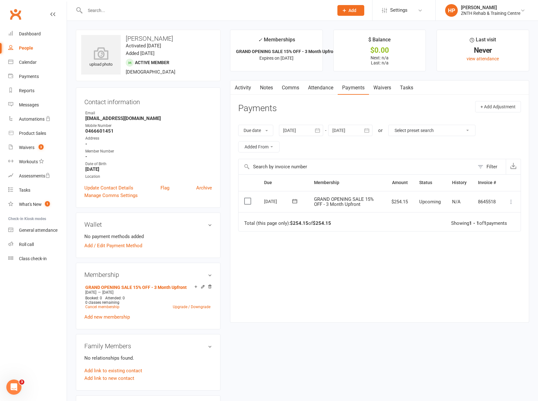
click at [508, 203] on icon at bounding box center [511, 202] width 6 height 6
click at [363, 285] on div "Due Contact Membership Amount Status History Invoice # Select this [DATE] [PERS…" at bounding box center [379, 243] width 283 height 138
click at [510, 201] on icon at bounding box center [511, 202] width 6 height 6
click at [486, 227] on link "Mark as Paid (POS)" at bounding box center [483, 226] width 63 height 13
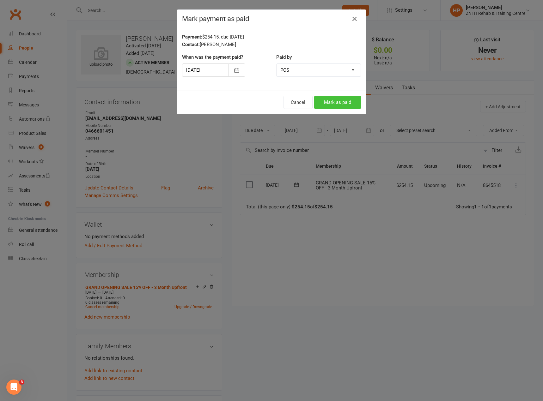
click at [336, 108] on button "Mark as paid" at bounding box center [337, 102] width 47 height 13
